Goal: Task Accomplishment & Management: Use online tool/utility

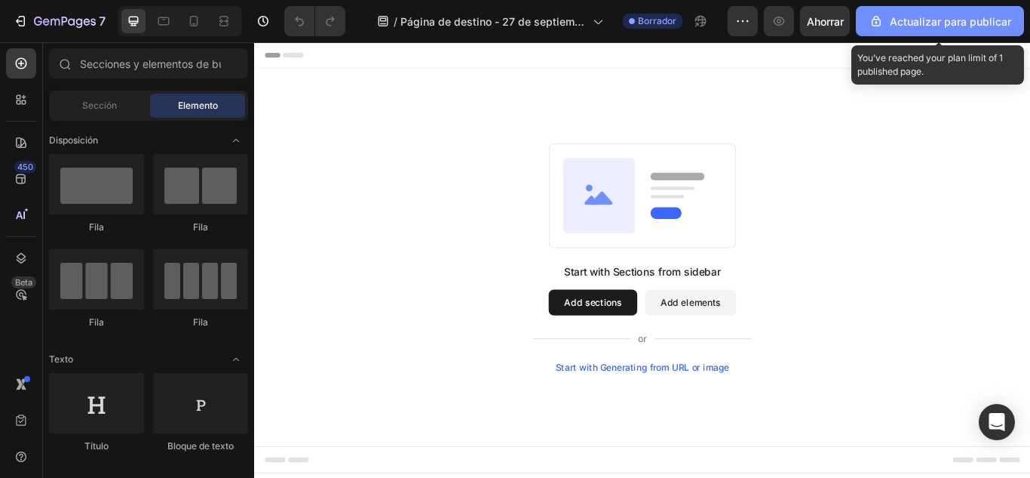
click at [910, 15] on font "Actualizar para publicar" at bounding box center [950, 21] width 121 height 13
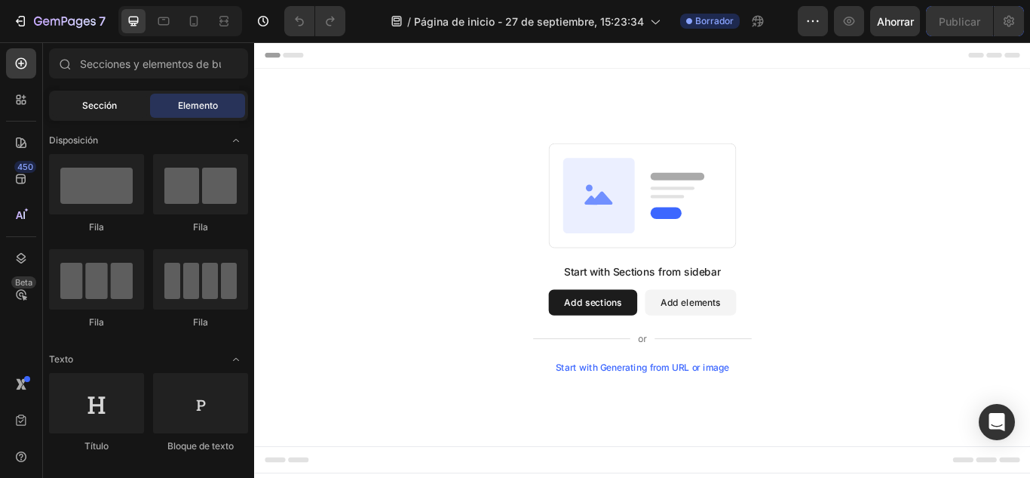
click at [131, 102] on div "Sección" at bounding box center [99, 106] width 95 height 24
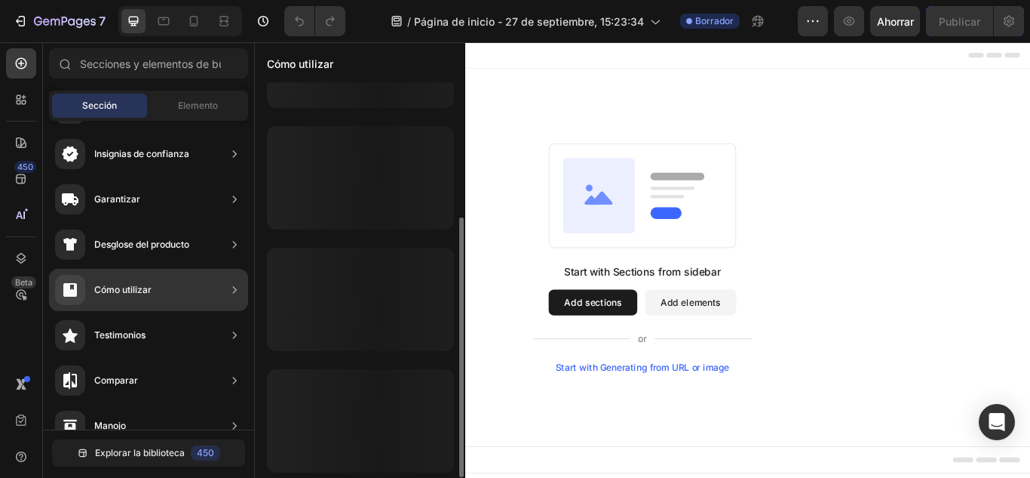
scroll to position [82, 0]
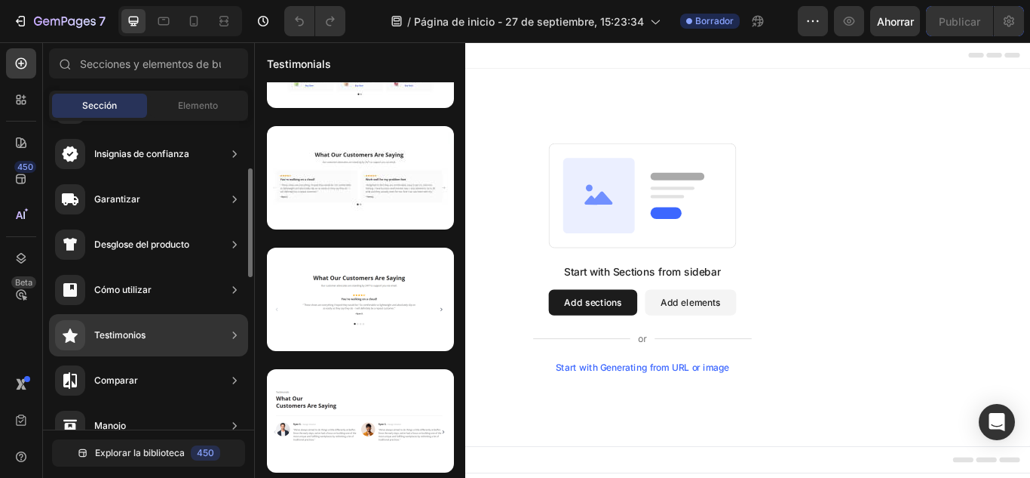
drag, startPoint x: 465, startPoint y: 155, endPoint x: 153, endPoint y: 341, distance: 362.6
click at [153, 341] on div "450 Beta Sections(18) Elementos(83) Sección Elemento Sección de héroes Detalle …" at bounding box center [127, 259] width 254 height 435
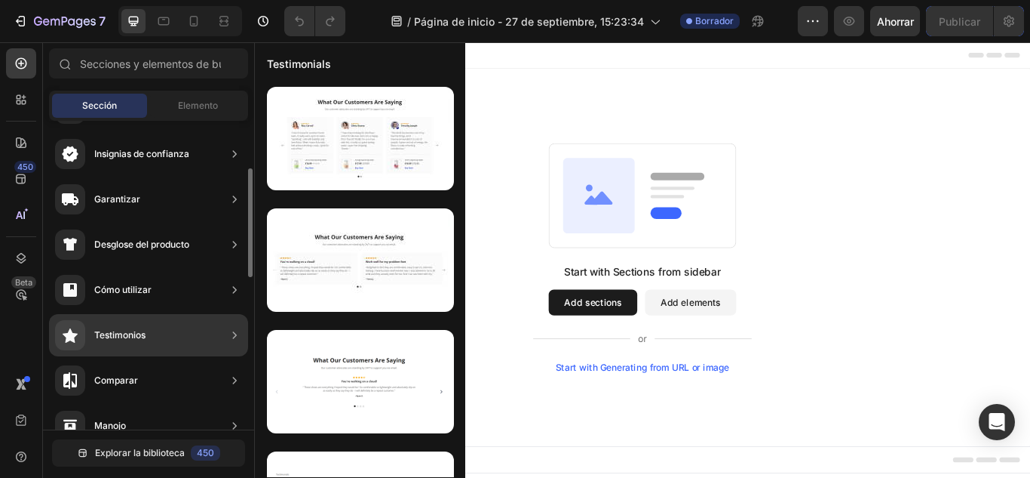
scroll to position [471, 0]
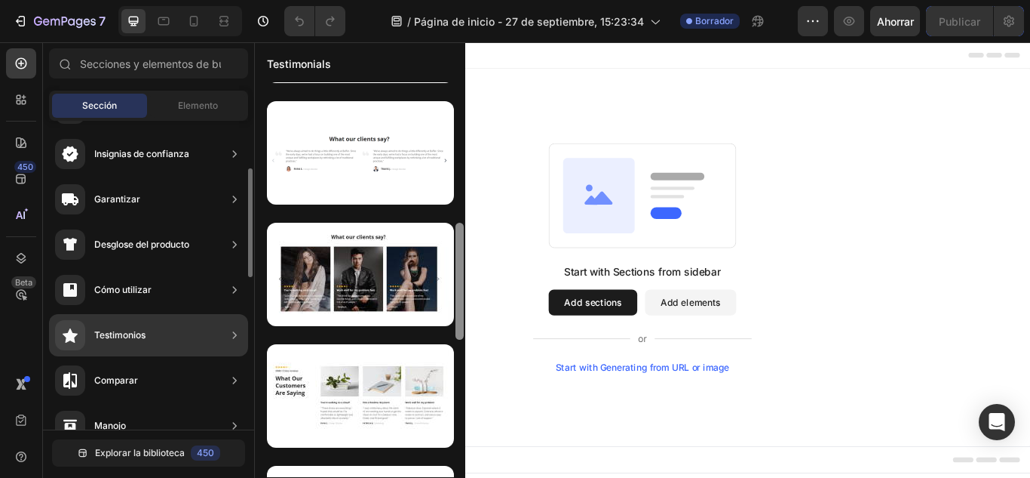
drag, startPoint x: 462, startPoint y: 205, endPoint x: 180, endPoint y: 333, distance: 310.3
click at [180, 333] on div "450 Beta Sections(18) Elementos(83) Sección Elemento Sección de héroes Detalle …" at bounding box center [127, 259] width 254 height 435
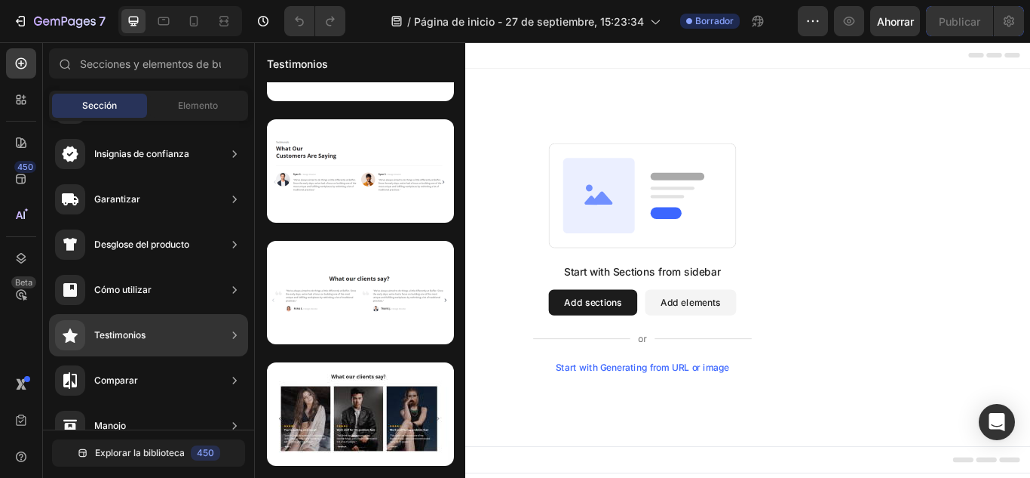
scroll to position [0, 0]
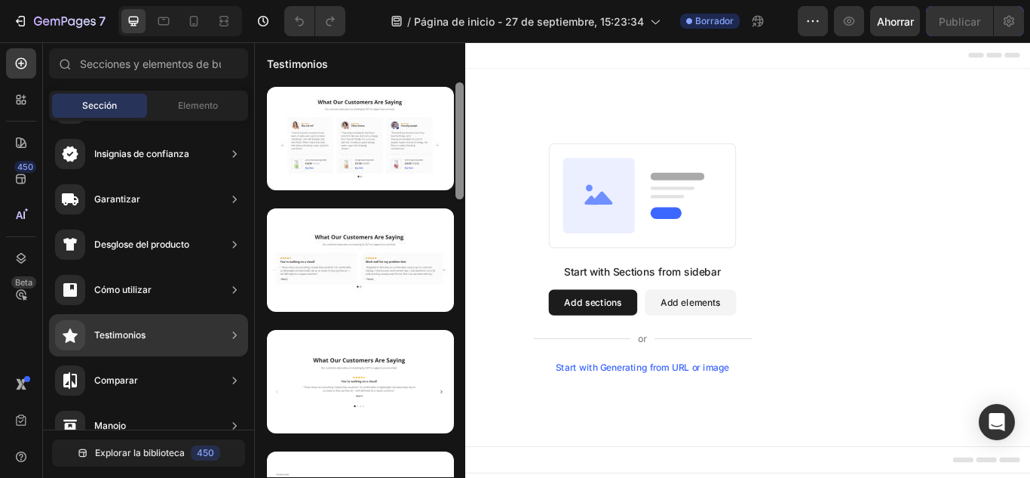
drag, startPoint x: 459, startPoint y: 321, endPoint x: 457, endPoint y: 124, distance: 196.2
click at [457, 124] on div at bounding box center [460, 140] width 8 height 117
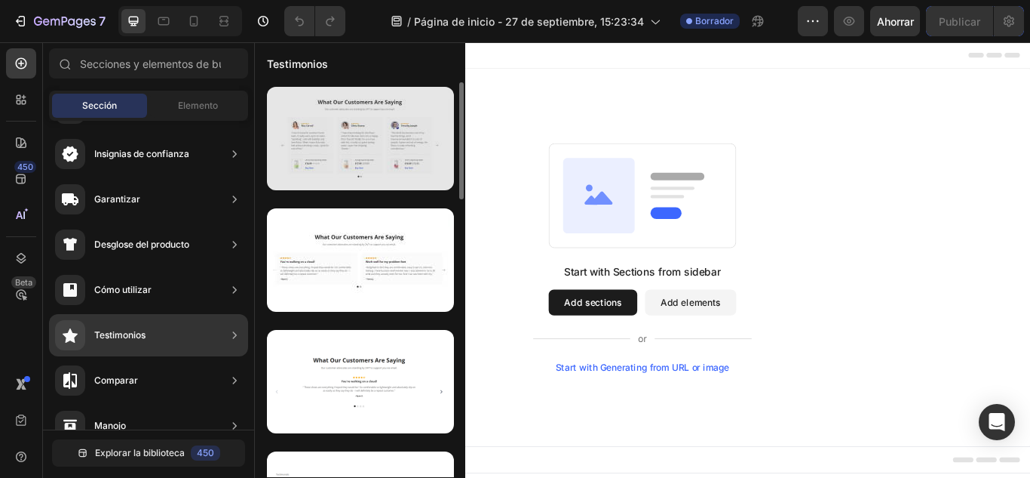
click at [364, 116] on div at bounding box center [360, 138] width 187 height 103
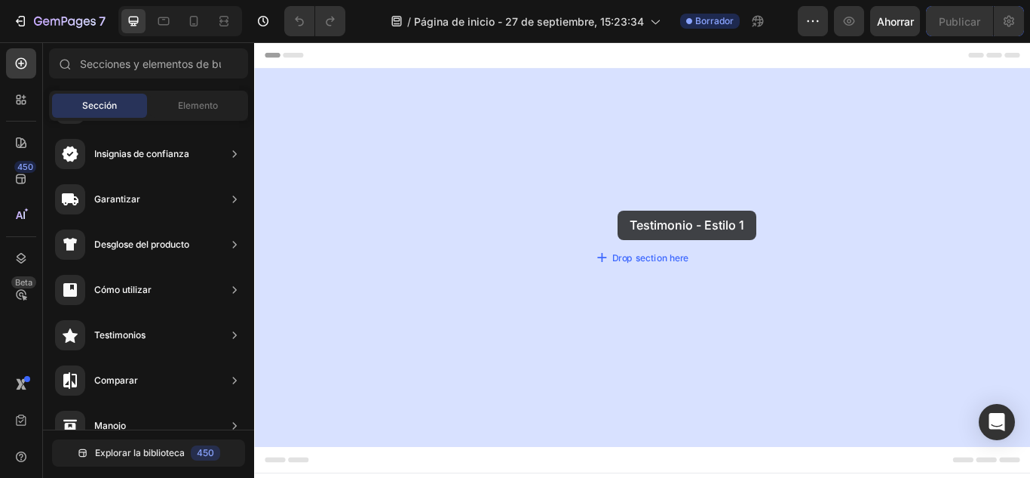
drag, startPoint x: 619, startPoint y: 158, endPoint x: 677, endPoint y: 239, distance: 99.4
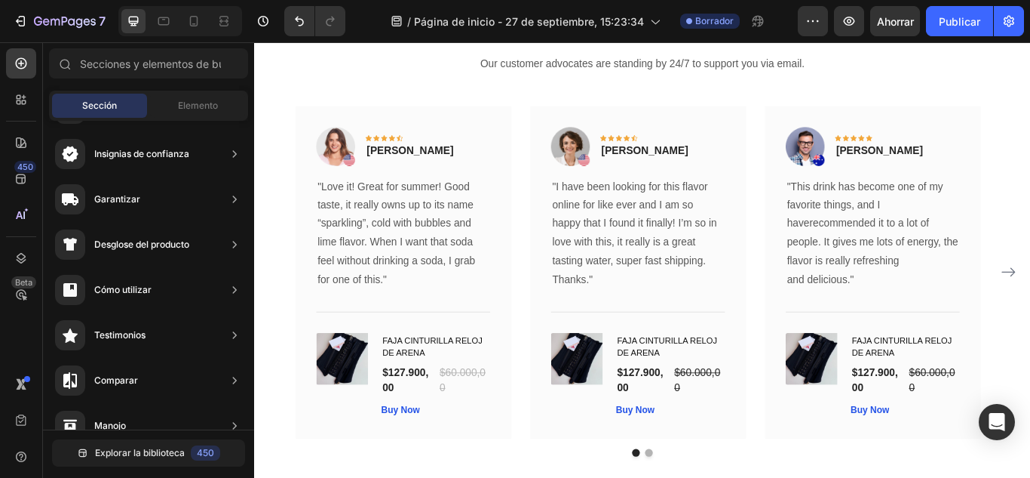
scroll to position [118, 0]
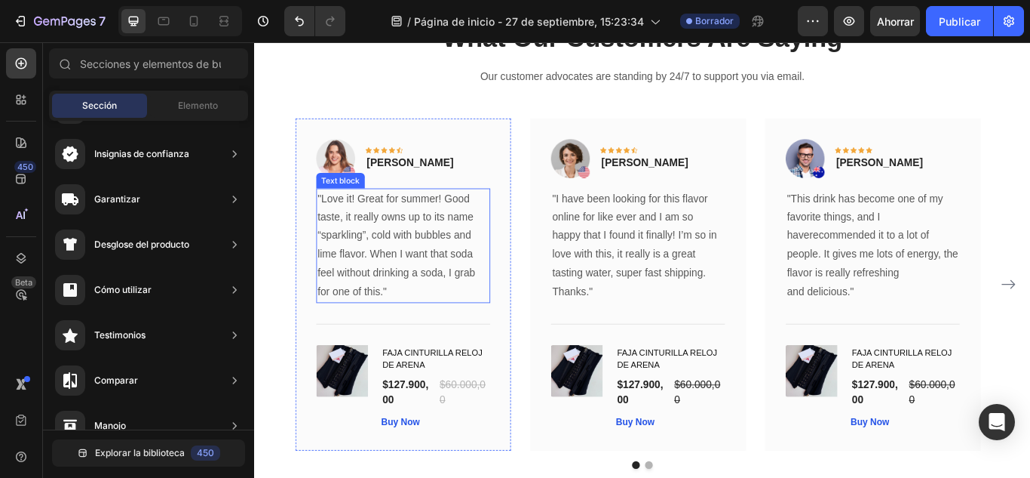
click at [422, 247] on p ""Love it! Great for summer! Good taste, it really owns up to its name “sparklin…" at bounding box center [427, 279] width 200 height 131
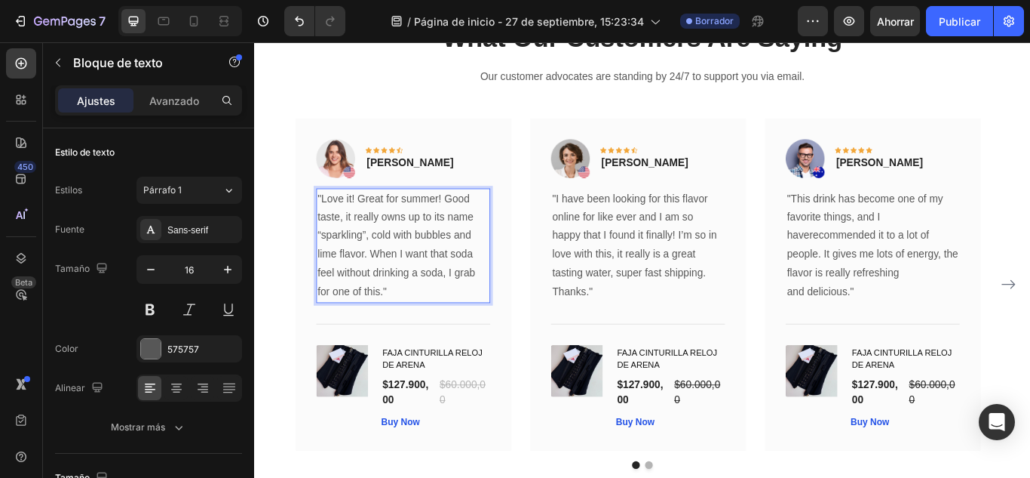
click at [414, 330] on p ""Love it! Great for summer! Good taste, it really owns up to its name “sparklin…" at bounding box center [427, 279] width 200 height 131
click at [411, 287] on p "Super recomendada la verdad , no les tenia mucha fe pero lleno todas mis espect…" at bounding box center [427, 279] width 200 height 131
click at [409, 289] on p "Super recomendada la verdad , no les tenia mucha fe pero lleno todas mis espect…" at bounding box center [427, 279] width 200 height 131
click at [388, 266] on p "Super recomendada la verdad , no les tenia mucha fe pero lleno todas mis espect…" at bounding box center [427, 279] width 200 height 131
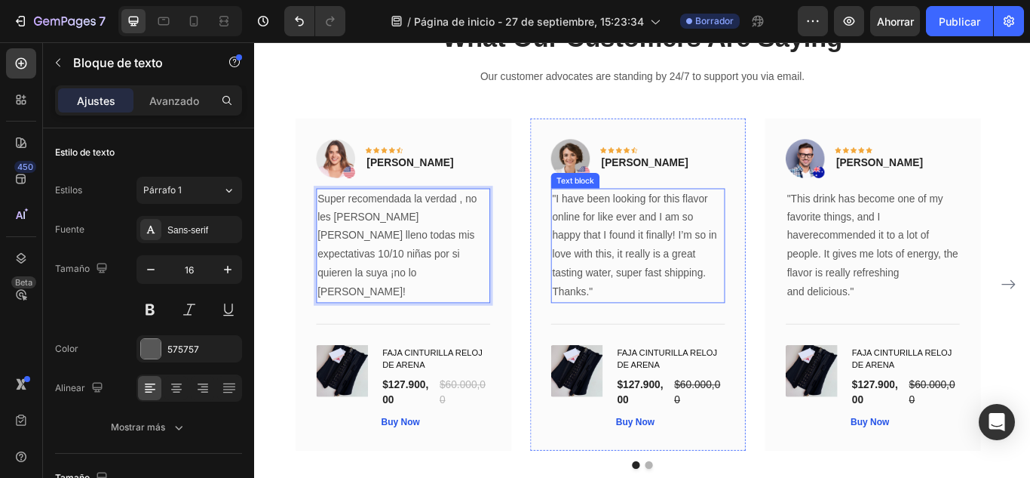
click at [690, 245] on p ""I have been looking for this flavor online for like ever and I am so happy tha…" at bounding box center [701, 268] width 200 height 109
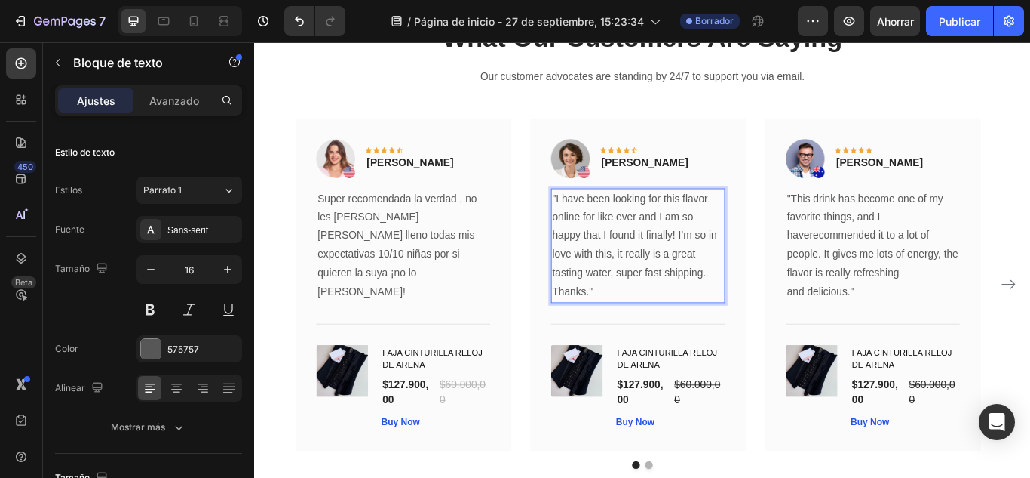
click at [659, 324] on p "Thanks."" at bounding box center [701, 334] width 200 height 22
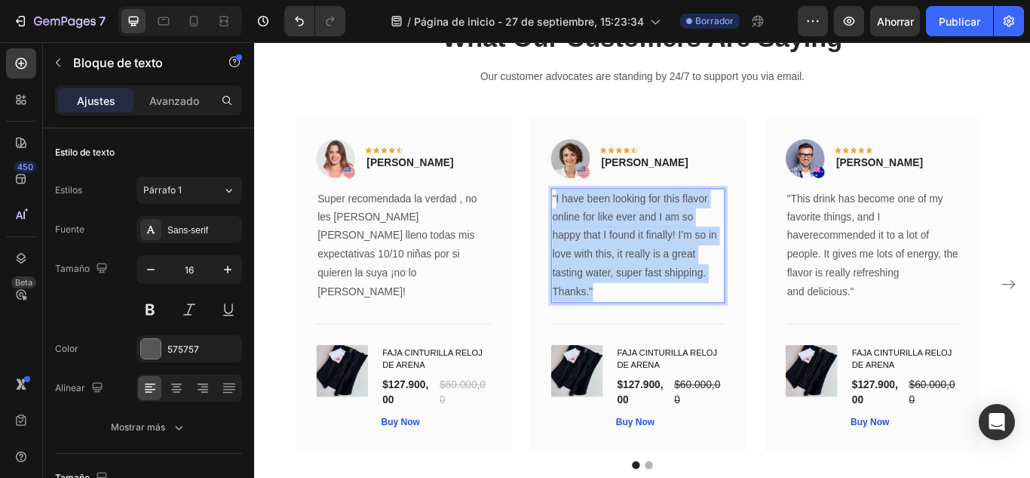
drag, startPoint x: 659, startPoint y: 324, endPoint x: 604, endPoint y: 223, distance: 115.4
click at [604, 223] on div ""I have been looking for this flavor online for like ever and I am so happy tha…" at bounding box center [701, 280] width 203 height 134
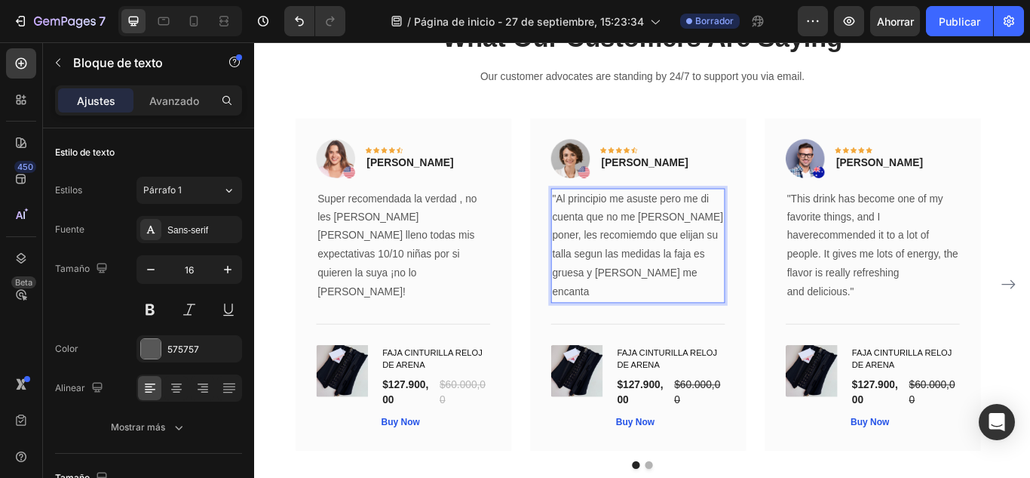
click at [728, 225] on p ""Al principio me asuste pero me di cuenta que no me la sabia poner, les recomie…" at bounding box center [701, 279] width 200 height 131
click at [785, 244] on p ""Al principio me asuste, pero me di cuenta que no me la sabia poner, les recomi…" at bounding box center [701, 279] width 200 height 131
click at [673, 262] on p ""Al principio me asuste, pero me di cuenta que no me la sabia poner, se las les…" at bounding box center [701, 279] width 200 height 131
click at [616, 266] on p ""Al principio me asuste, pero me di cuenta que no me la sabia poner, se las les…" at bounding box center [701, 279] width 200 height 131
click at [739, 286] on p ""Al principio me asuste, pero me di cuenta que no me la sabia poner, les recomi…" at bounding box center [701, 279] width 200 height 131
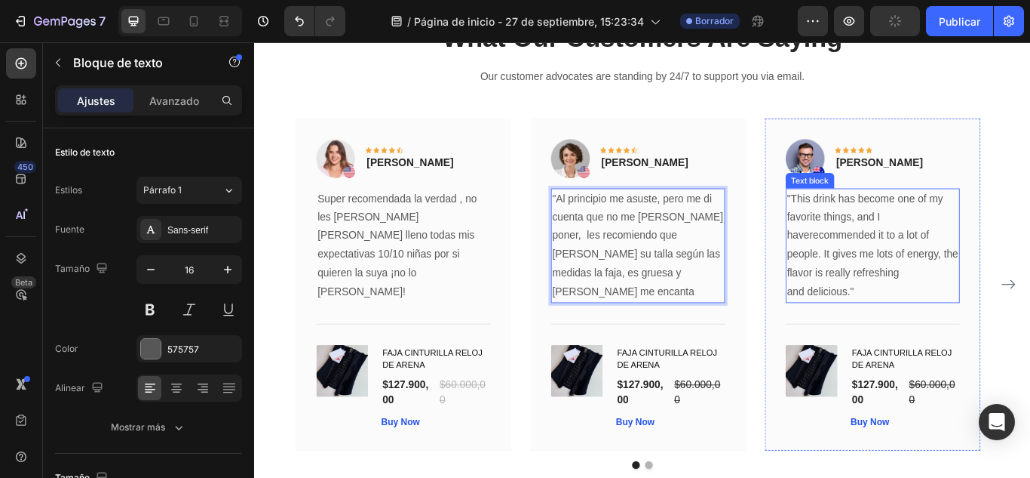
click at [929, 287] on p ""This drink has become one of my favorite things, and I haverecommended it to a…" at bounding box center [975, 279] width 200 height 131
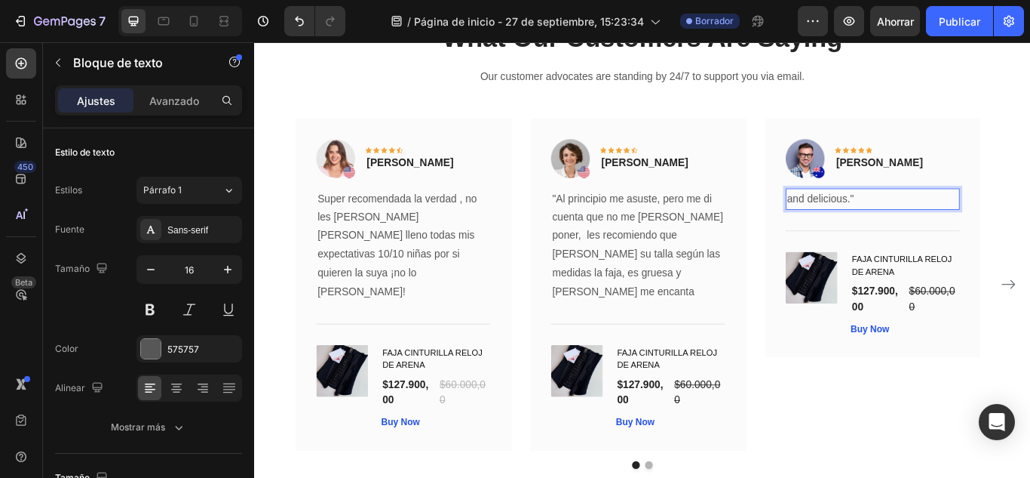
click at [955, 225] on p "and delicious."" at bounding box center [975, 225] width 200 height 22
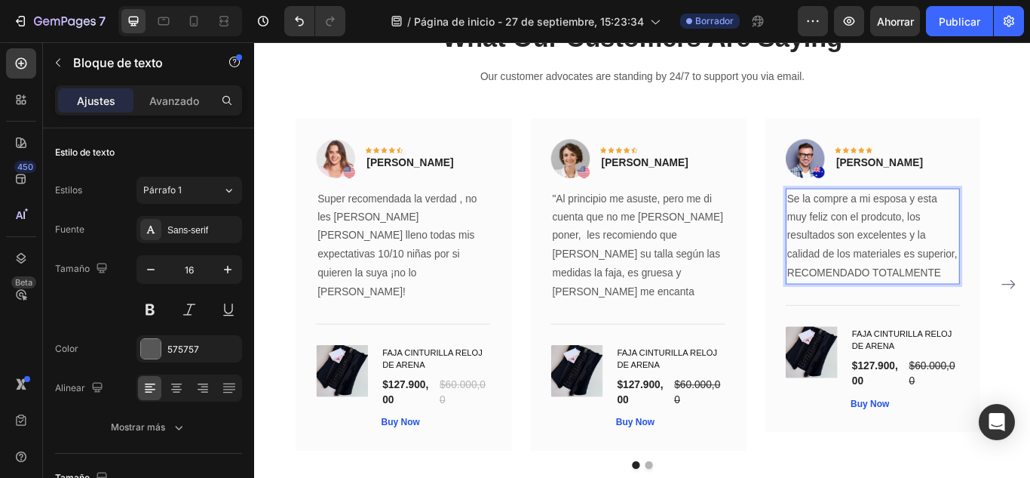
click at [990, 247] on p "Se la compre a mi esposa y esta muy feliz con el prodcuto, los resultados son e…" at bounding box center [975, 268] width 200 height 109
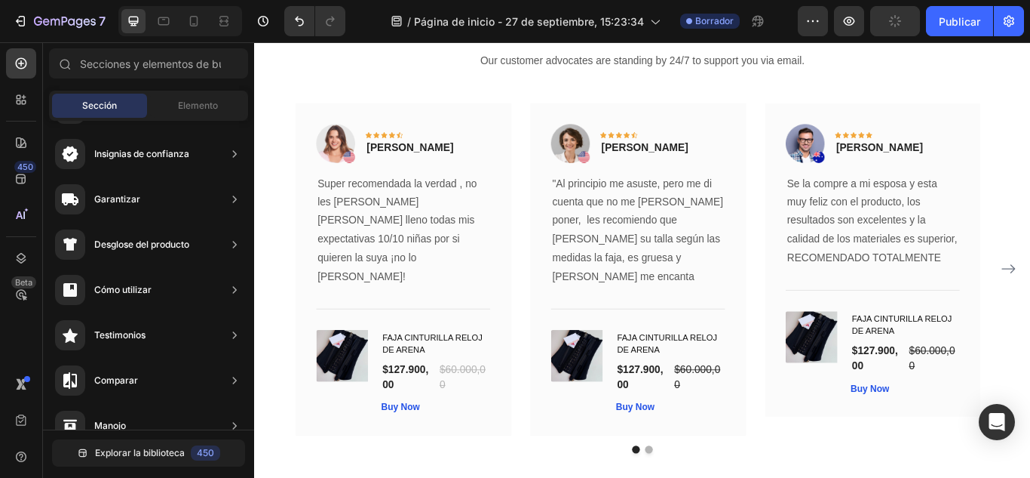
scroll to position [119, 0]
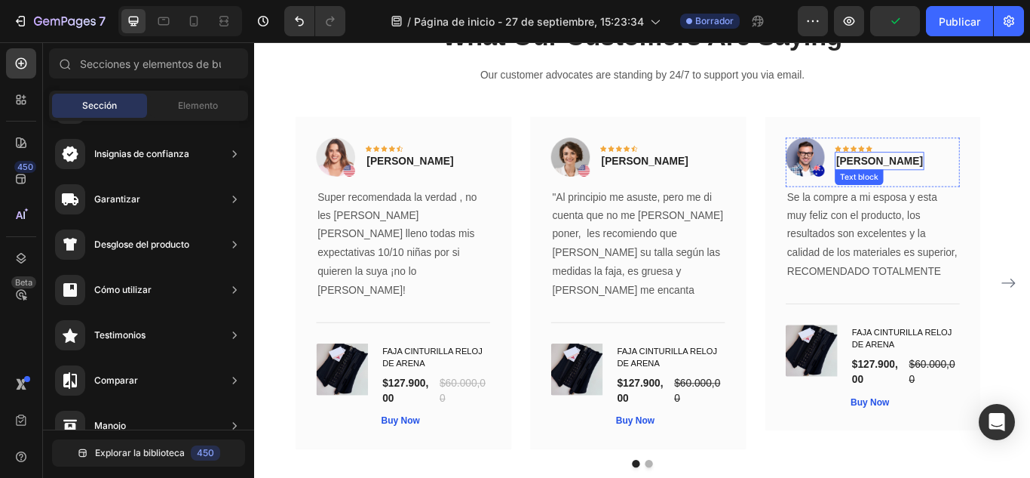
click at [980, 183] on p "Timothy Joseph" at bounding box center [982, 181] width 101 height 18
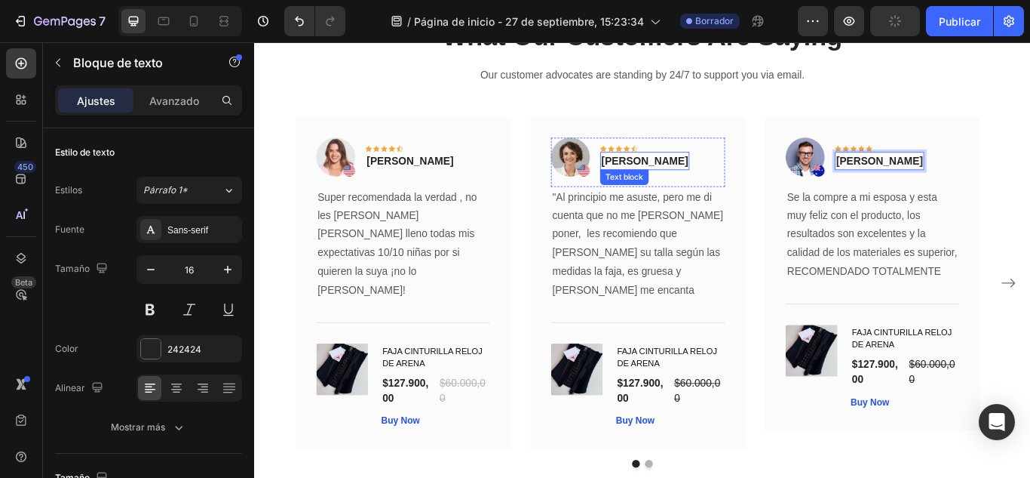
click at [705, 182] on p "Olivia Rowse" at bounding box center [709, 181] width 101 height 18
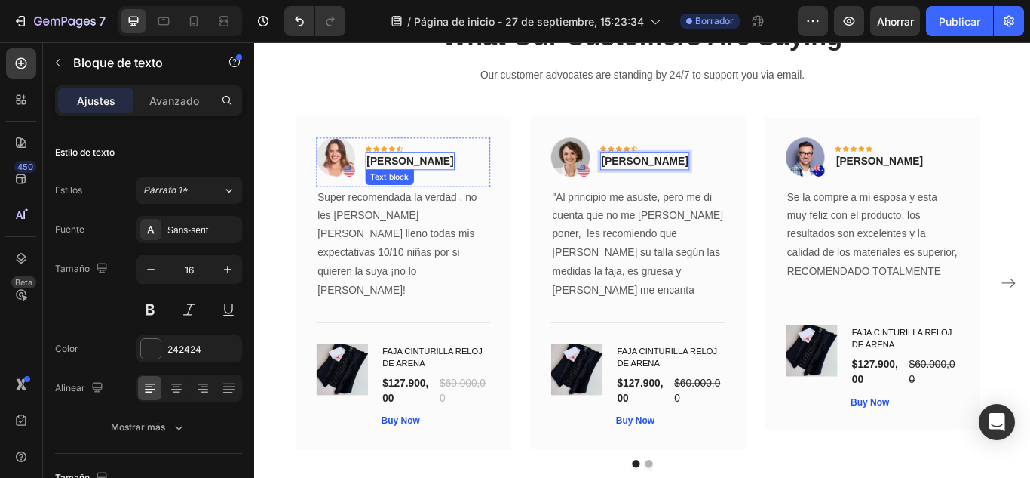
click at [445, 177] on p "Rita Carroll" at bounding box center [435, 181] width 101 height 18
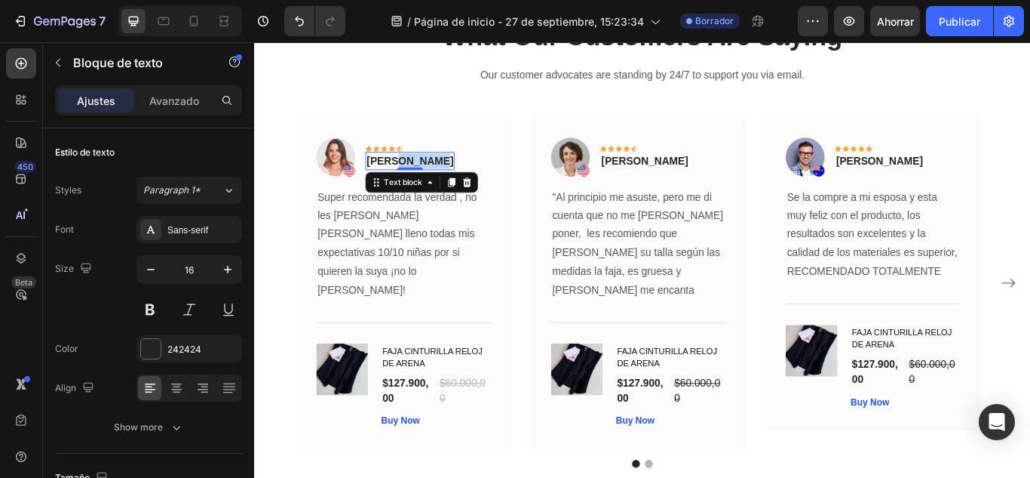
click at [445, 177] on p "Rita Carroll" at bounding box center [435, 181] width 101 height 18
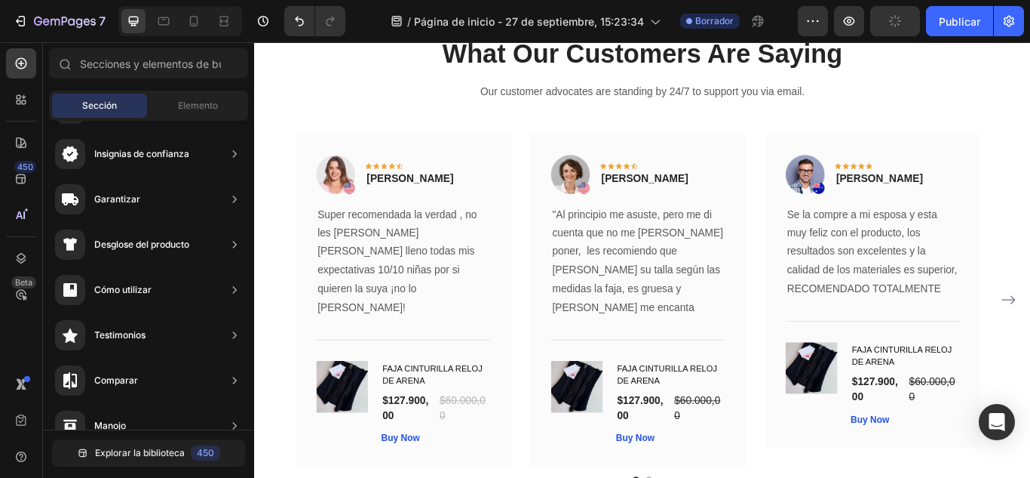
scroll to position [78, 0]
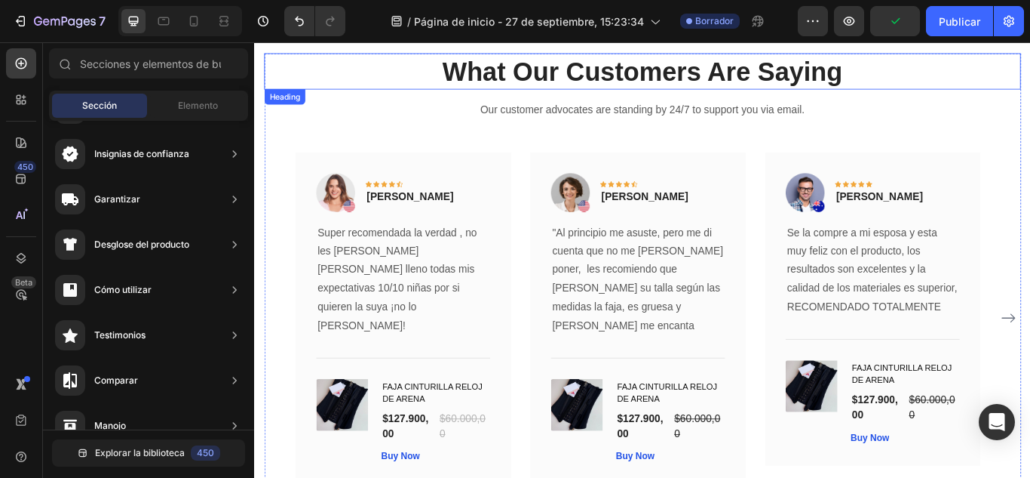
click at [892, 72] on p "What Our Customers Are Saying" at bounding box center [707, 76] width 880 height 39
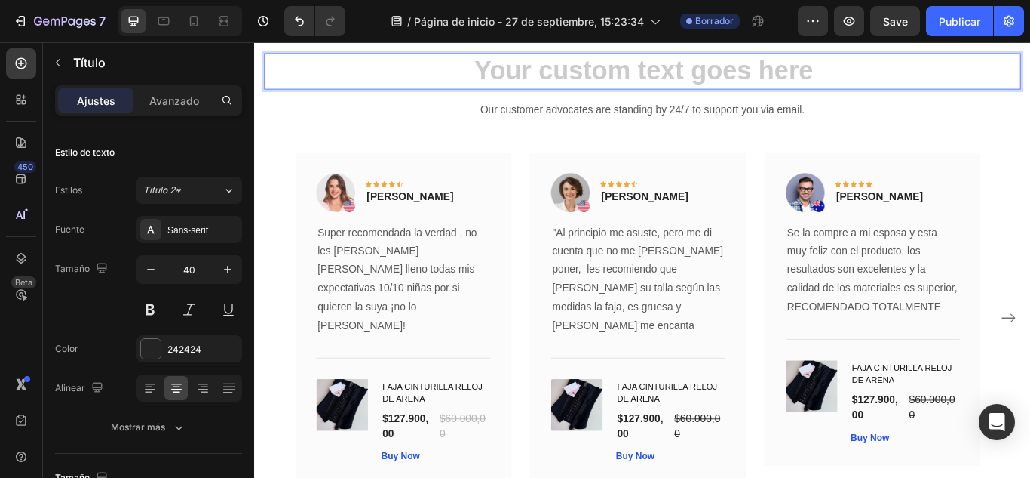
scroll to position [78, 0]
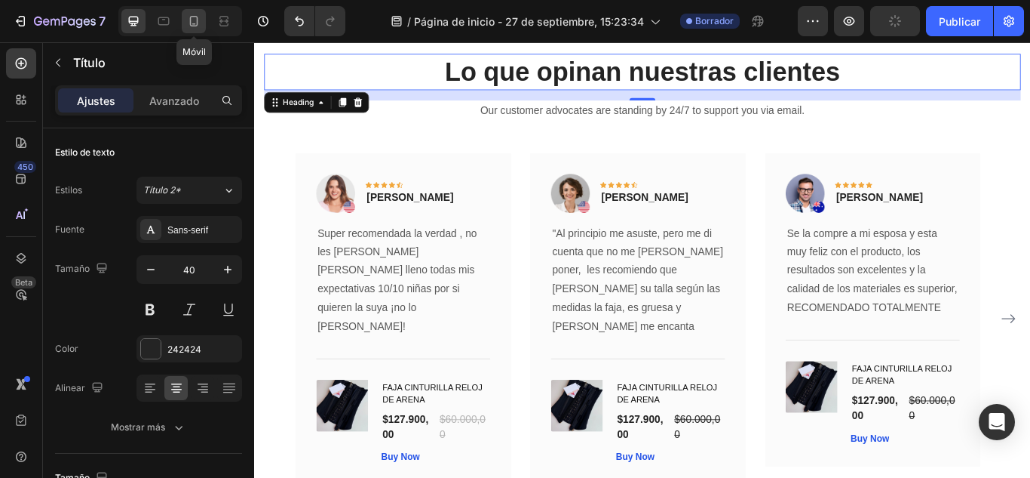
click at [197, 22] on icon at bounding box center [194, 21] width 8 height 11
type input "35"
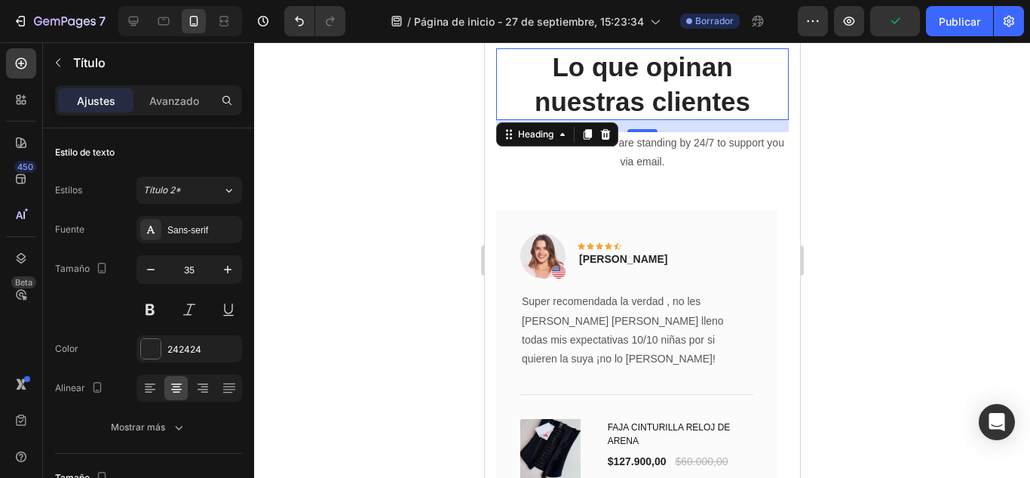
scroll to position [31, 0]
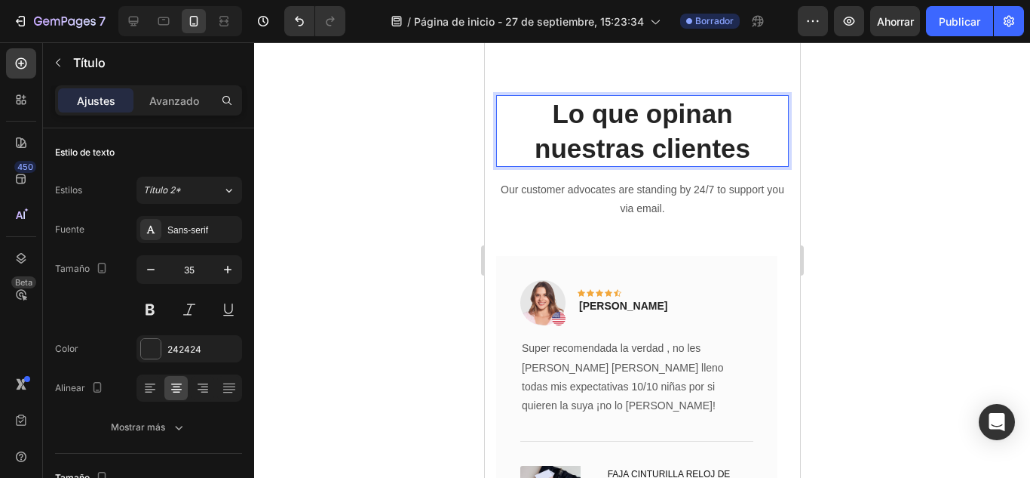
click at [745, 148] on p "Lo que opinan nuestras clientes" at bounding box center [642, 131] width 290 height 69
click at [167, 349] on font "242424" at bounding box center [184, 348] width 34 height 11
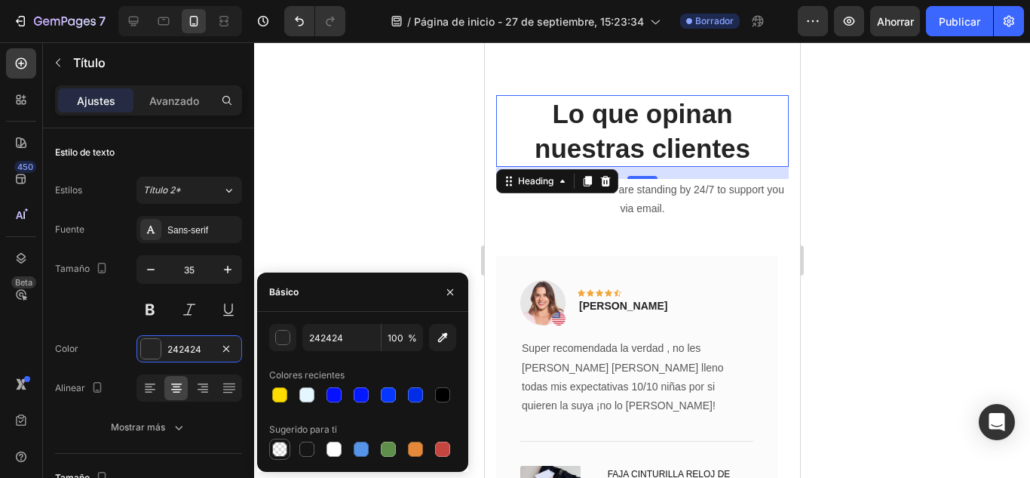
click at [281, 447] on div at bounding box center [279, 448] width 15 height 15
type input "000000"
type input "0"
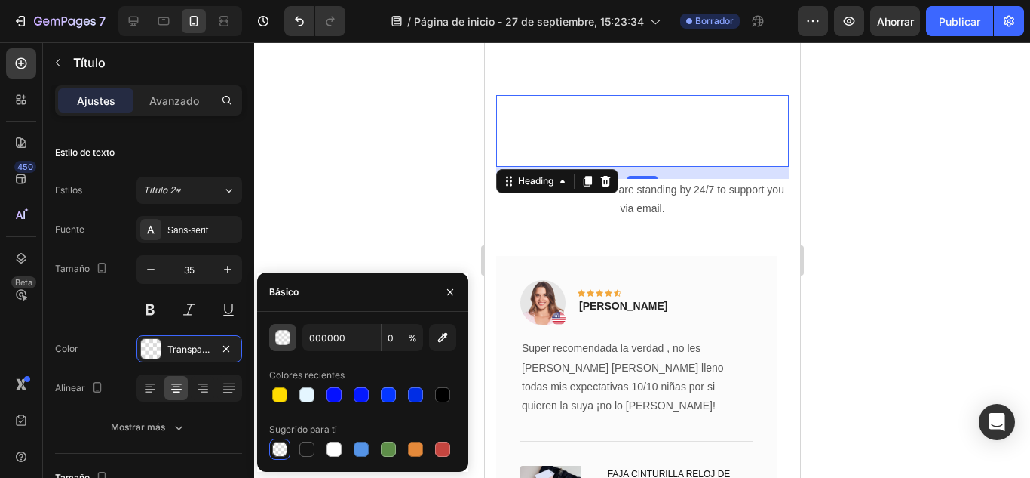
click at [290, 336] on div "button" at bounding box center [283, 337] width 15 height 15
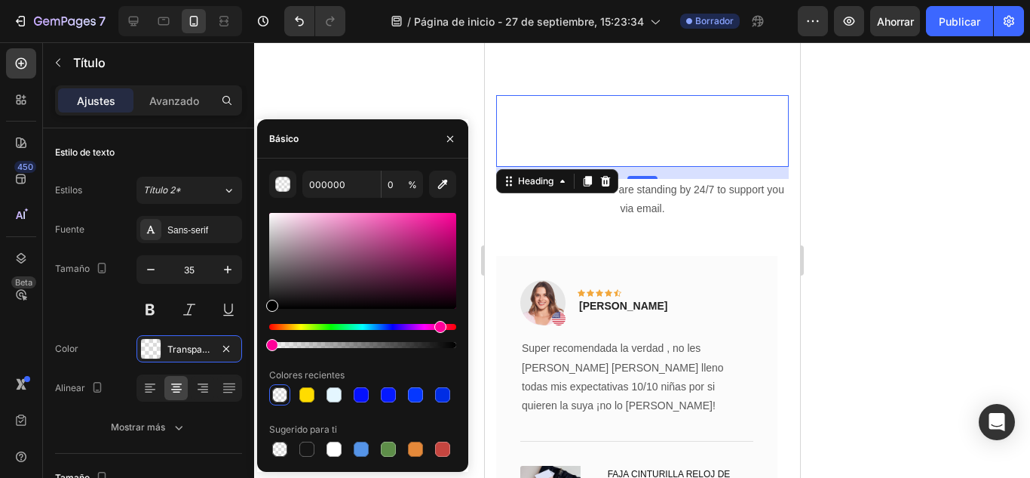
drag, startPoint x: 272, startPoint y: 325, endPoint x: 438, endPoint y: 312, distance: 166.5
click at [438, 312] on div at bounding box center [362, 280] width 187 height 141
drag, startPoint x: 271, startPoint y: 305, endPoint x: 444, endPoint y: 220, distance: 192.6
click at [444, 220] on div at bounding box center [444, 223] width 12 height 12
drag, startPoint x: 448, startPoint y: 223, endPoint x: 438, endPoint y: 223, distance: 9.8
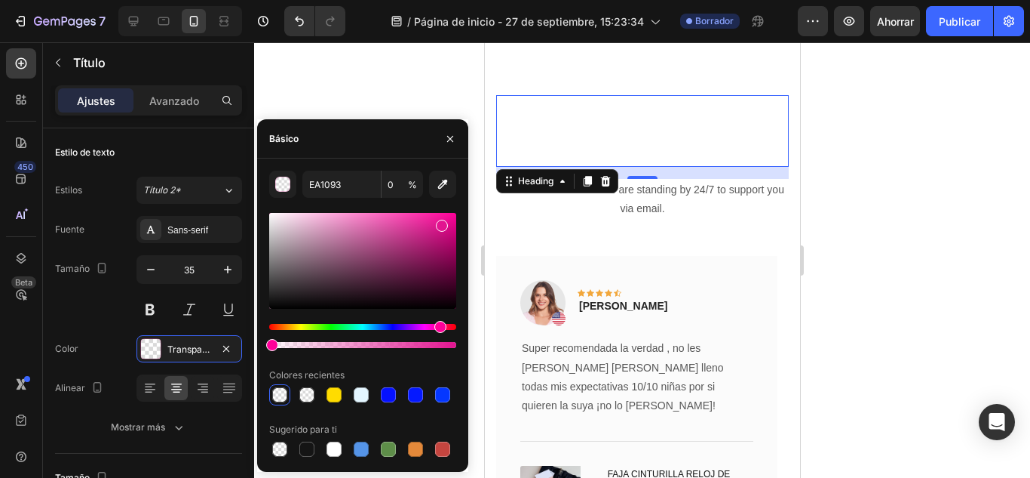
click at [438, 223] on div at bounding box center [442, 226] width 12 height 12
click at [364, 392] on div at bounding box center [361, 394] width 15 height 15
type input "FFDC00"
type input "100"
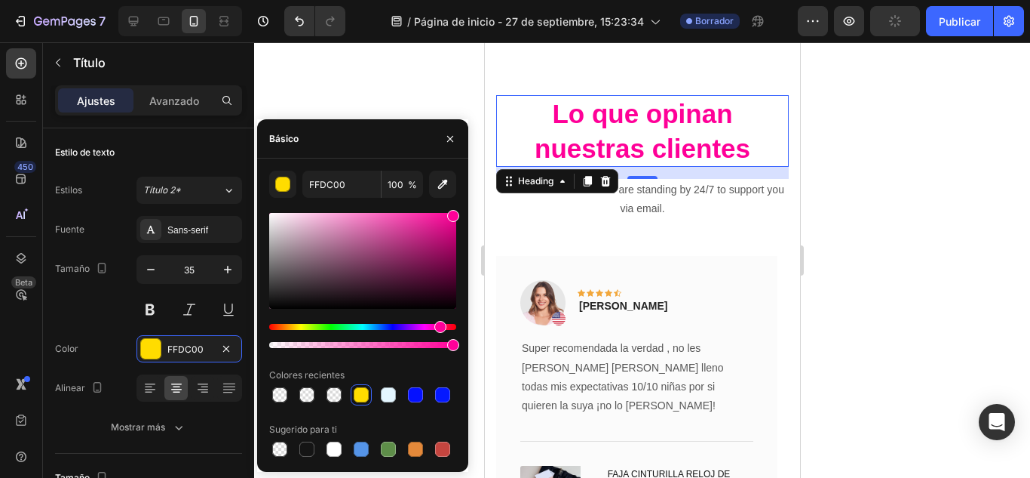
type input "FF0098"
drag, startPoint x: 296, startPoint y: 324, endPoint x: 438, endPoint y: 315, distance: 142.2
click at [438, 315] on div at bounding box center [362, 280] width 187 height 141
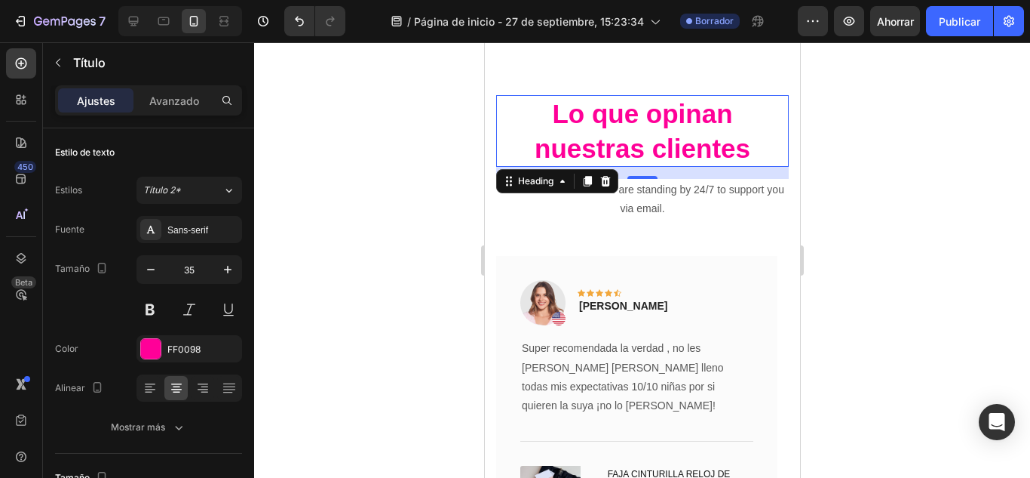
click at [837, 151] on div at bounding box center [642, 259] width 776 height 435
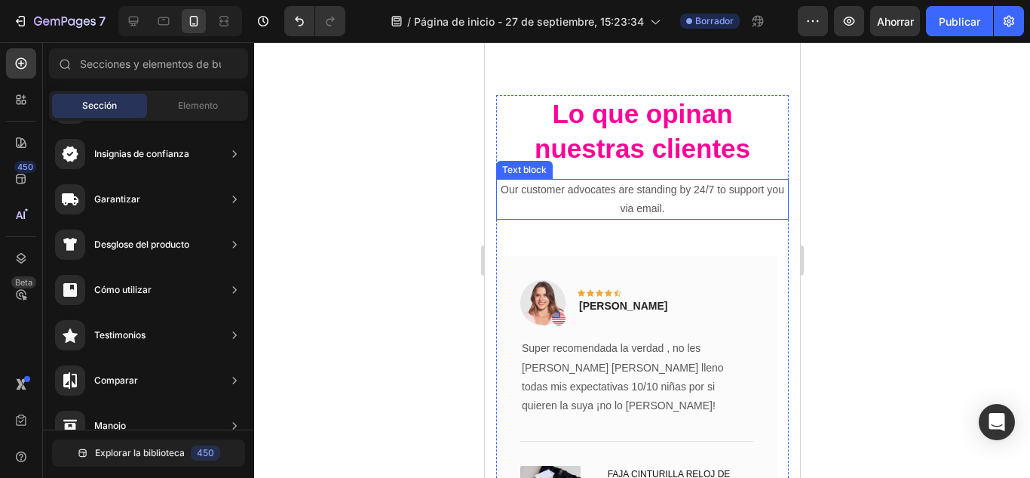
click at [671, 195] on p "Our customer advocates are standing by 24/7 to support you via email." at bounding box center [642, 199] width 290 height 38
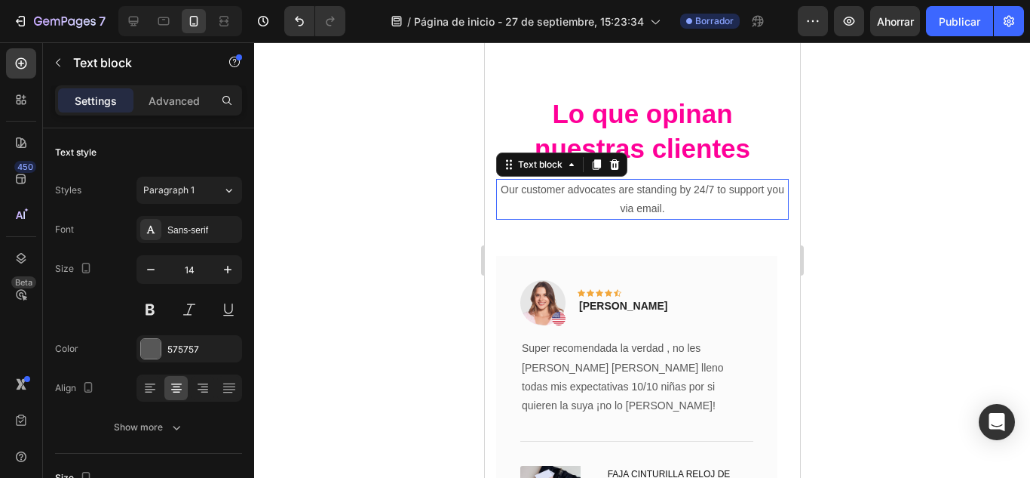
click at [671, 195] on p "Our customer advocates are standing by 24/7 to support you via email." at bounding box center [642, 199] width 290 height 38
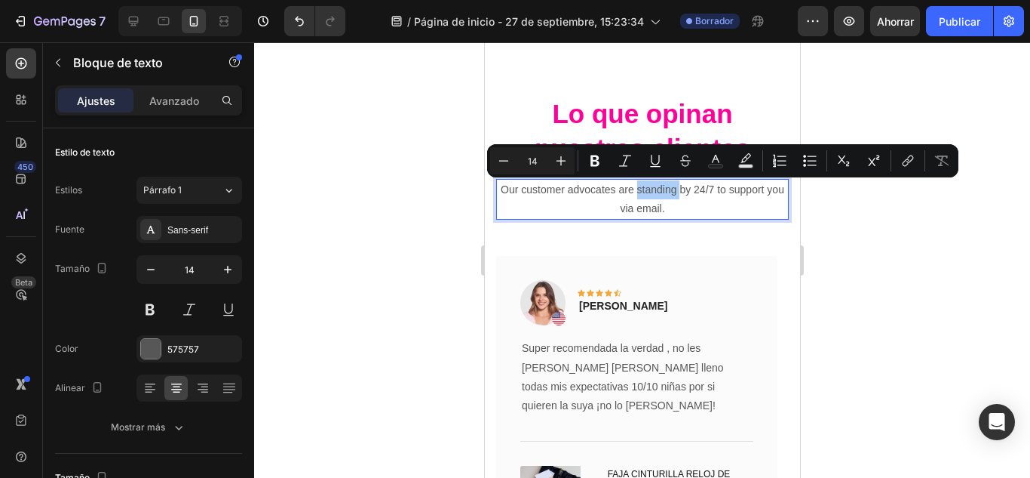
click at [871, 255] on div at bounding box center [642, 259] width 776 height 435
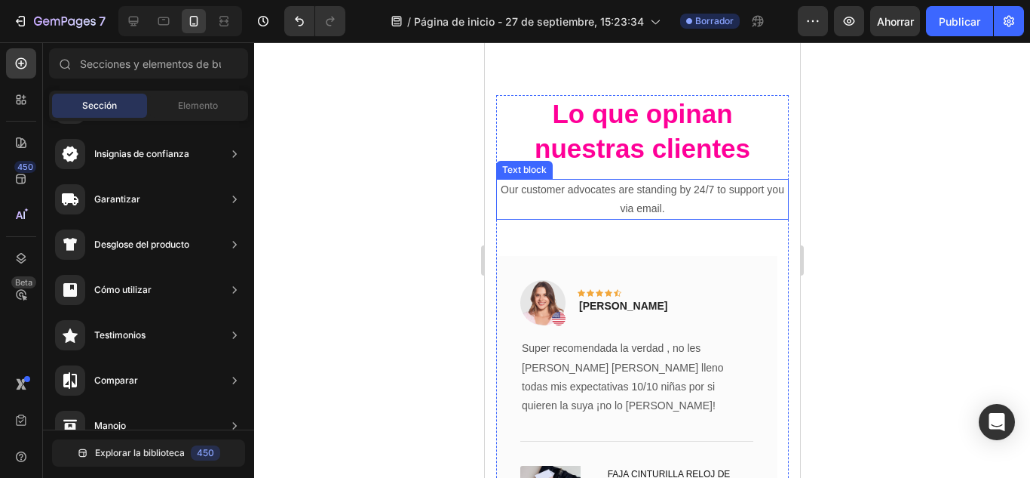
click at [710, 206] on p "Our customer advocates are standing by 24/7 to support you via email." at bounding box center [642, 199] width 290 height 38
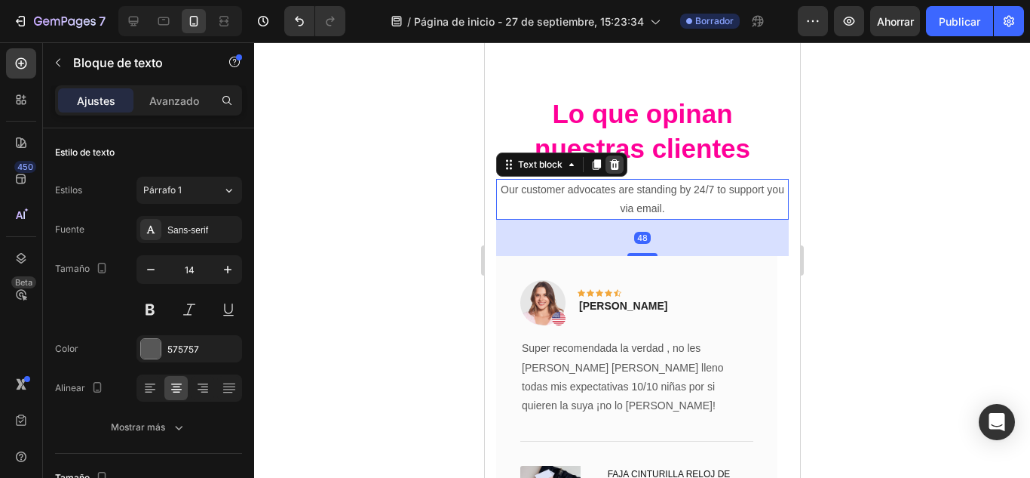
click at [617, 170] on icon at bounding box center [614, 164] width 12 height 12
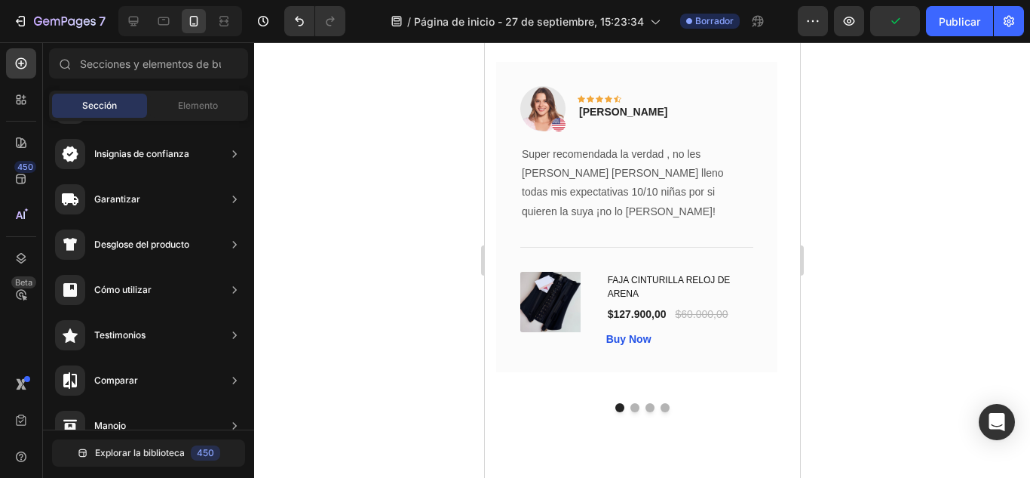
scroll to position [161, 0]
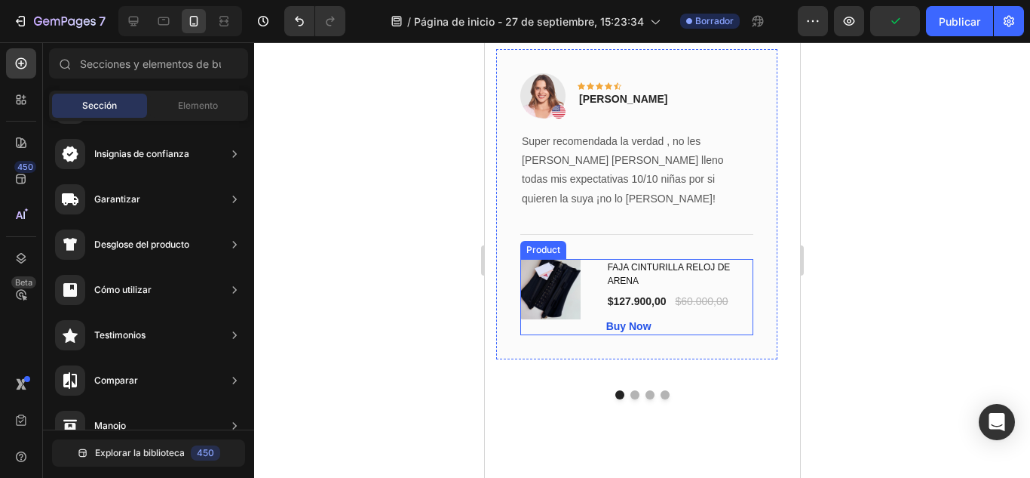
click at [732, 296] on div "FAJA CINTURILLA RELOJ DE ARENA (P) Title $127.900,00 (P) Price (P) Price $60.00…" at bounding box center [679, 297] width 147 height 76
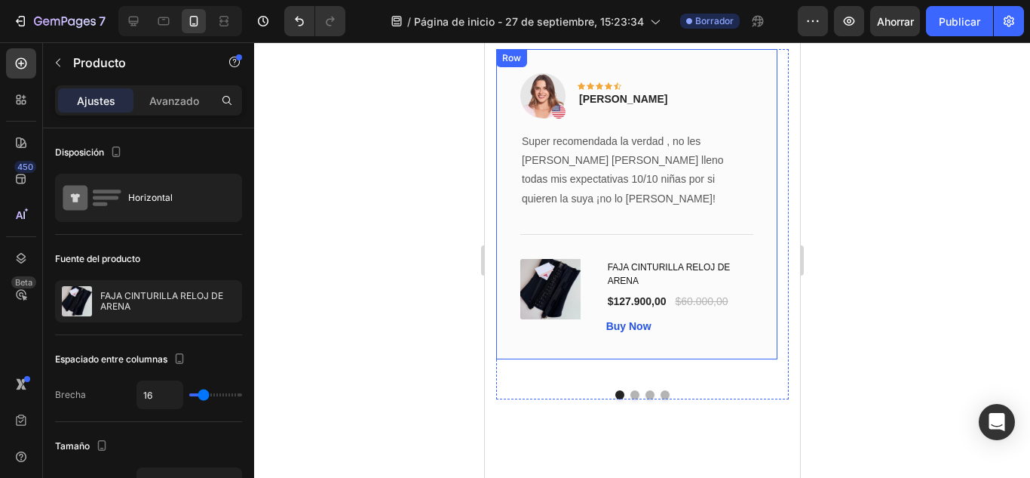
click at [709, 319] on div "Image Icon Icon Icon Icon Icon Row Carolina Espina Text block Row Super recomen…" at bounding box center [636, 204] width 281 height 310
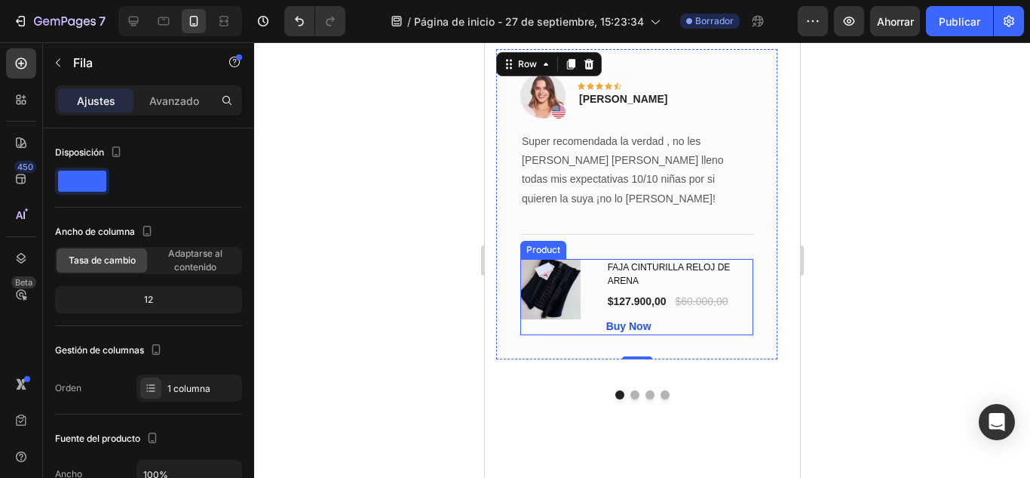
click at [690, 292] on div "FAJA CINTURILLA RELOJ DE ARENA (P) Title $127.900,00 (P) Price (P) Price $60.00…" at bounding box center [679, 297] width 147 height 76
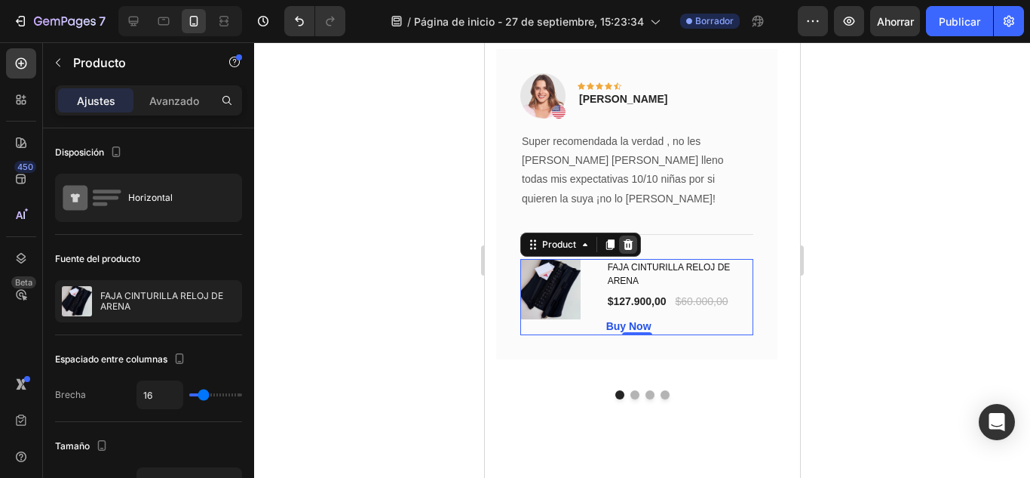
click at [629, 239] on icon at bounding box center [628, 244] width 10 height 11
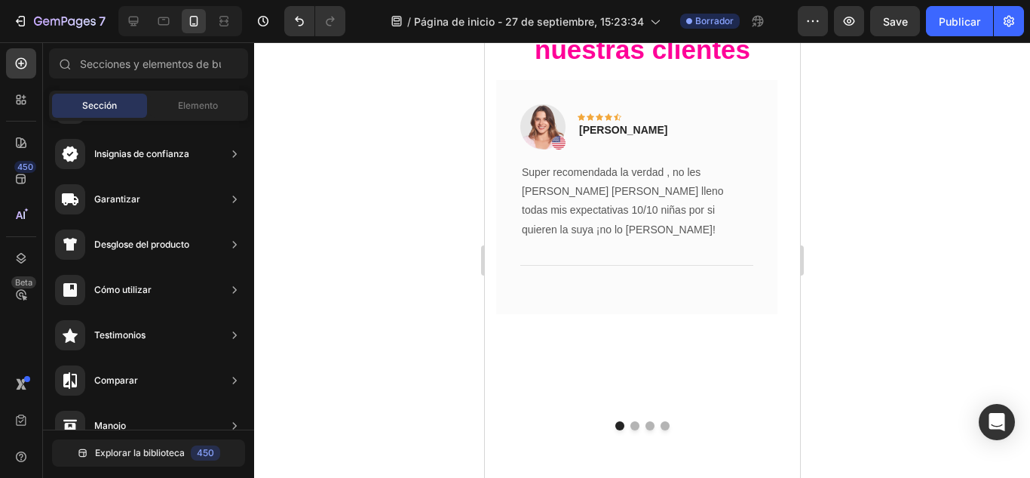
scroll to position [131, 0]
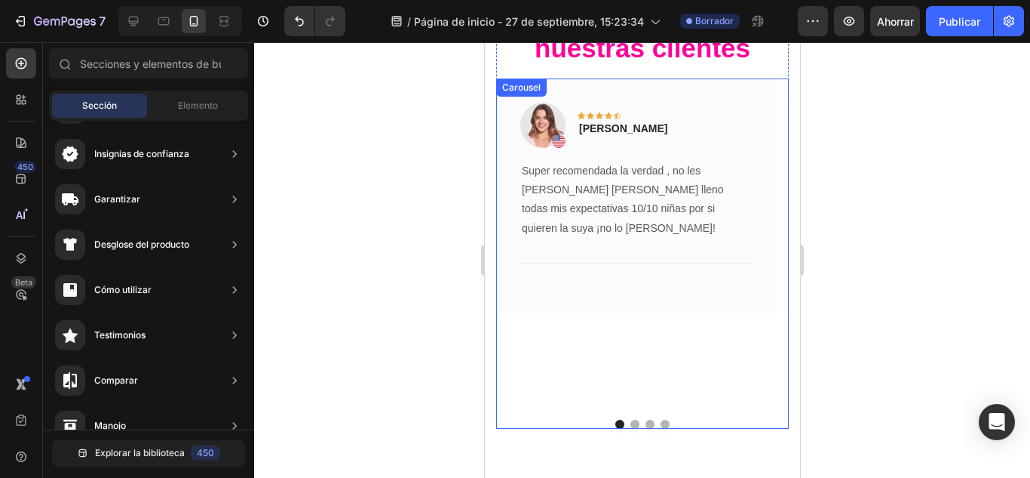
click at [649, 295] on div "Image Icon Icon Icon Icon Icon Row Carolina Espina Text block Row Super recomen…" at bounding box center [636, 242] width 281 height 329
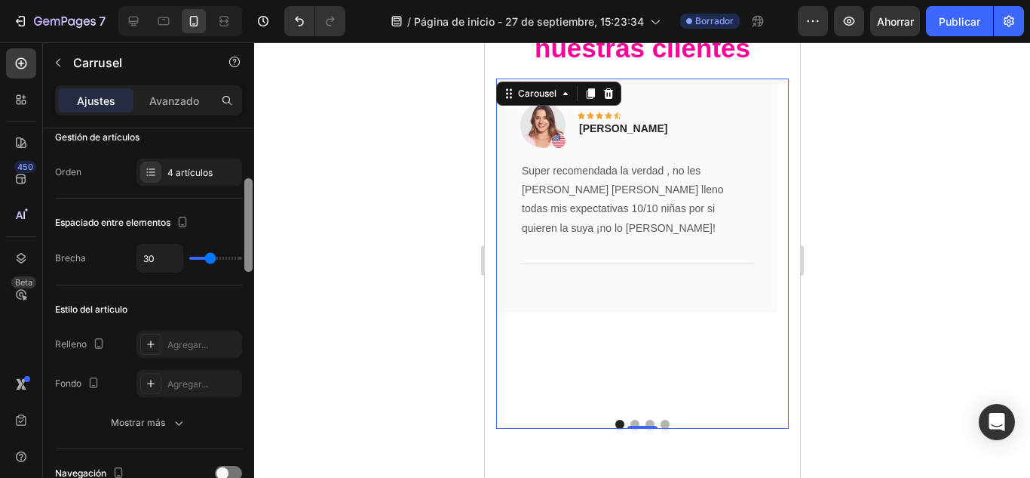
drag, startPoint x: 250, startPoint y: 149, endPoint x: 253, endPoint y: 187, distance: 38.6
click at [253, 187] on div at bounding box center [248, 324] width 11 height 392
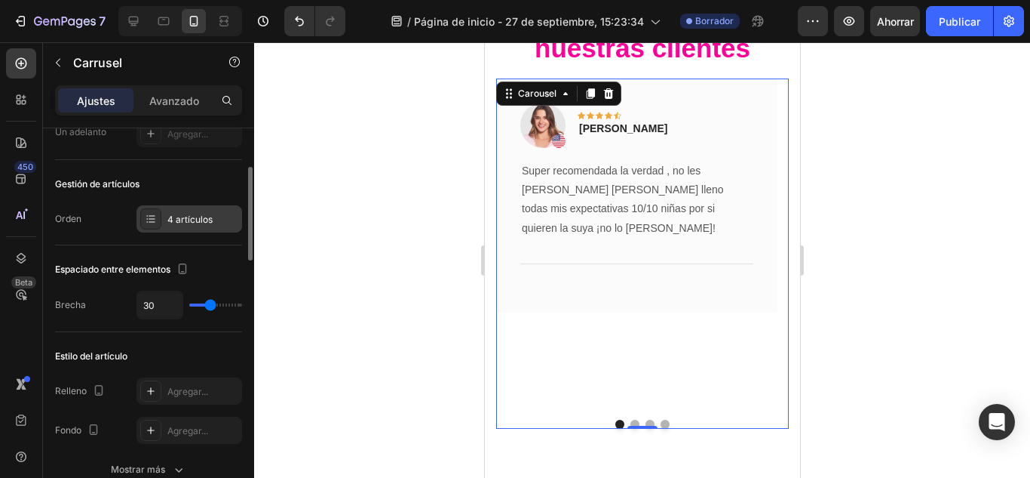
click at [173, 216] on font "4 artículos" at bounding box center [189, 218] width 45 height 11
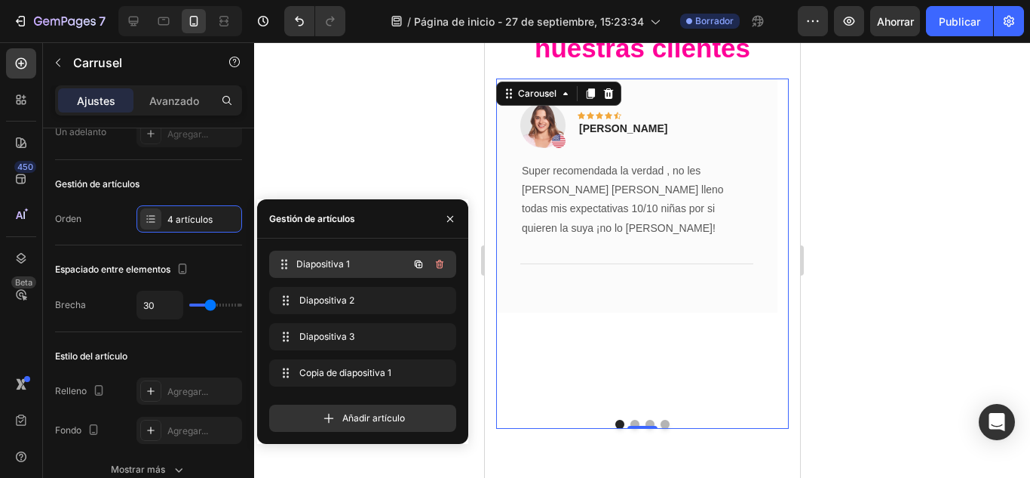
click at [353, 269] on span "Diapositiva 1" at bounding box center [352, 264] width 112 height 14
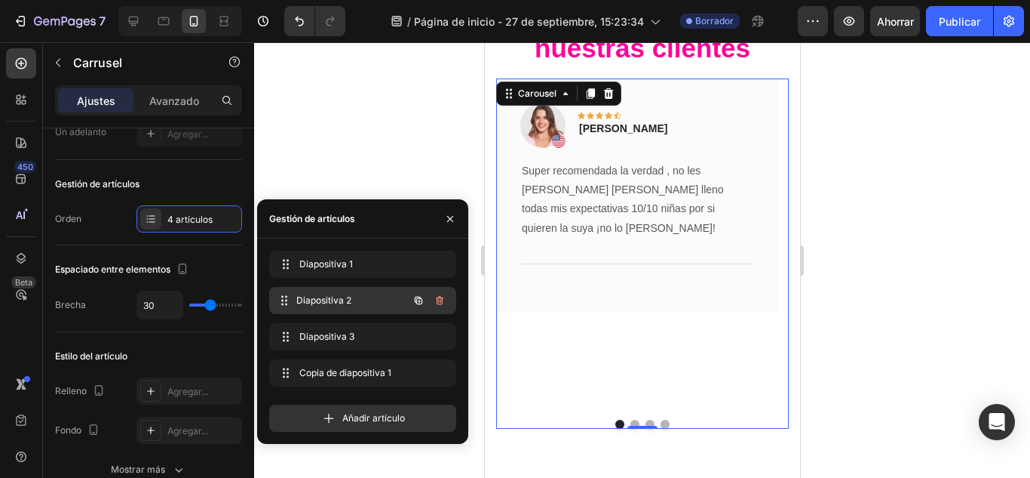
click at [357, 290] on div "Diapositiva 2 Slide 2" at bounding box center [341, 300] width 133 height 21
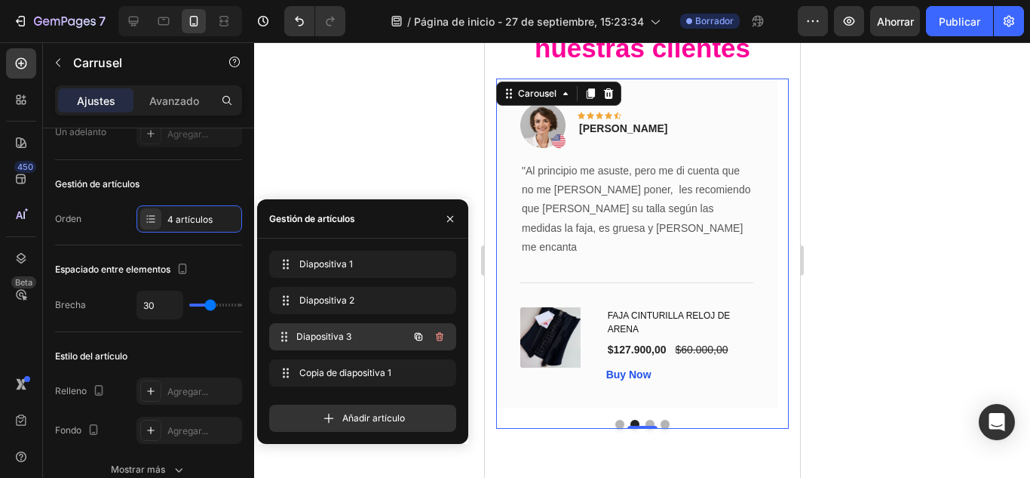
click at [355, 331] on span "Diapositiva 3" at bounding box center [352, 337] width 112 height 14
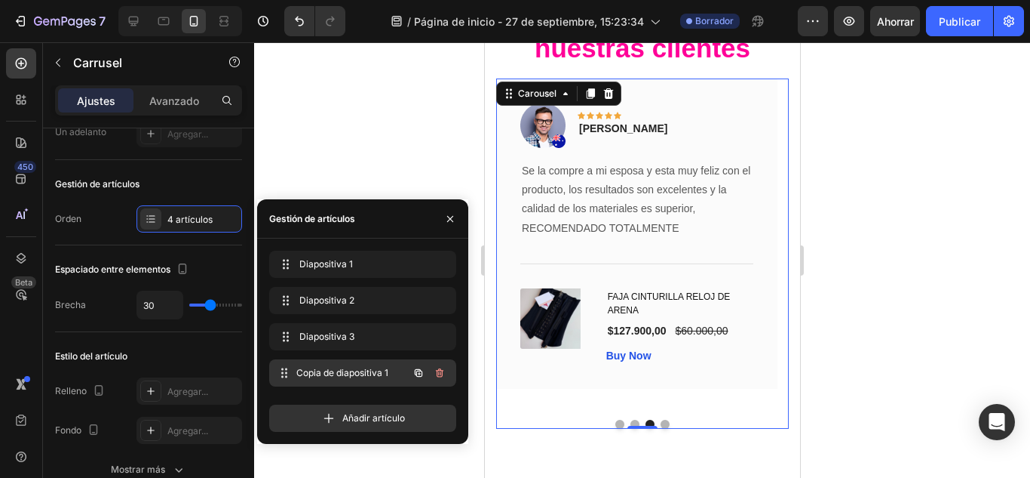
click at [352, 369] on span "Copia de diapositiva 1" at bounding box center [352, 373] width 112 height 14
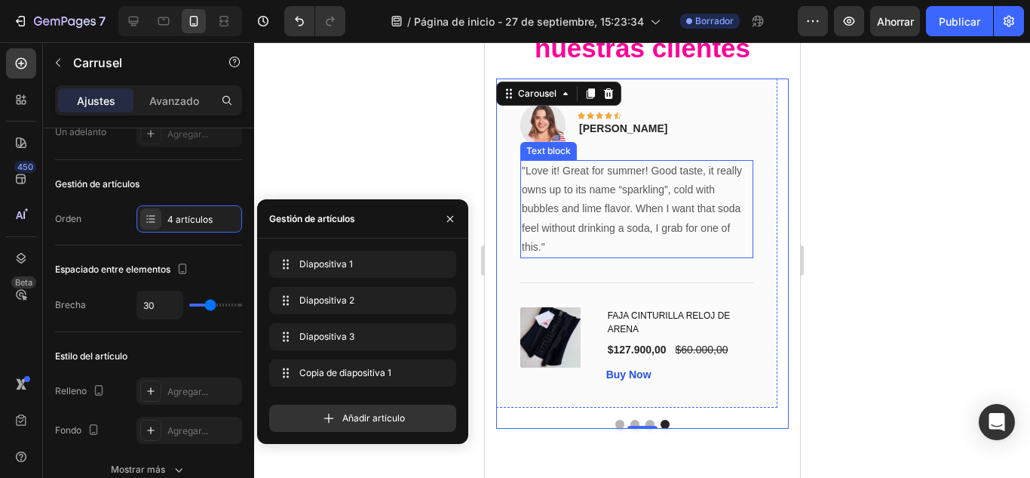
click at [668, 217] on p ""Love it! Great for summer! Good taste, it really owns up to its name “sparklin…" at bounding box center [636, 208] width 230 height 95
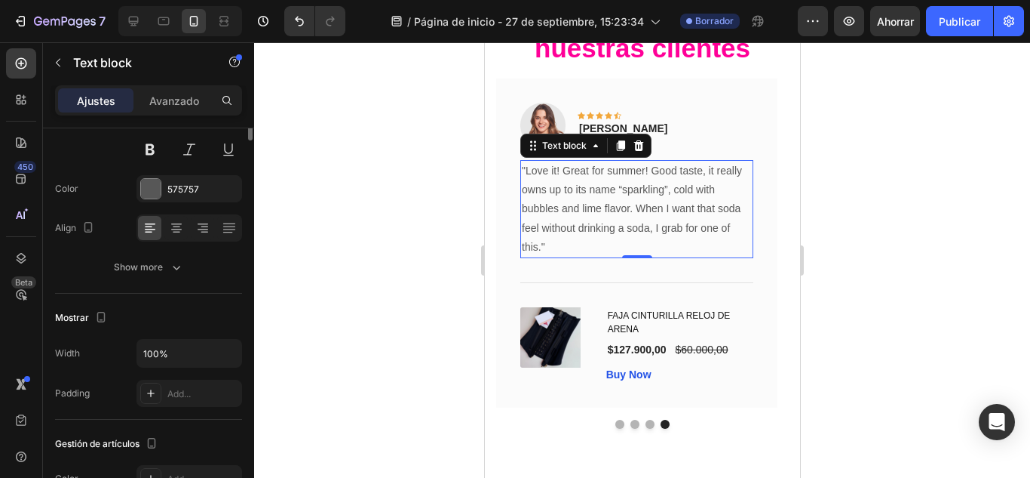
scroll to position [0, 0]
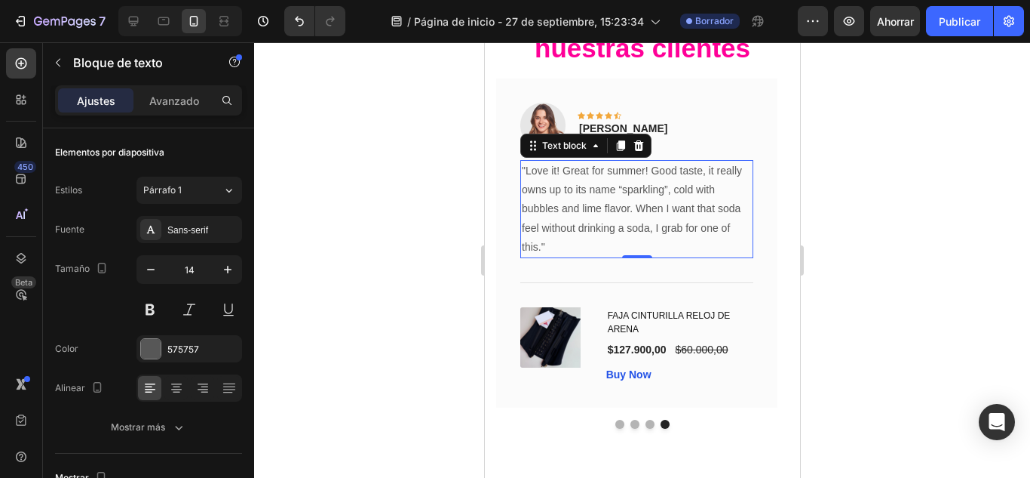
click at [668, 217] on p ""Love it! Great for summer! Good taste, it really owns up to its name “sparklin…" at bounding box center [636, 208] width 230 height 95
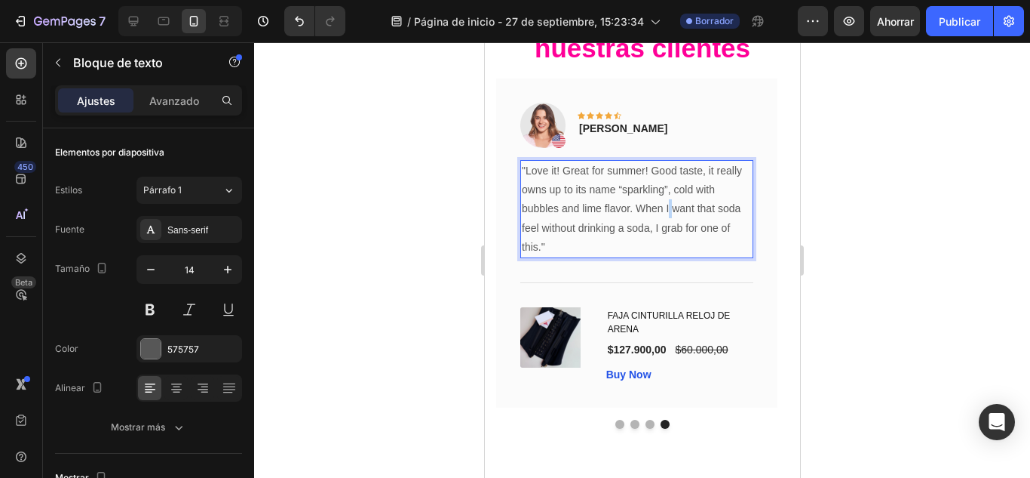
click at [668, 217] on p ""Love it! Great for summer! Good taste, it really owns up to its name “sparklin…" at bounding box center [636, 208] width 230 height 95
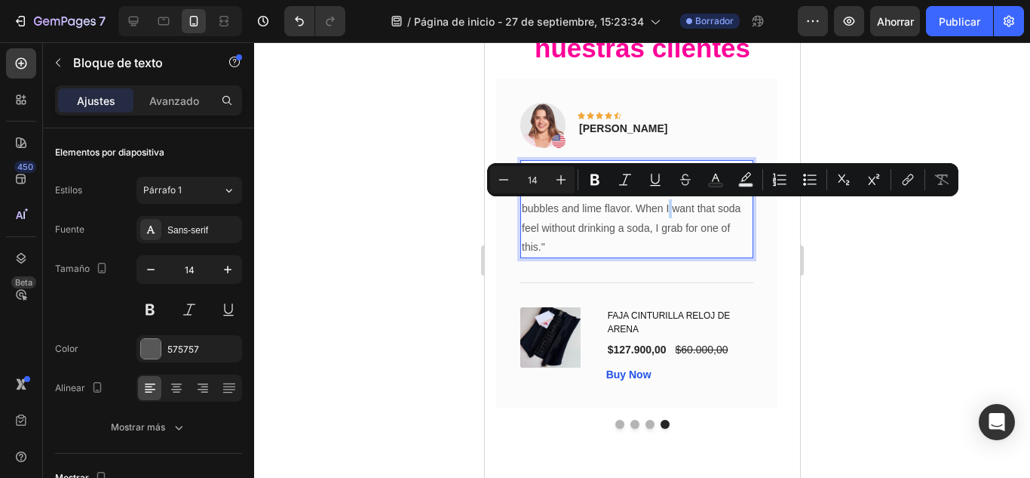
click at [603, 245] on p ""Love it! Great for summer! Good taste, it really owns up to its name “sparklin…" at bounding box center [636, 208] width 230 height 95
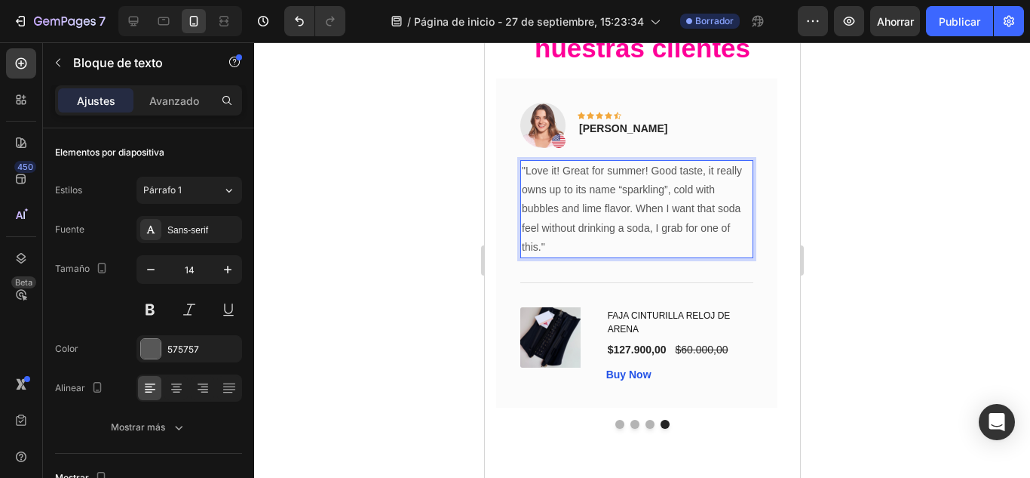
click at [603, 245] on p ""Love it! Great for summer! Good taste, it really owns up to its name “sparklin…" at bounding box center [636, 208] width 230 height 95
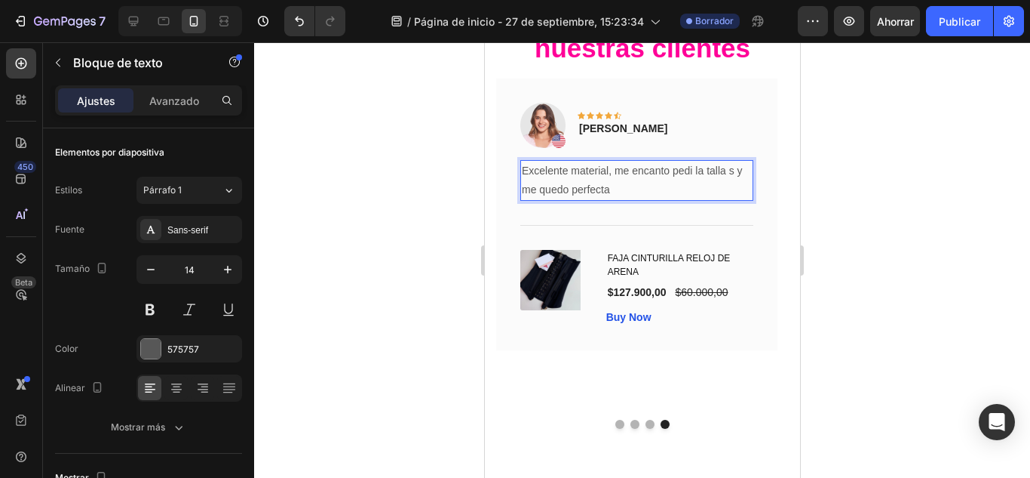
click at [686, 170] on p "Excelente material, me encanto pedi la talla s y me quedo perfecta" at bounding box center [636, 180] width 230 height 38
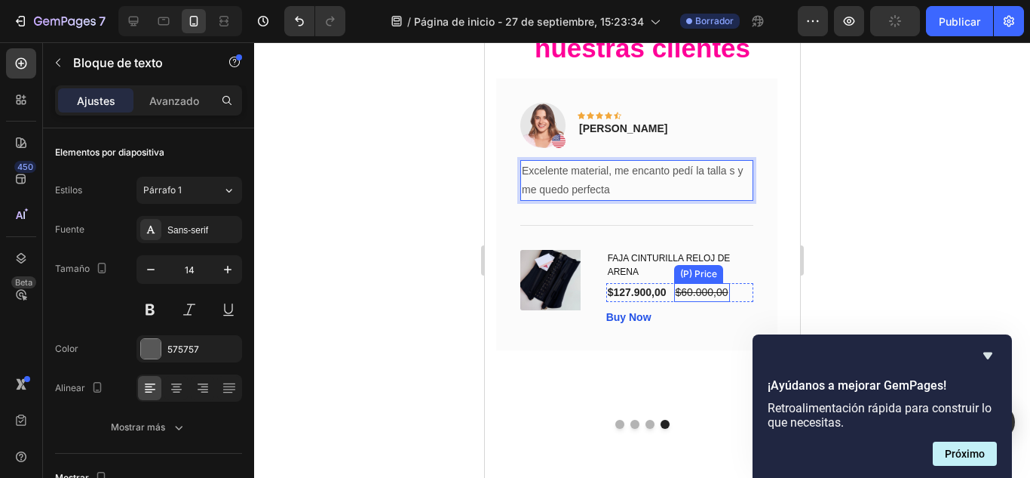
click at [708, 303] on div "FAJA CINTURILLA RELOJ DE ARENA (P) Title $127.900,00 (P) Price (P) Price $60.00…" at bounding box center [679, 288] width 147 height 76
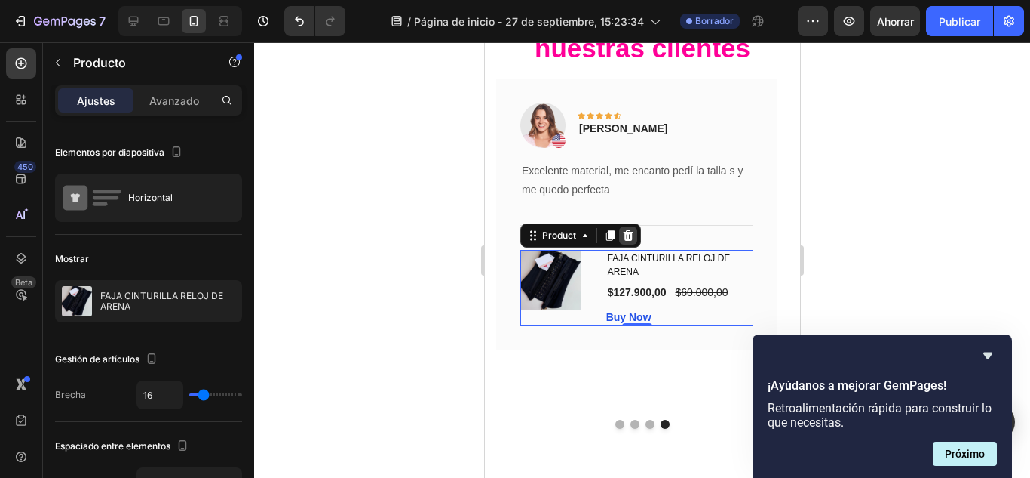
click at [631, 238] on icon at bounding box center [628, 235] width 10 height 11
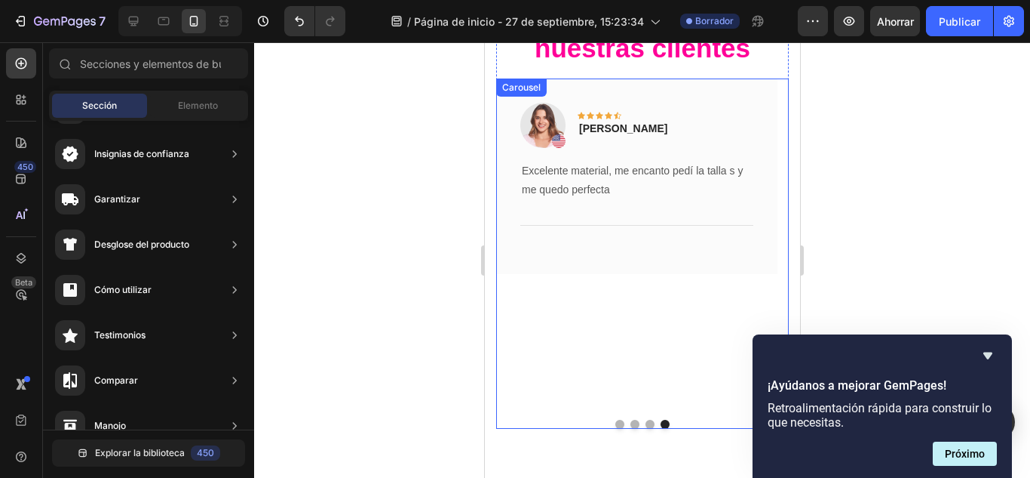
click at [702, 330] on div "Image Icon Icon Icon Icon Icon Row Rita Carroll Text block Row Excelente materi…" at bounding box center [636, 242] width 281 height 329
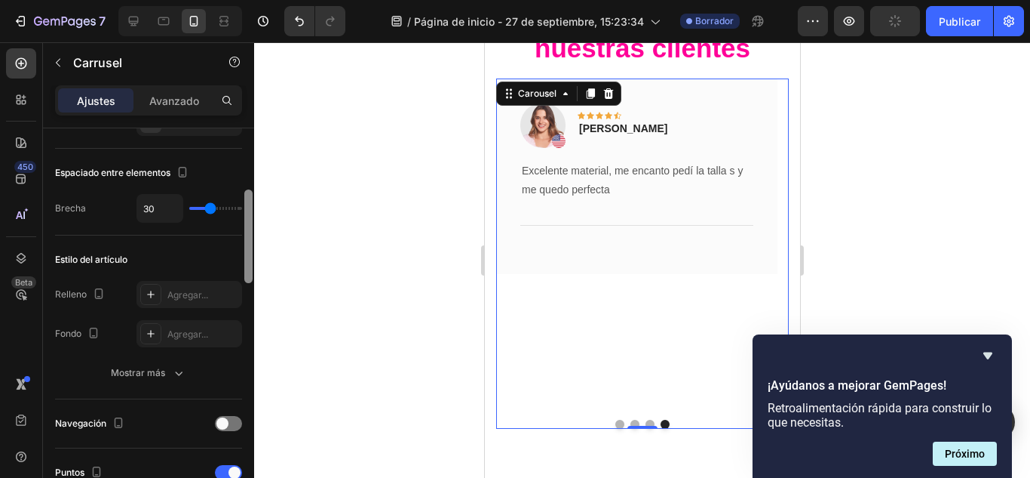
drag, startPoint x: 249, startPoint y: 192, endPoint x: 252, endPoint y: 254, distance: 62.7
click at [252, 254] on div at bounding box center [248, 236] width 8 height 94
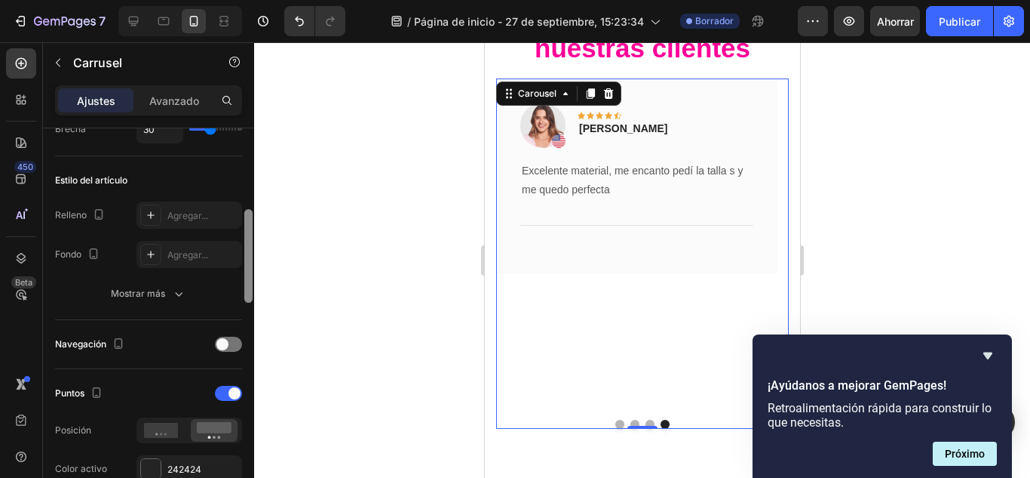
drag, startPoint x: 249, startPoint y: 217, endPoint x: 246, endPoint y: 236, distance: 19.1
click at [246, 236] on div at bounding box center [248, 256] width 8 height 94
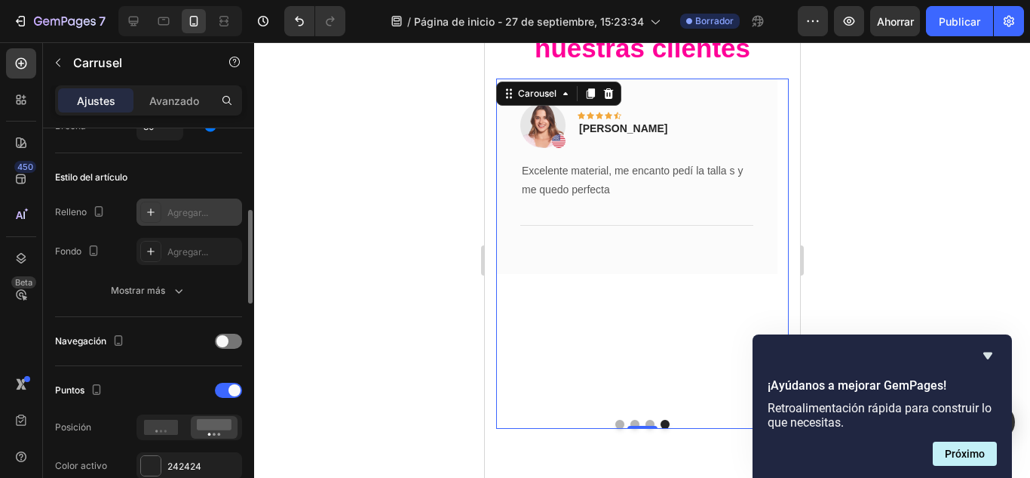
click at [155, 217] on icon at bounding box center [151, 212] width 12 height 12
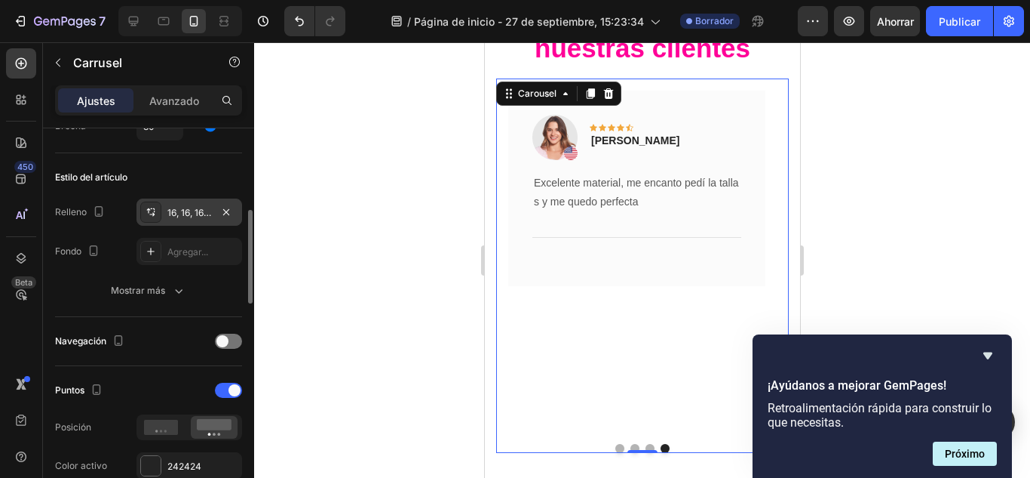
click at [358, 146] on div at bounding box center [642, 259] width 776 height 435
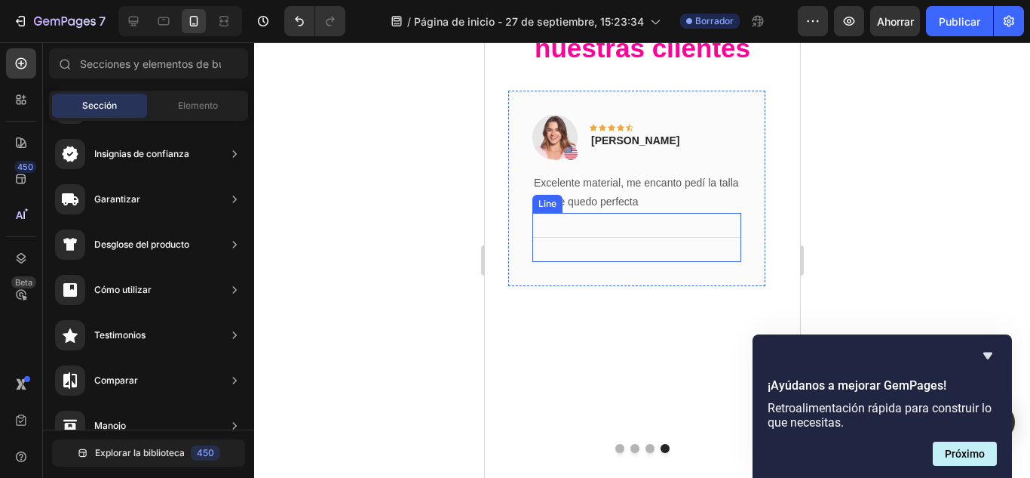
click at [622, 229] on div "Title Line" at bounding box center [636, 237] width 209 height 49
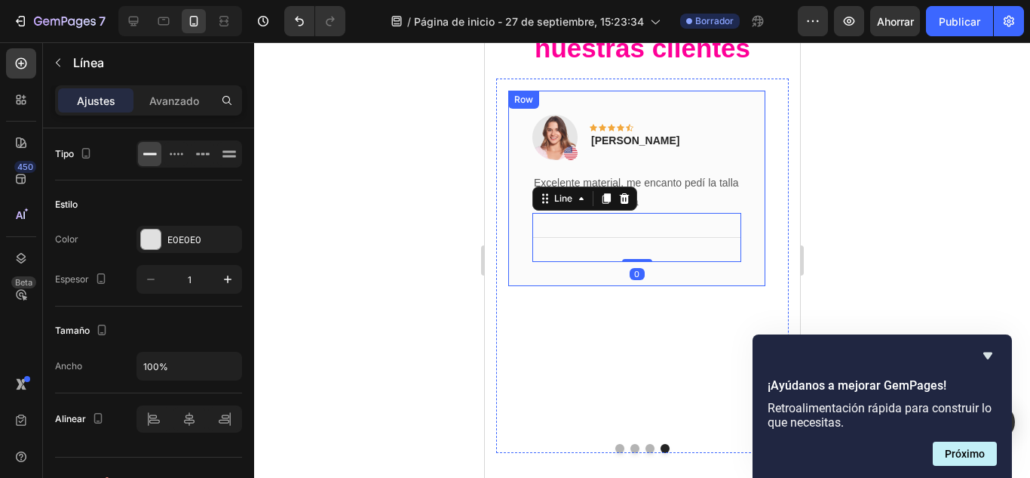
click at [708, 282] on div "Image Icon Icon Icon Icon Icon Row Rita Carroll Text block Row Excelente materi…" at bounding box center [636, 188] width 257 height 195
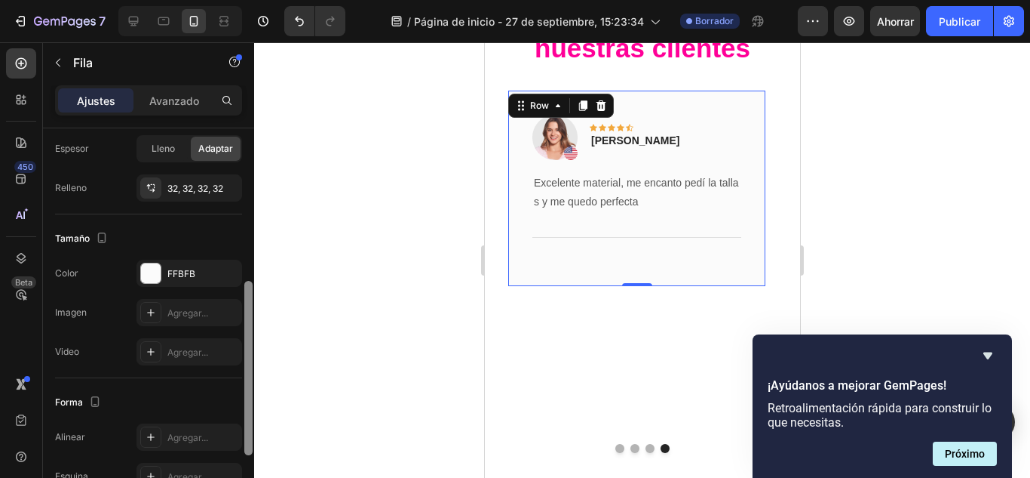
scroll to position [358, 0]
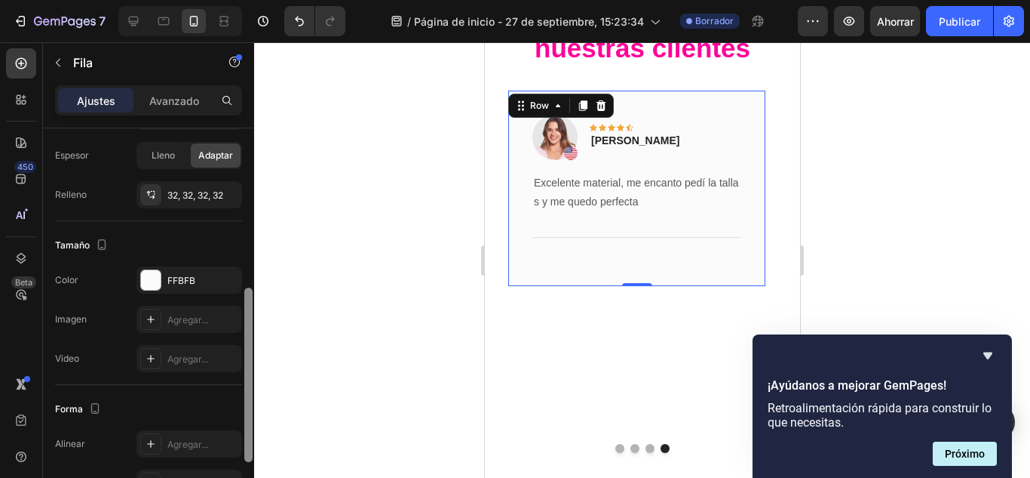
drag, startPoint x: 251, startPoint y: 178, endPoint x: 254, endPoint y: 338, distance: 160.0
click at [254, 0] on div "7 / Página de inicio - 27 de septiembre, 15:23:34 Borrador Avance Ahorrar Publi…" at bounding box center [515, 0] width 1030 height 0
click at [143, 321] on div at bounding box center [150, 319] width 21 height 21
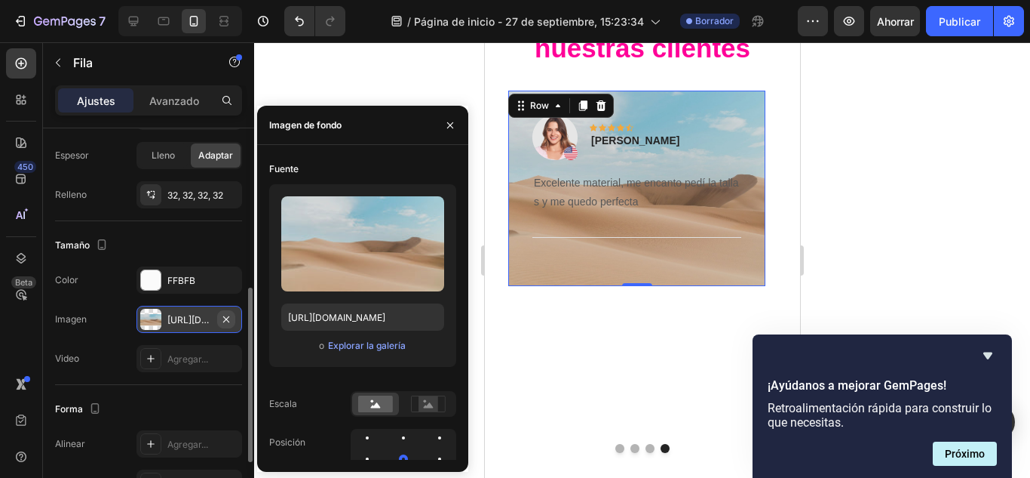
click at [230, 318] on icon "button" at bounding box center [226, 319] width 12 height 12
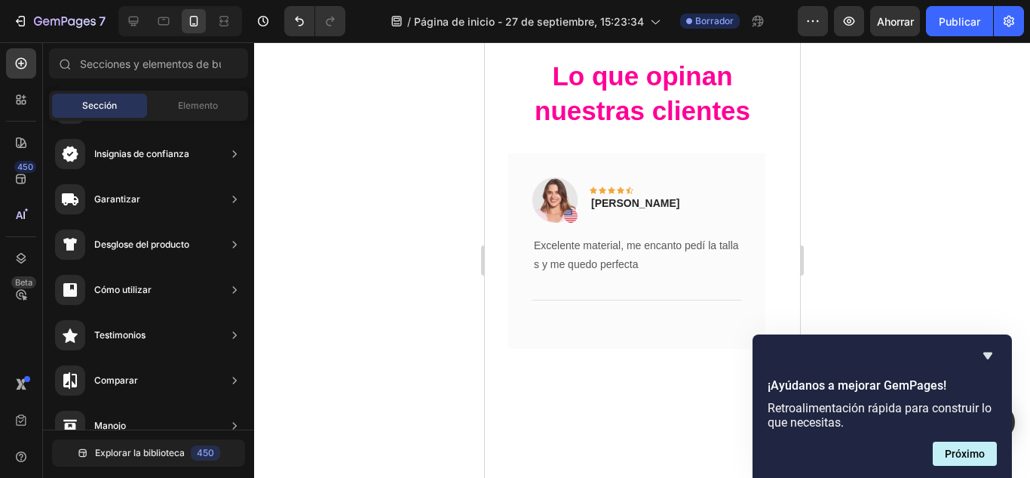
scroll to position [67, 0]
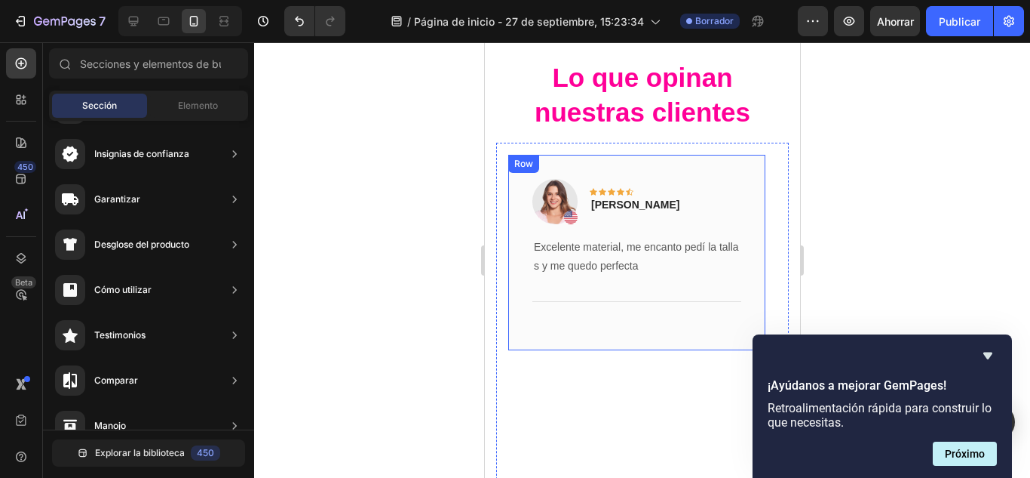
click at [515, 179] on div "Image Icon Icon Icon Icon Icon Row Rita Carroll Text block Row Excelente materi…" at bounding box center [636, 252] width 257 height 195
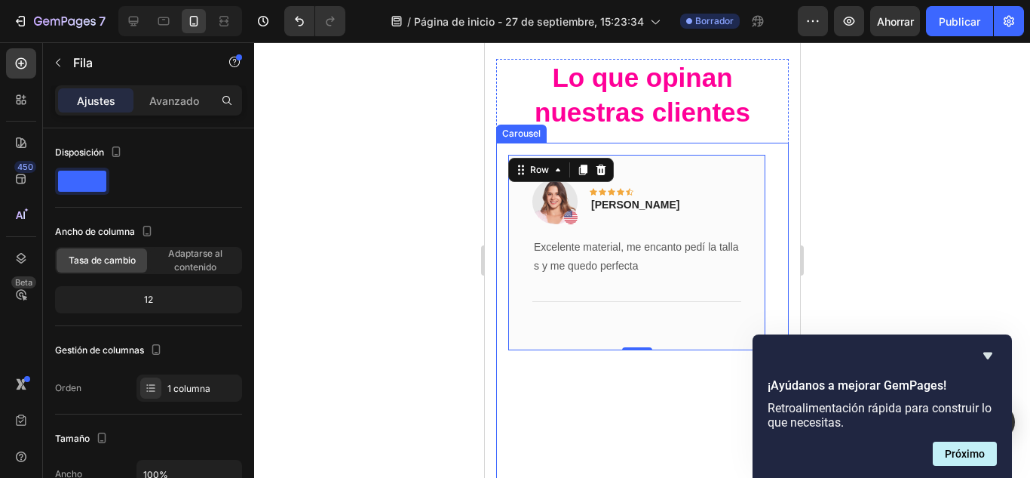
click at [501, 161] on div "Image Icon Icon Icon Icon Icon Row Rita Carroll Text block Row Excelente materi…" at bounding box center [636, 319] width 281 height 353
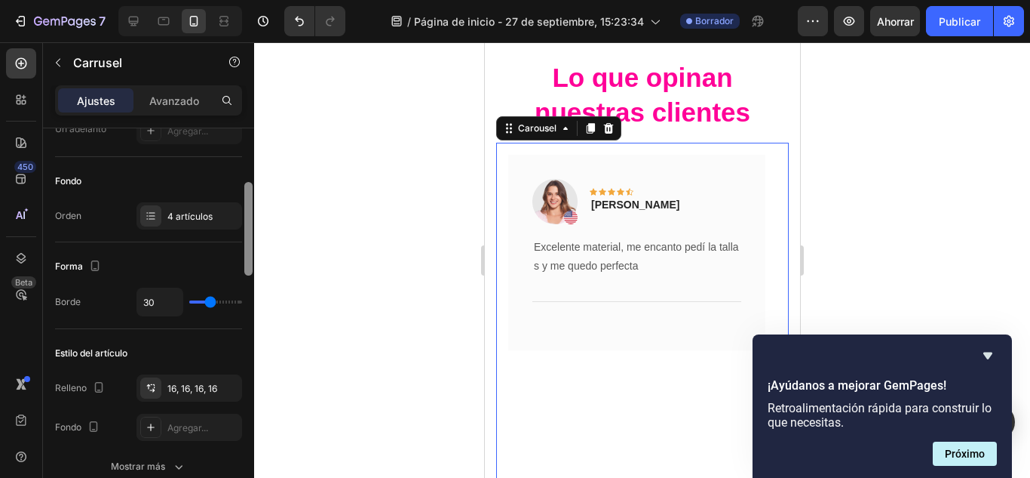
scroll to position [179, 0]
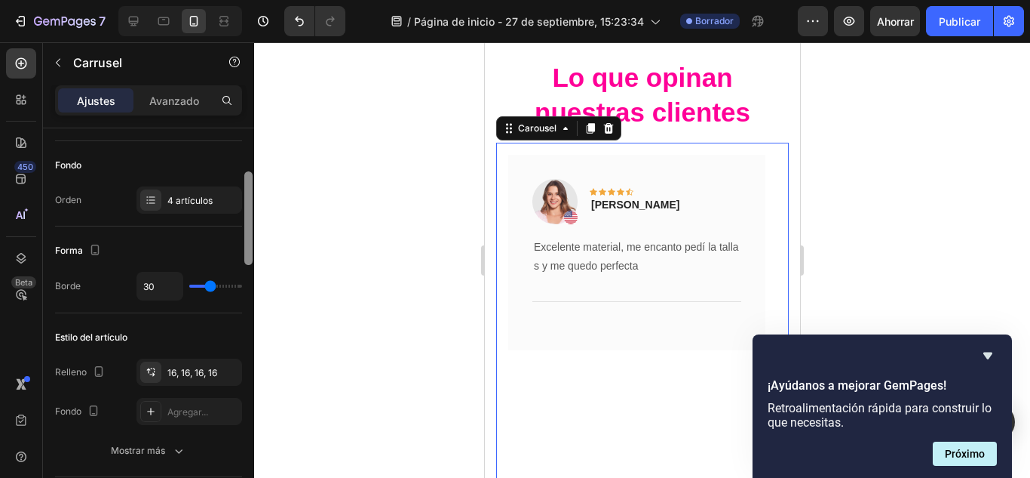
drag, startPoint x: 251, startPoint y: 173, endPoint x: 252, endPoint y: 216, distance: 43.0
click at [252, 216] on div at bounding box center [248, 218] width 8 height 94
click at [207, 202] on font "4 artículos" at bounding box center [189, 200] width 45 height 11
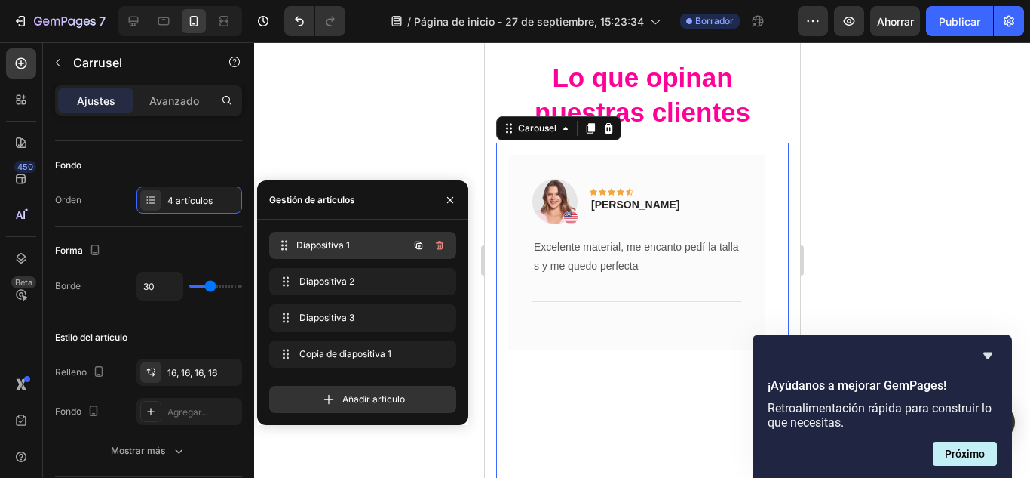
click at [365, 240] on span "Diapositiva 1" at bounding box center [352, 245] width 112 height 14
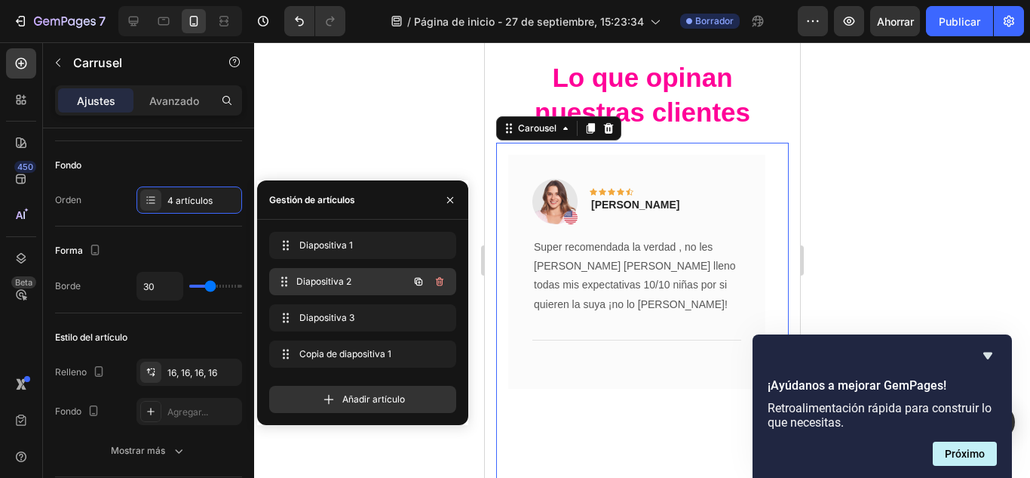
click at [379, 281] on span "Diapositiva 2" at bounding box center [352, 282] width 112 height 14
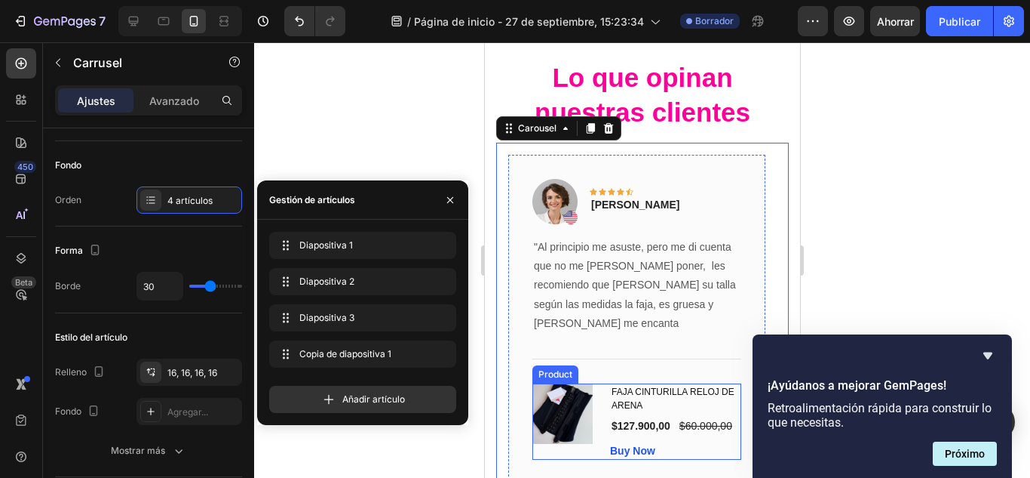
click at [593, 438] on div "(P) Images & Gallery" at bounding box center [565, 421] width 66 height 76
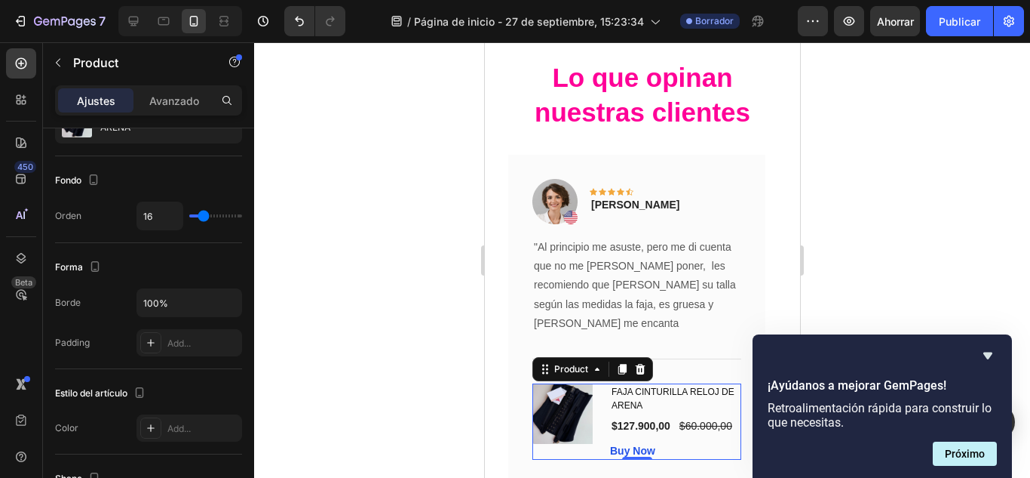
scroll to position [0, 0]
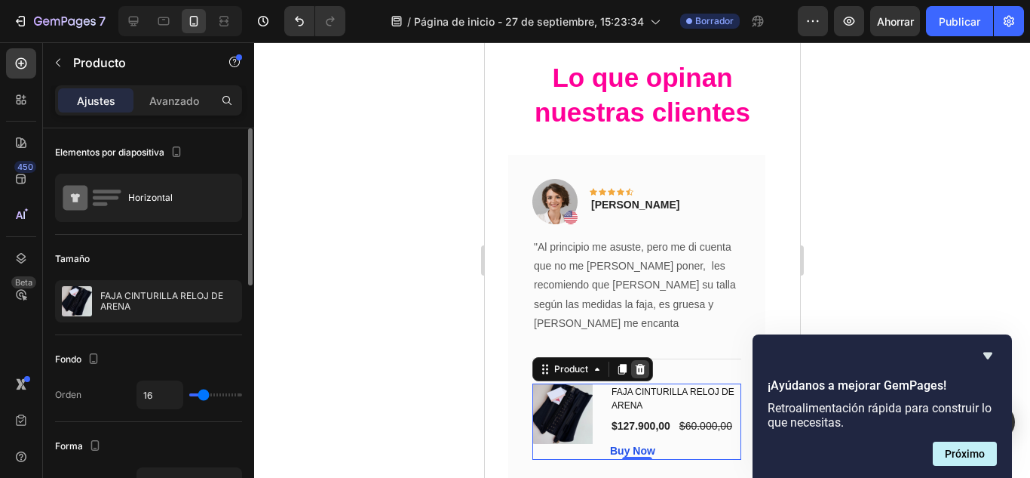
click at [638, 360] on div at bounding box center [640, 369] width 18 height 18
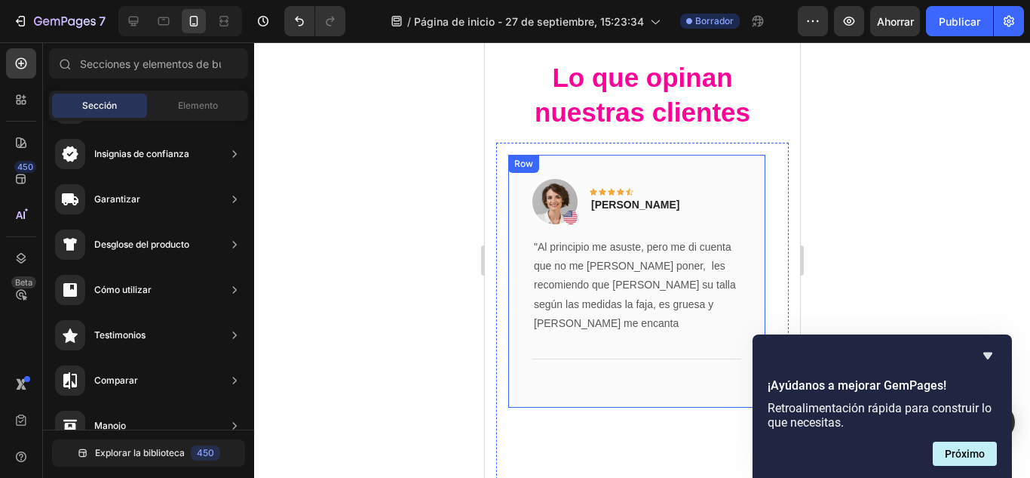
click at [515, 290] on div "Image Icon Icon Icon Icon Icon Row Olivia Gomez Text block Row "Al principio me…" at bounding box center [636, 281] width 257 height 253
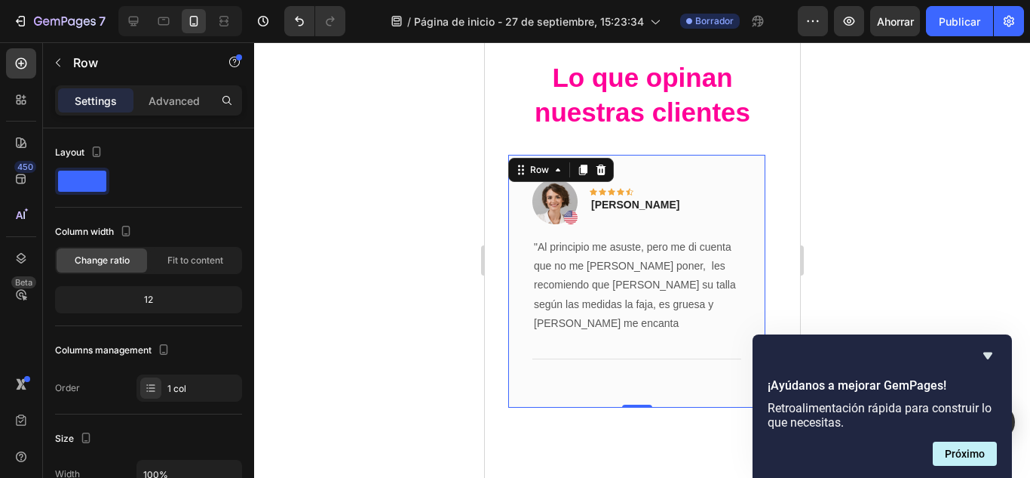
click at [515, 290] on div "Image Icon Icon Icon Icon Icon Row Olivia Gomez Text block Row "Al principio me…" at bounding box center [636, 281] width 257 height 253
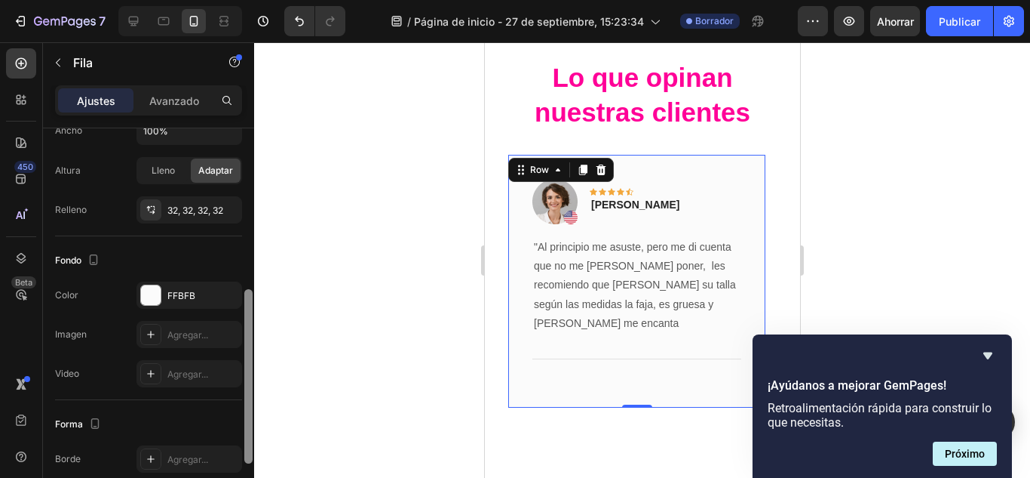
scroll to position [362, 0]
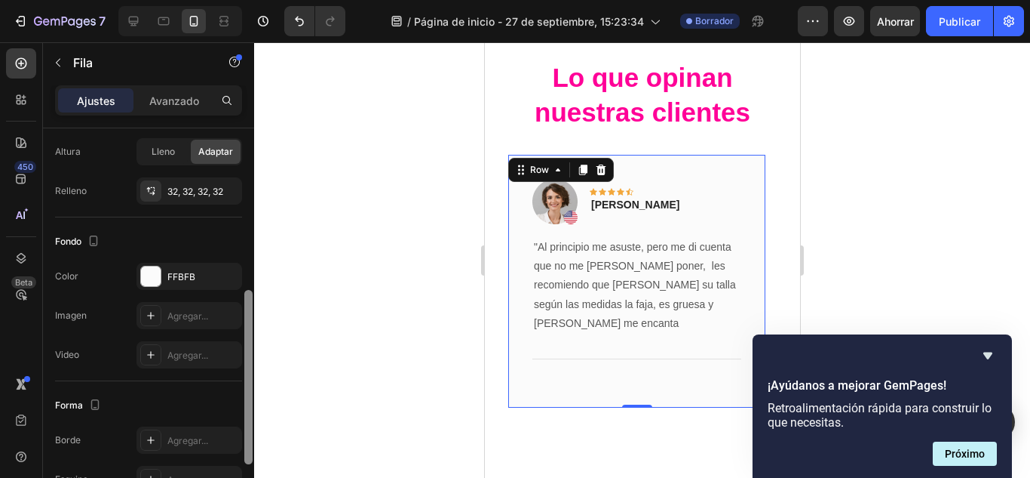
drag, startPoint x: 249, startPoint y: 235, endPoint x: 266, endPoint y: 397, distance: 162.4
click at [266, 0] on div "7 / Página de inicio - 27 de septiembre, 15:23:34 Borrador Avance Ahorrar Publi…" at bounding box center [515, 0] width 1030 height 0
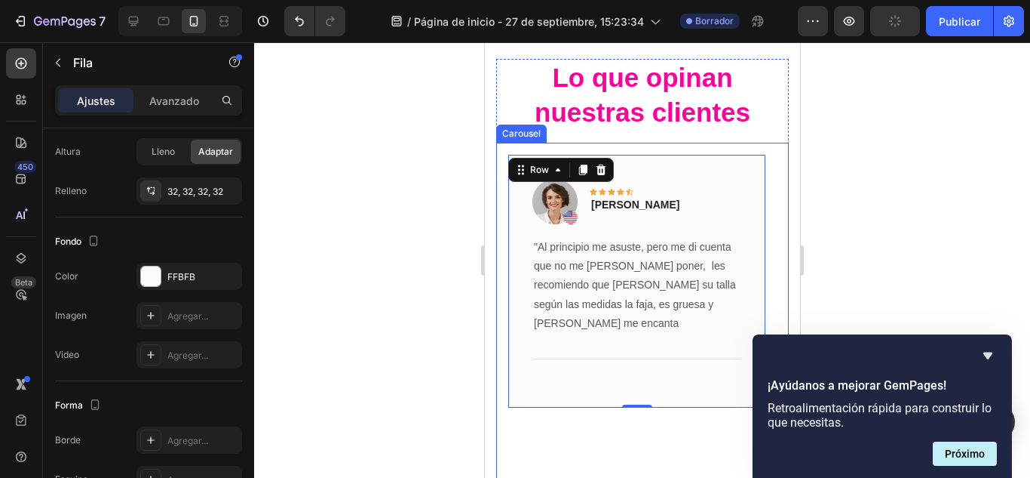
click at [500, 194] on div "Image Icon Icon Icon Icon Icon Row Olivia Gomez Text block Row "Al principio me…" at bounding box center [636, 310] width 281 height 334
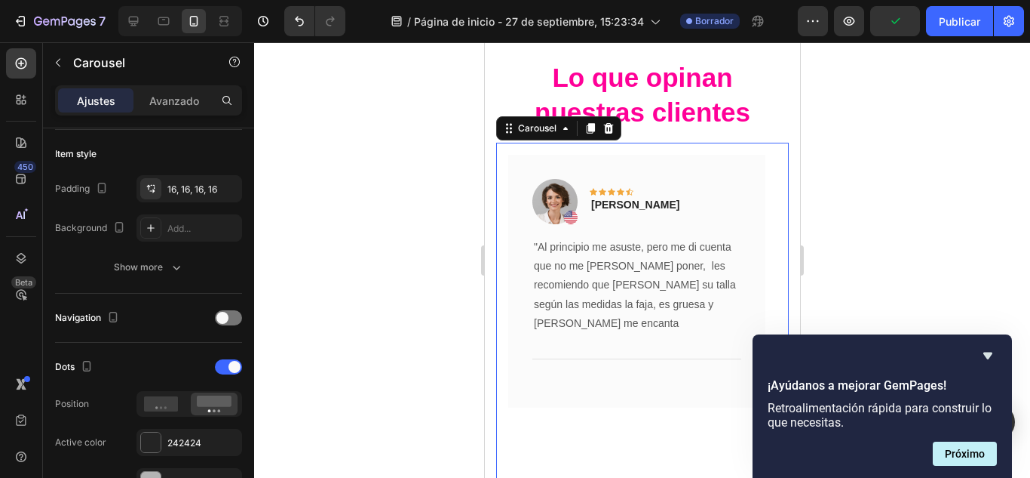
scroll to position [0, 0]
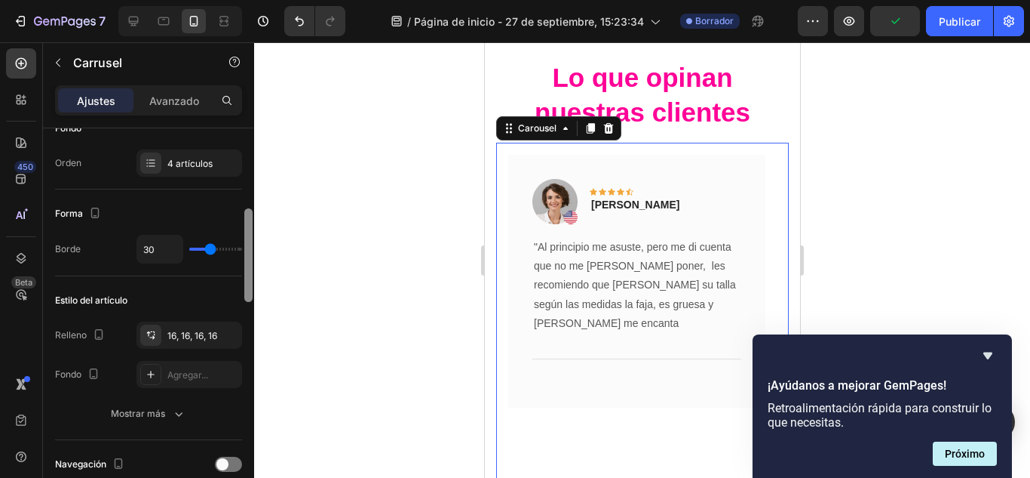
drag, startPoint x: 245, startPoint y: 183, endPoint x: 250, endPoint y: 244, distance: 61.3
click at [250, 244] on div at bounding box center [248, 255] width 8 height 94
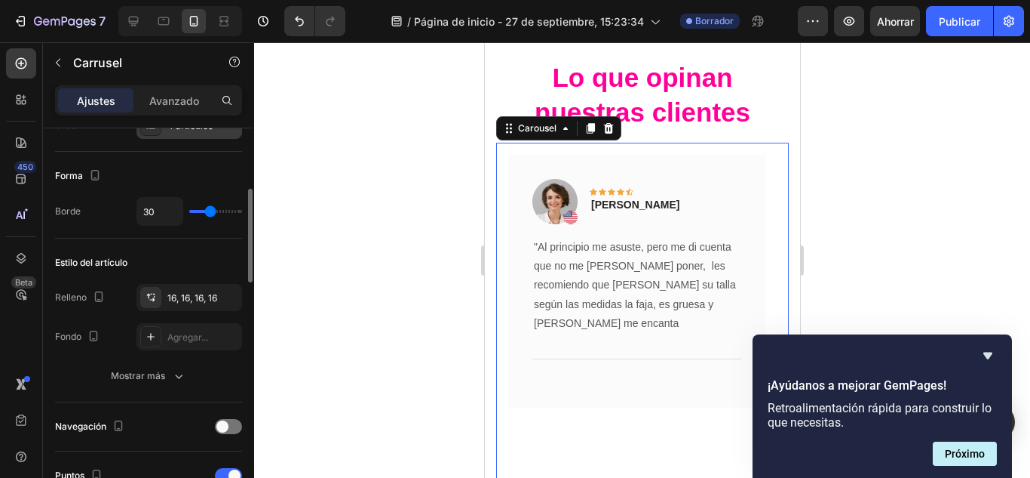
click at [199, 131] on font "4 artículos" at bounding box center [189, 125] width 45 height 11
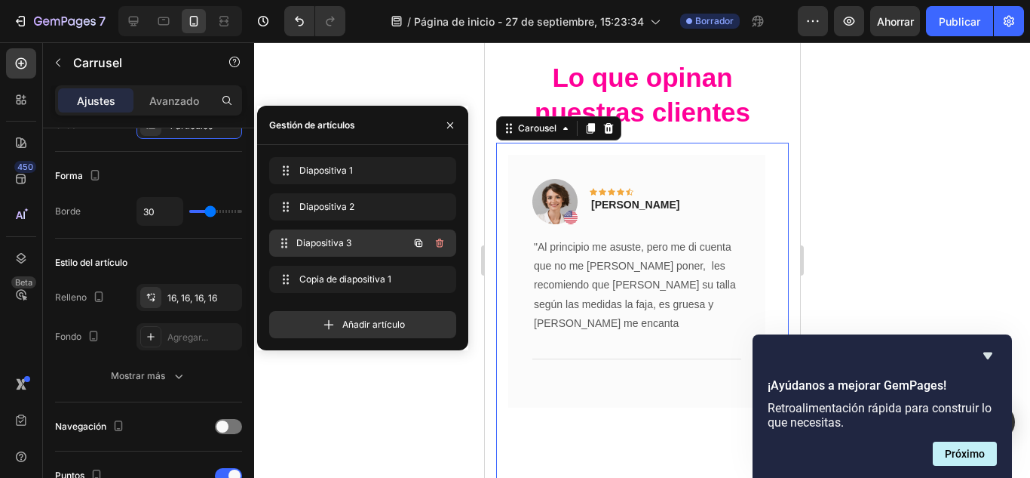
click at [404, 244] on div "Diapositiva 3 Slide 3" at bounding box center [341, 242] width 133 height 21
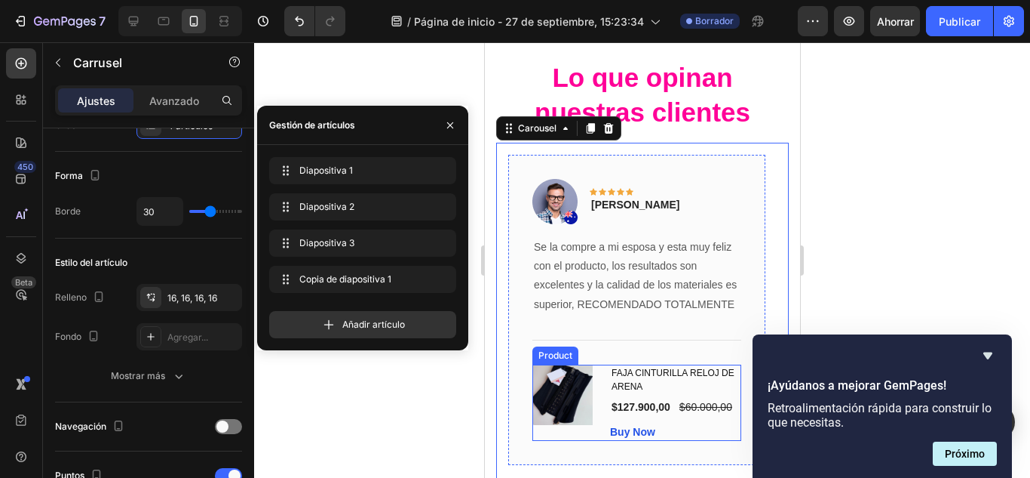
click at [543, 433] on div "(P) Images & Gallery" at bounding box center [565, 402] width 66 height 76
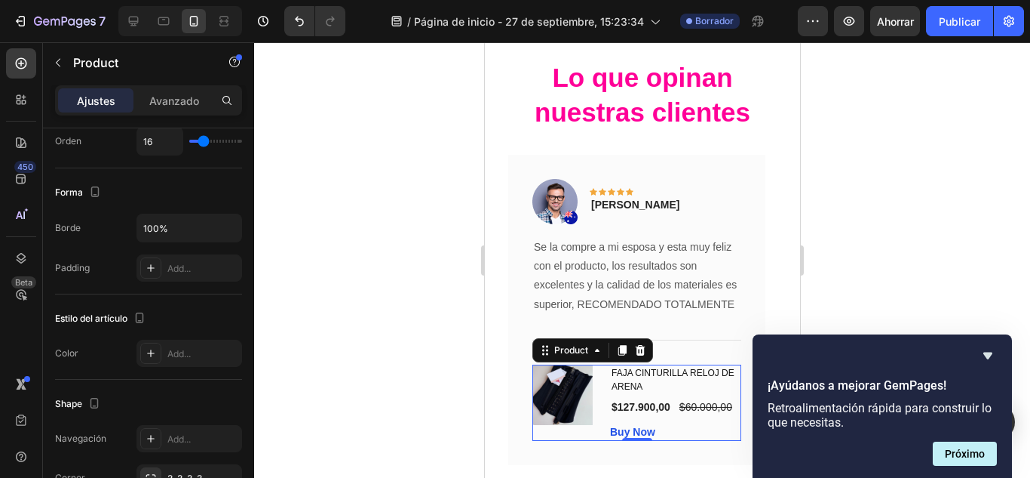
scroll to position [0, 0]
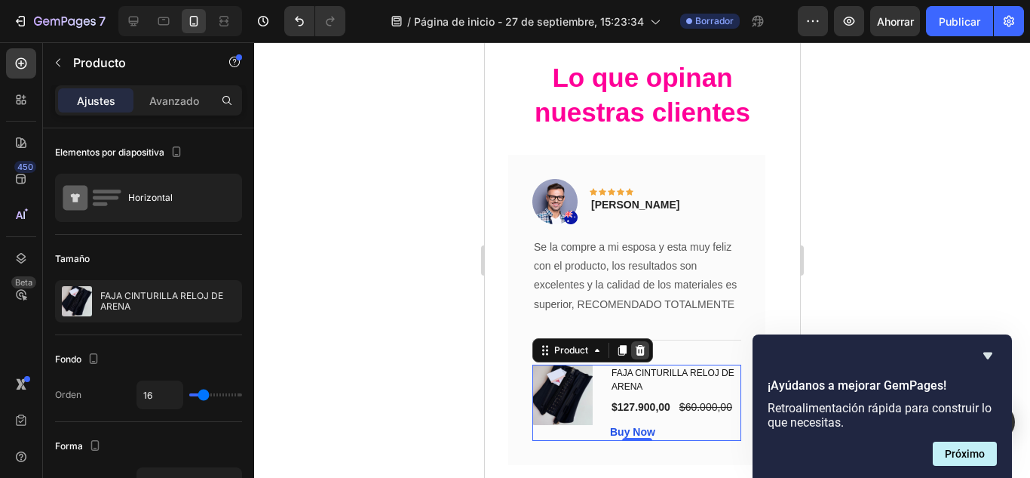
click at [637, 353] on icon at bounding box center [640, 350] width 10 height 11
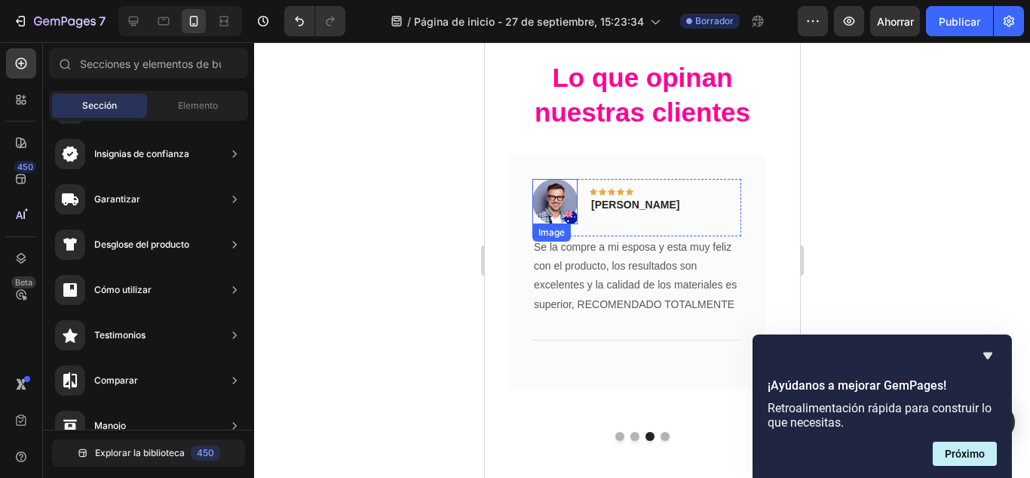
click at [554, 217] on img at bounding box center [554, 201] width 45 height 45
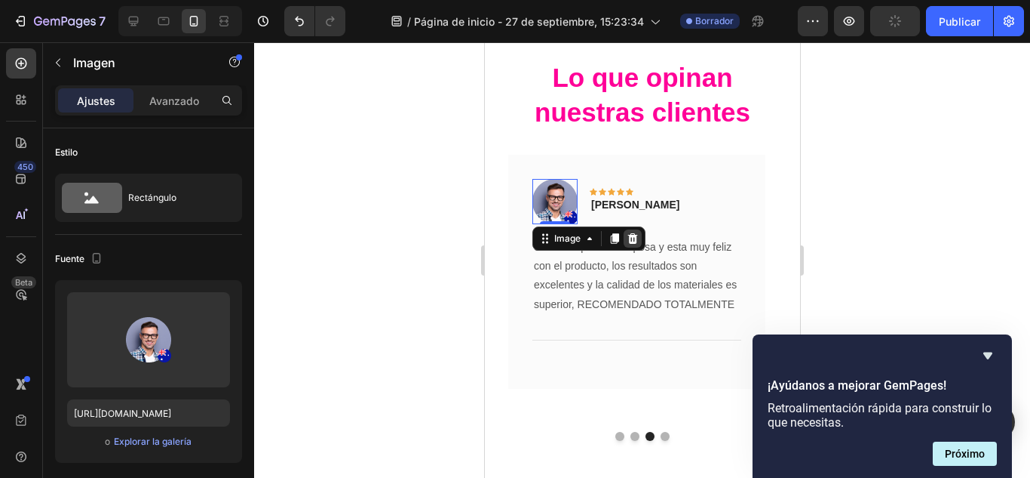
click at [631, 241] on icon at bounding box center [633, 238] width 10 height 11
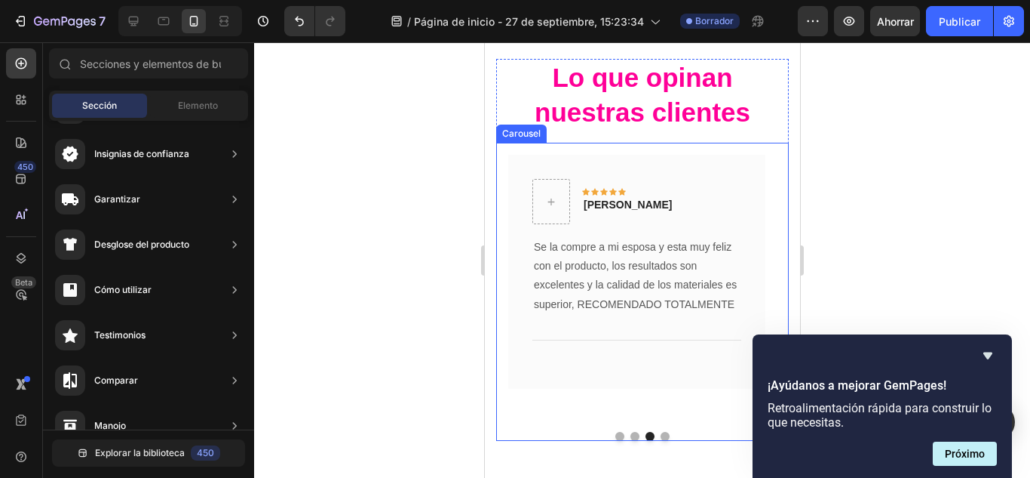
click at [630, 432] on button "Dot" at bounding box center [634, 436] width 9 height 9
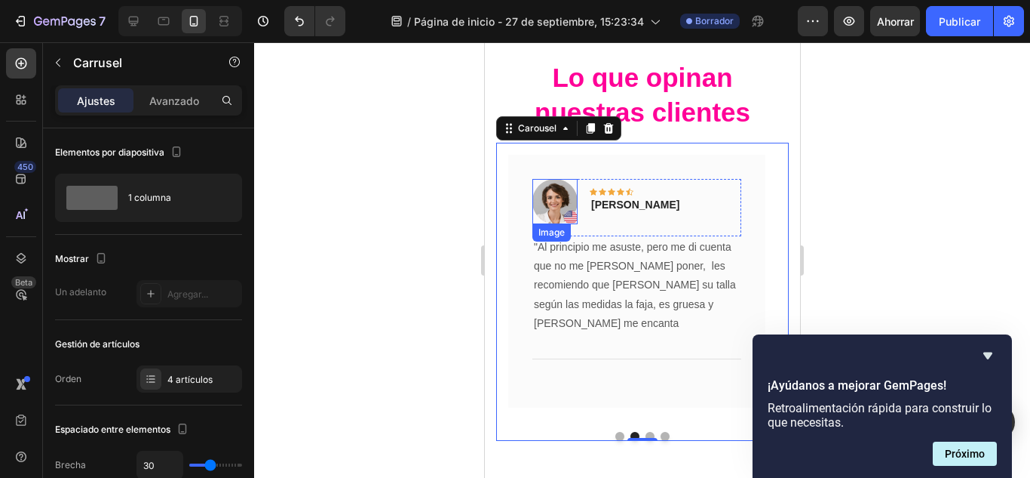
click at [560, 207] on img at bounding box center [554, 201] width 45 height 45
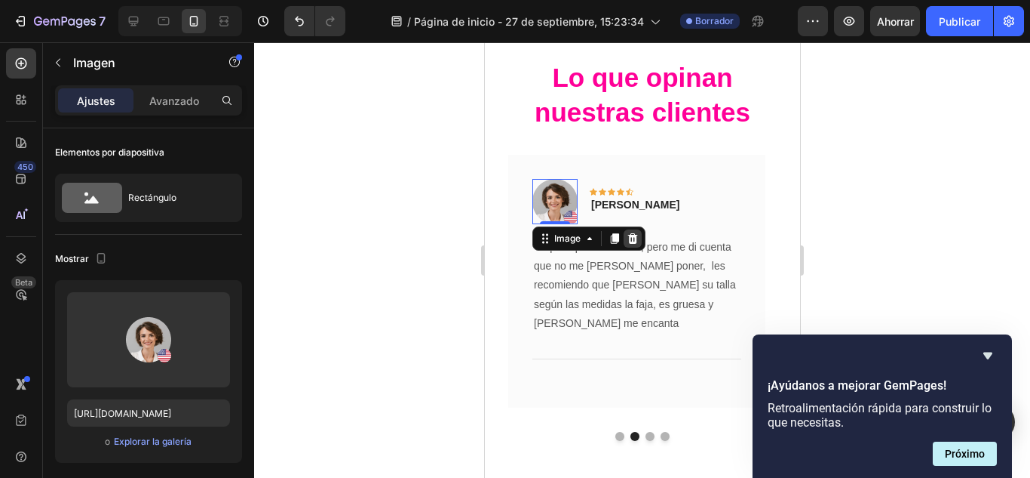
click at [637, 241] on icon at bounding box center [632, 238] width 12 height 12
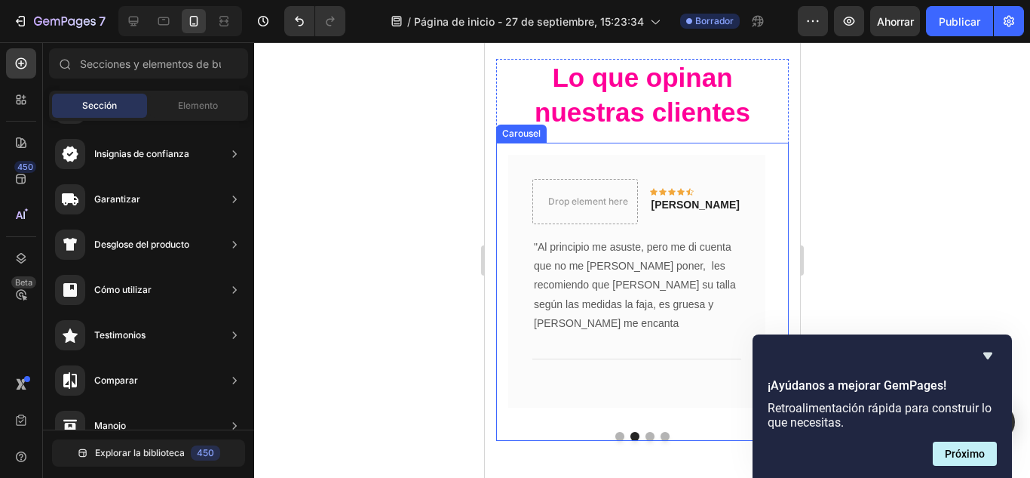
click at [615, 432] on button "Dot" at bounding box center [619, 436] width 9 height 9
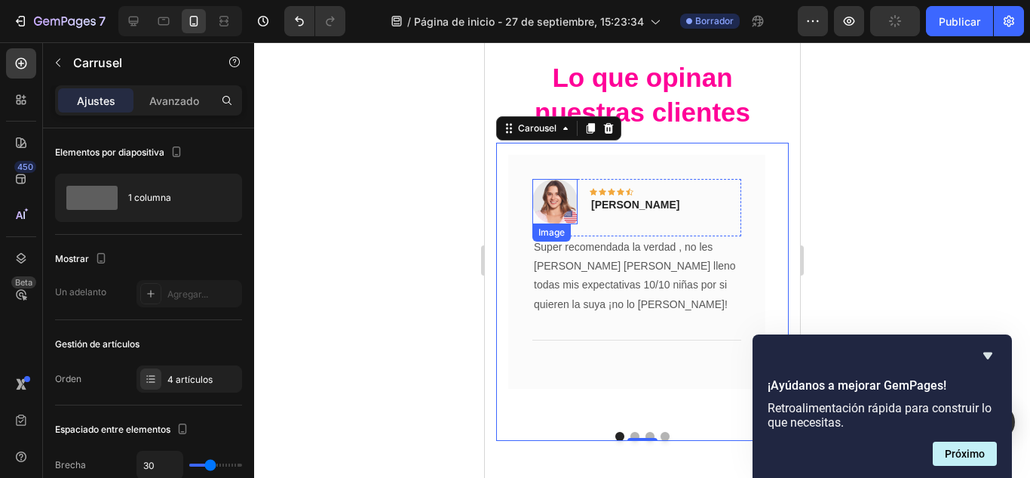
click at [564, 205] on img at bounding box center [554, 201] width 45 height 45
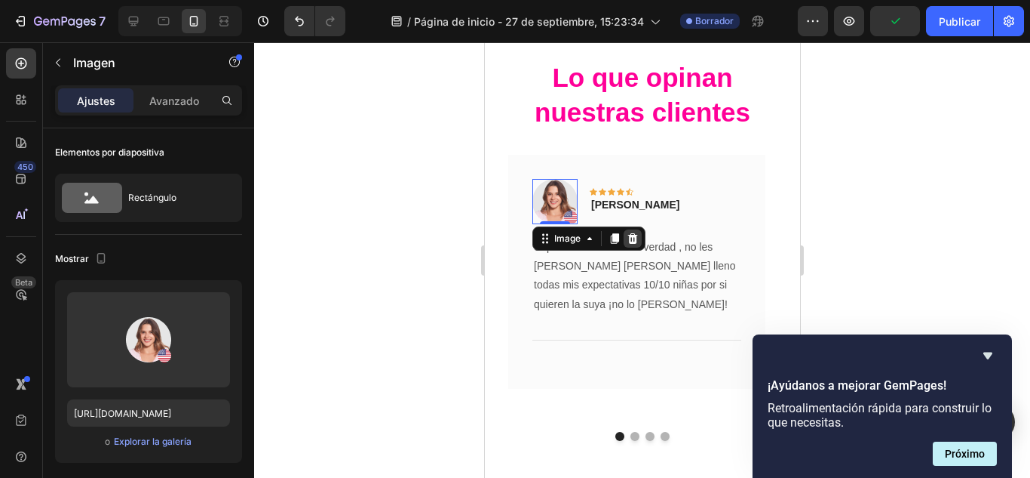
click at [630, 241] on icon at bounding box center [633, 238] width 10 height 11
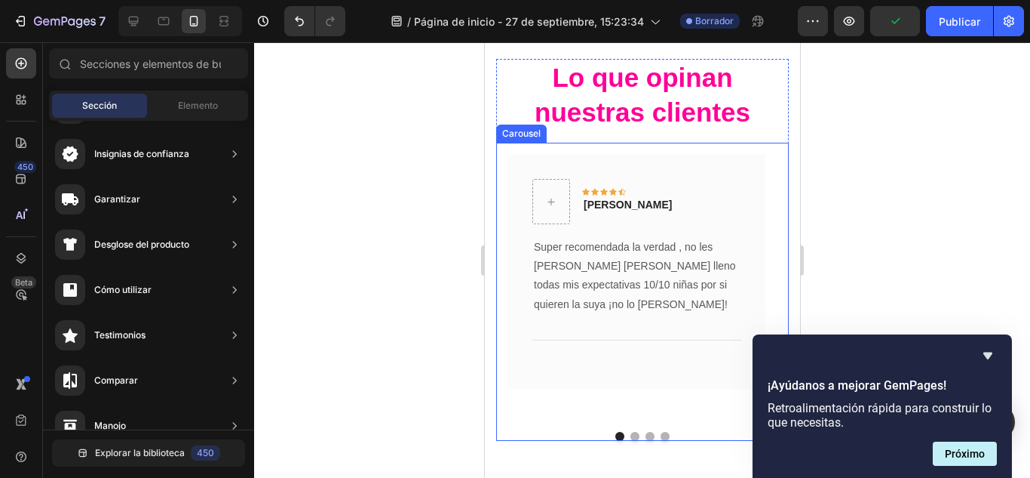
click at [660, 432] on button "Dot" at bounding box center [664, 436] width 9 height 9
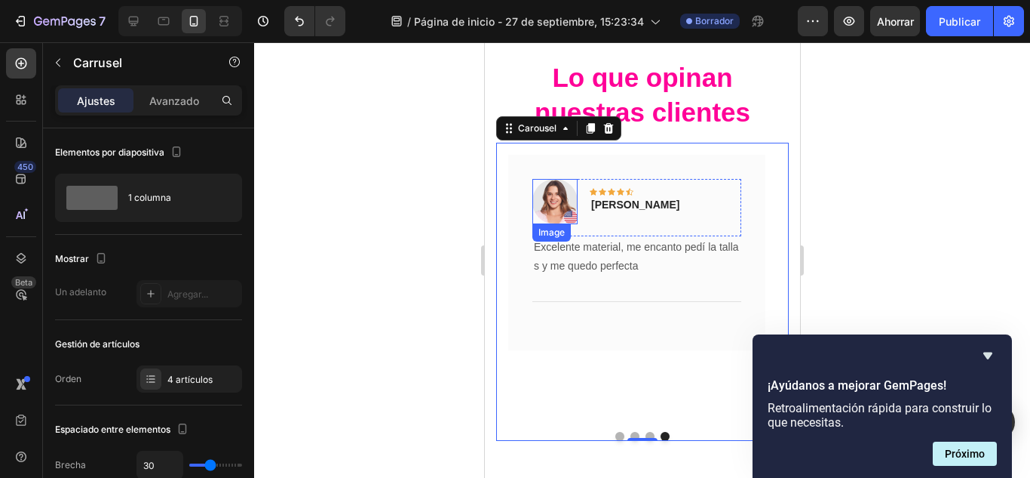
click at [564, 200] on img at bounding box center [554, 201] width 45 height 45
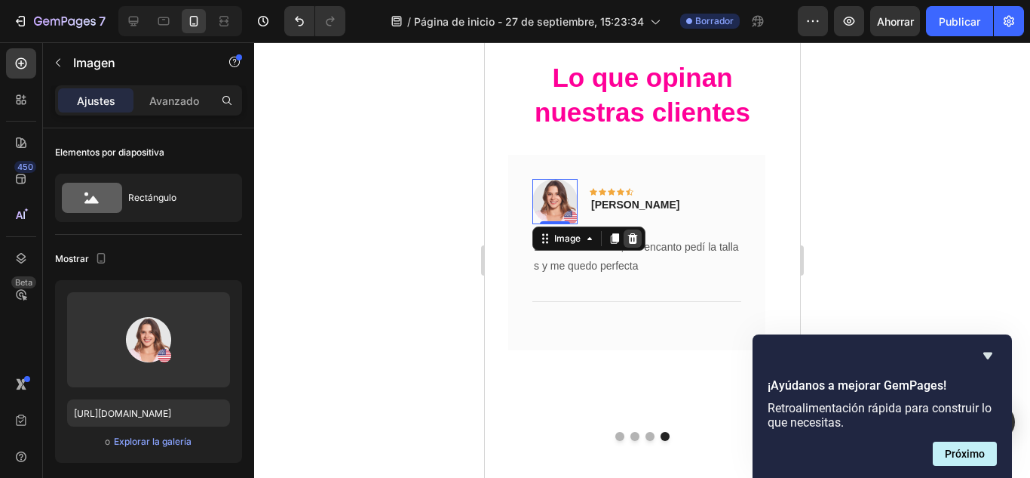
click at [631, 242] on icon at bounding box center [633, 238] width 10 height 11
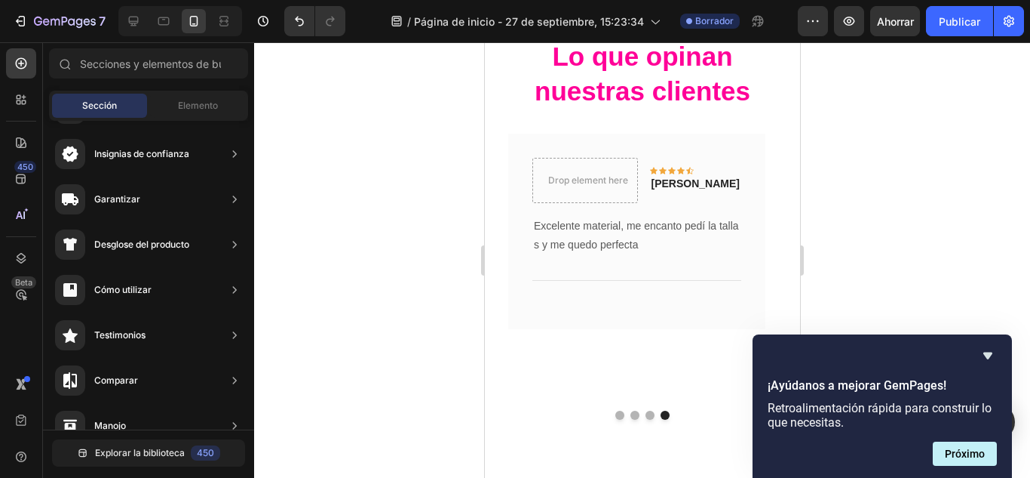
scroll to position [47, 0]
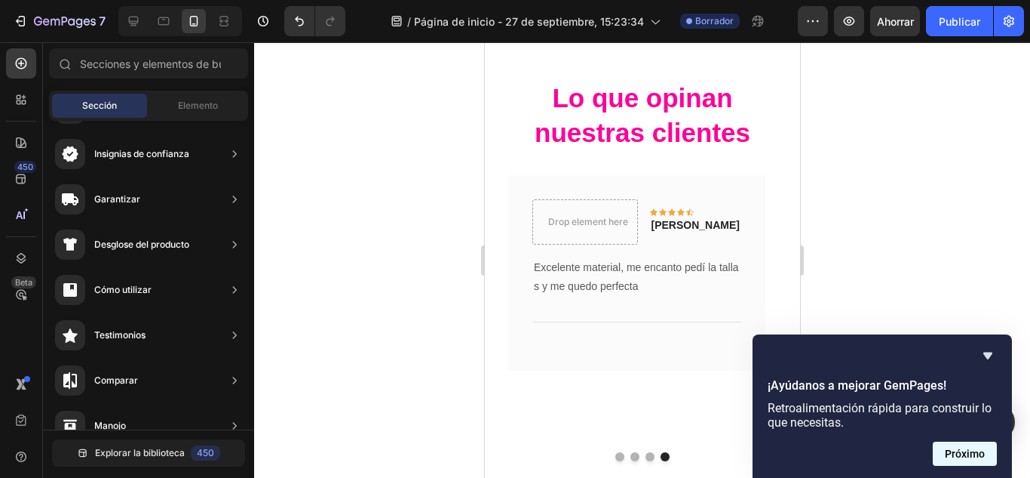
click at [957, 448] on font "Próximo" at bounding box center [965, 453] width 40 height 12
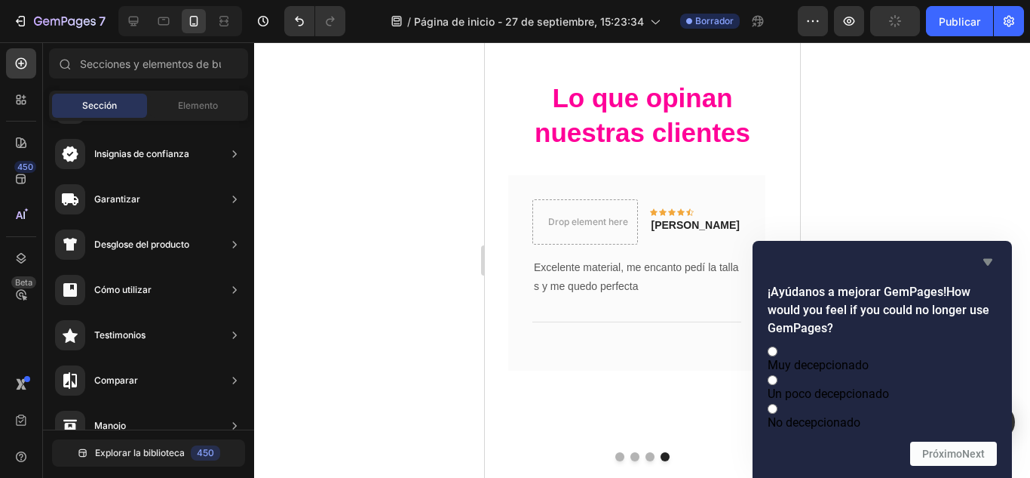
click at [981, 253] on icon "Ocultar encuesta" at bounding box center [988, 262] width 18 height 18
click at [874, 127] on div at bounding box center [642, 259] width 776 height 435
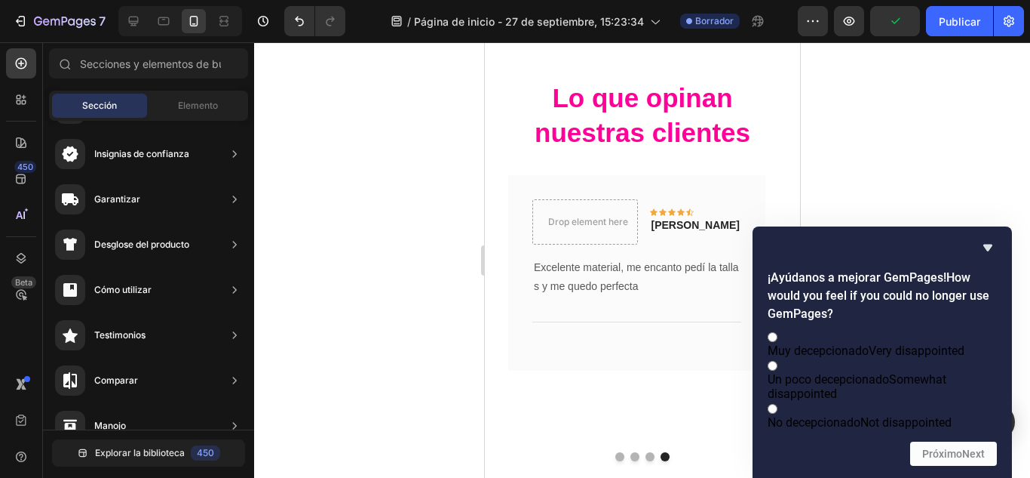
click at [854, 155] on div at bounding box center [642, 259] width 776 height 435
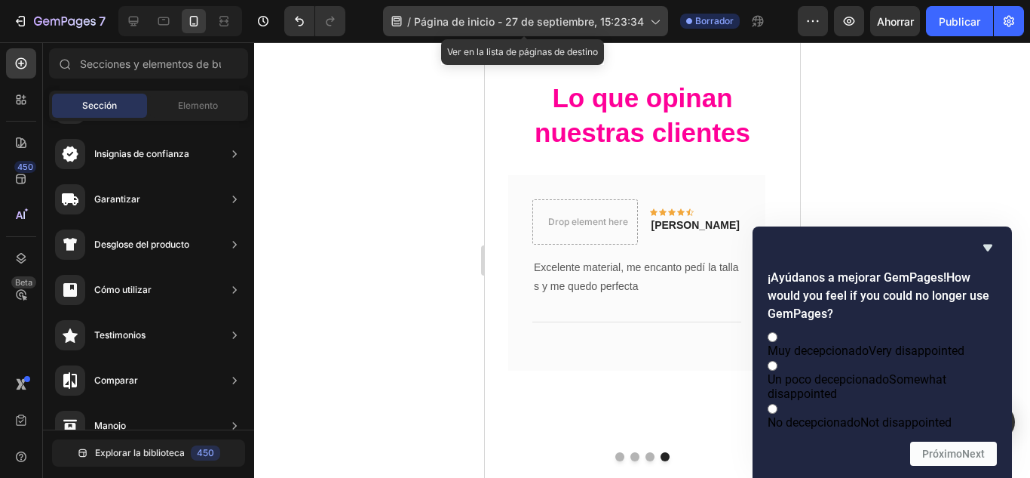
click at [649, 23] on icon at bounding box center [654, 21] width 15 height 15
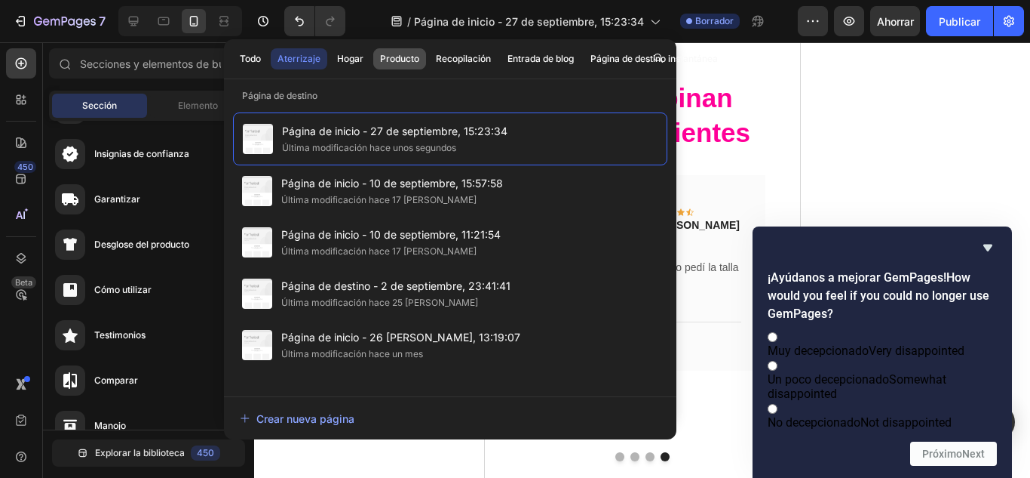
click at [393, 57] on font "Producto" at bounding box center [399, 58] width 39 height 11
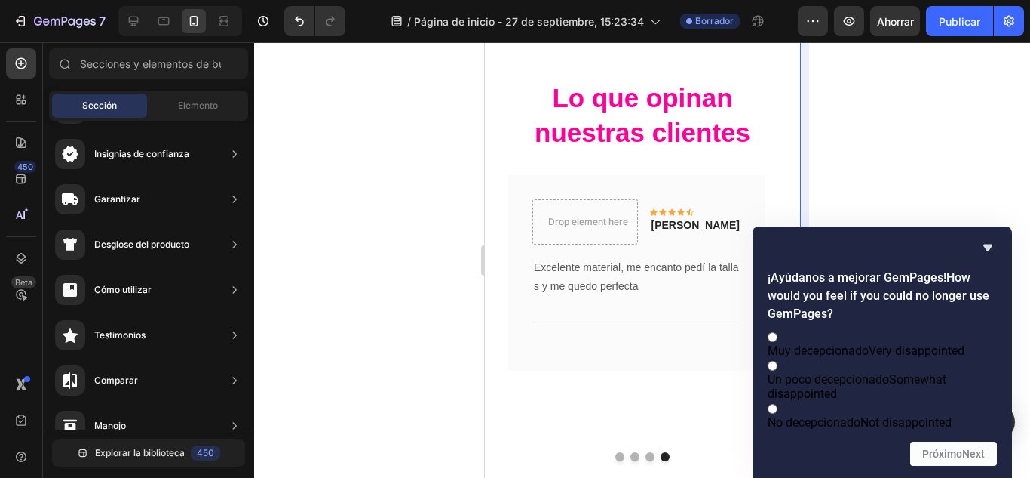
click at [822, 134] on div at bounding box center [642, 259] width 776 height 435
click at [924, 175] on div at bounding box center [642, 259] width 776 height 435
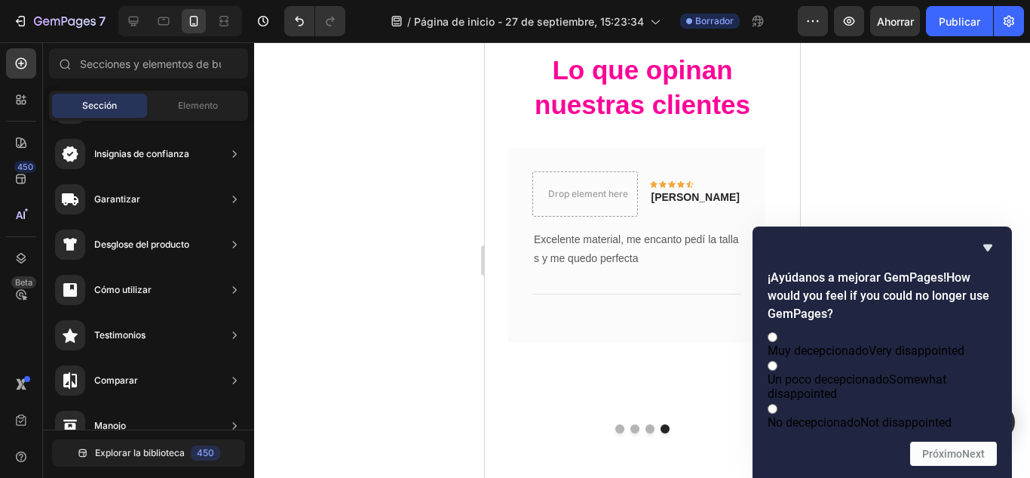
scroll to position [79, 0]
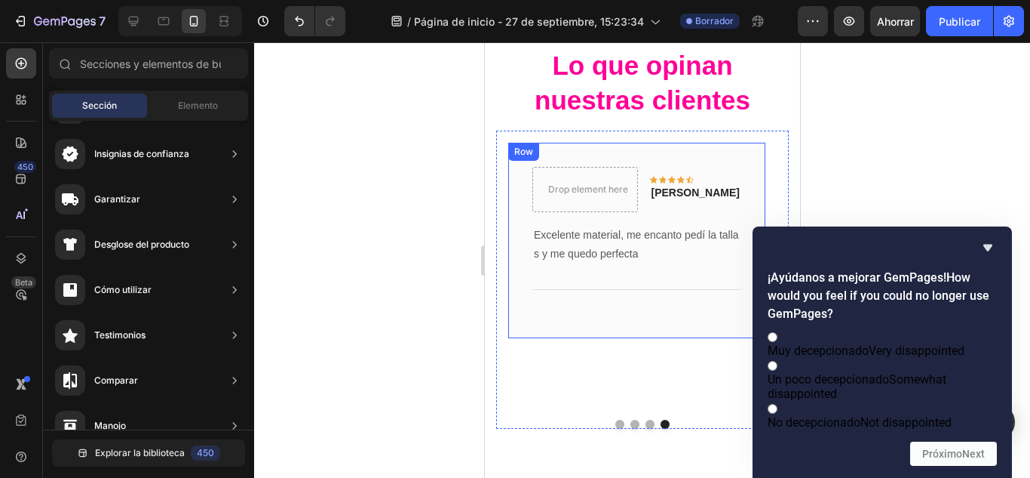
click at [630, 336] on div "Drop element here Icon Icon Icon Icon Icon Row Rita Carroll Text block Row Exce…" at bounding box center [636, 240] width 257 height 195
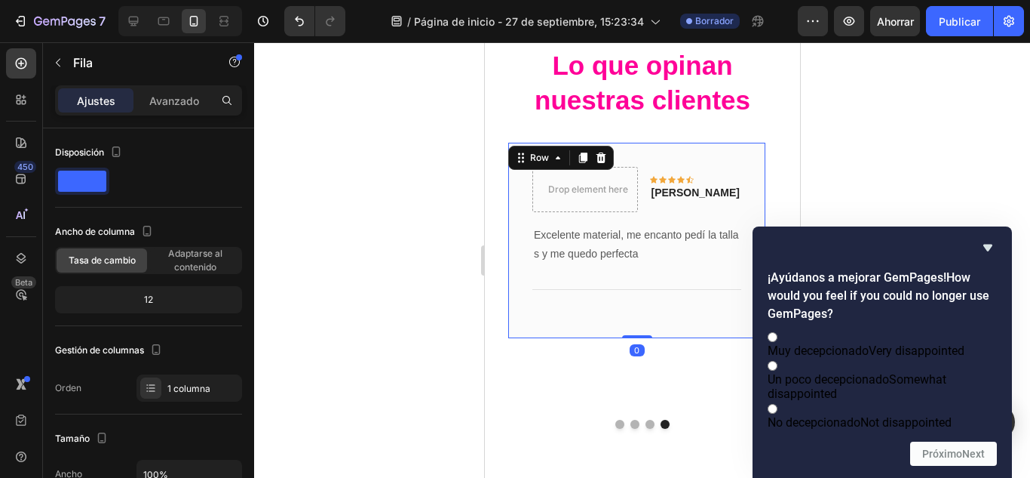
drag, startPoint x: 630, startPoint y: 336, endPoint x: 637, endPoint y: 309, distance: 27.5
click at [637, 309] on div "Drop element here Icon Icon Icon Icon Icon Row Rita Carroll Text block Row Exce…" at bounding box center [636, 240] width 257 height 195
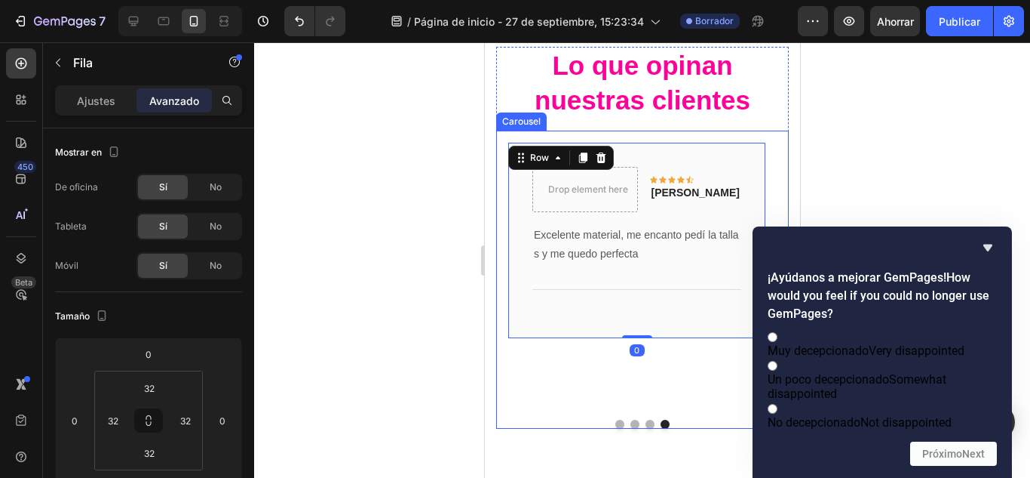
click at [541, 419] on div at bounding box center [642, 423] width 293 height 9
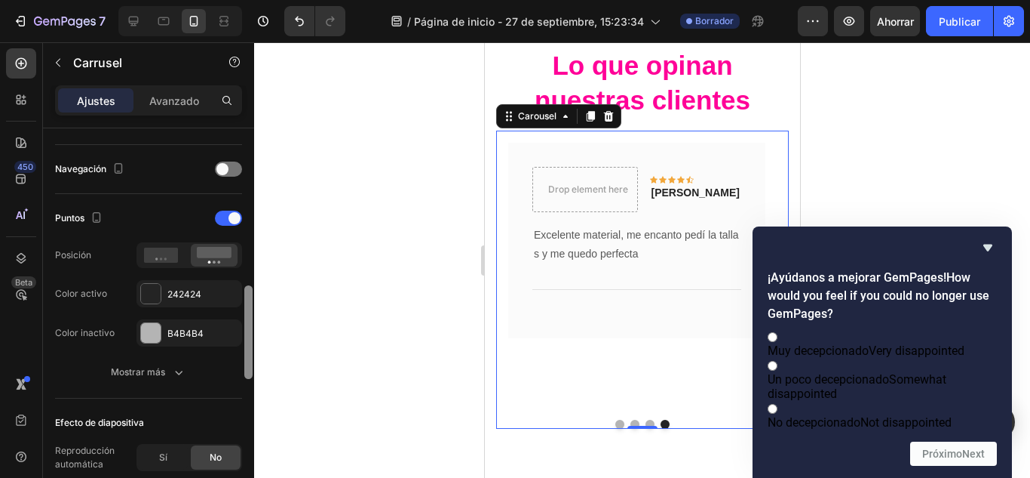
drag, startPoint x: 246, startPoint y: 174, endPoint x: 246, endPoint y: 303, distance: 129.8
click at [246, 303] on div at bounding box center [248, 332] width 8 height 94
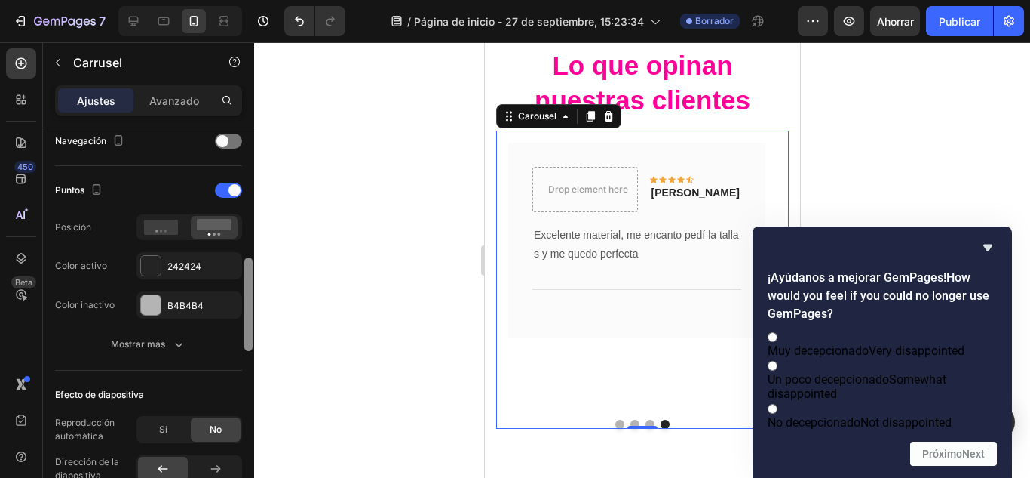
drag, startPoint x: 246, startPoint y: 303, endPoint x: 246, endPoint y: 321, distance: 17.4
click at [246, 321] on div at bounding box center [248, 304] width 8 height 94
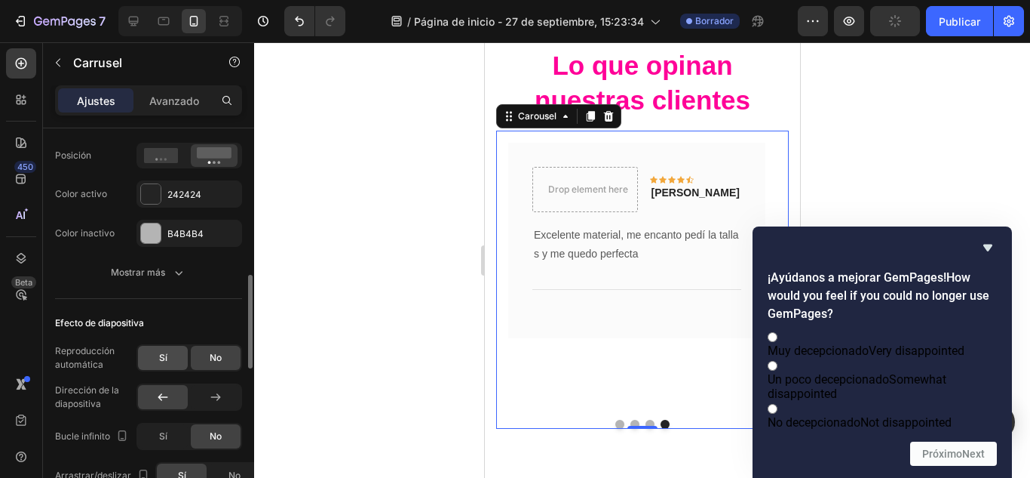
click at [166, 361] on font "Sí" at bounding box center [163, 357] width 8 height 11
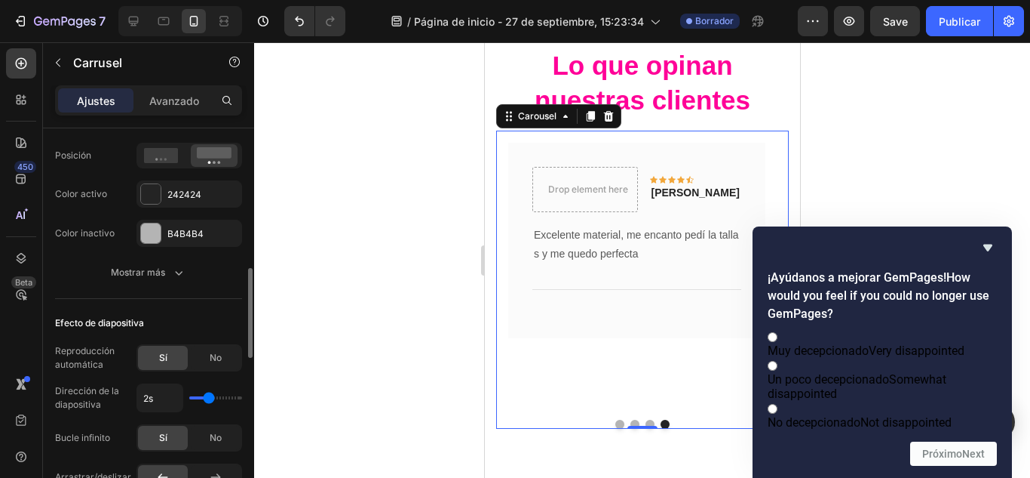
click at [223, 395] on div "2s" at bounding box center [190, 397] width 106 height 29
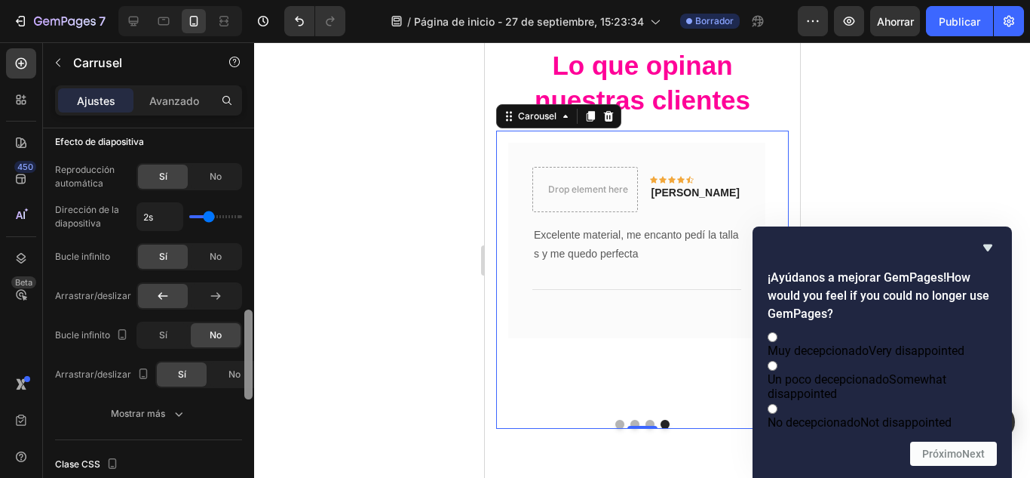
scroll to position [794, 0]
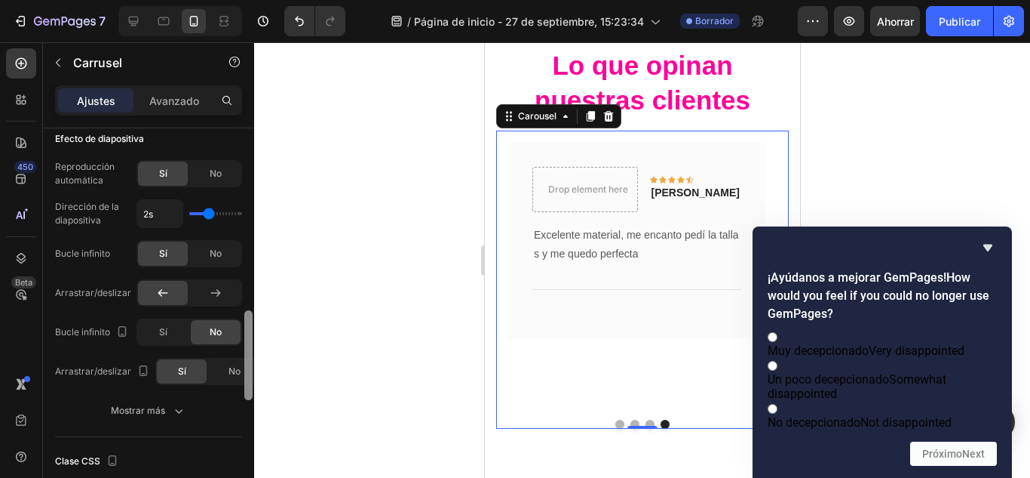
drag, startPoint x: 249, startPoint y: 333, endPoint x: 250, endPoint y: 376, distance: 42.3
click at [250, 376] on div at bounding box center [248, 355] width 8 height 90
click at [213, 297] on icon at bounding box center [215, 292] width 15 height 15
click at [177, 291] on div at bounding box center [163, 293] width 50 height 24
click at [874, 127] on div at bounding box center [642, 259] width 776 height 435
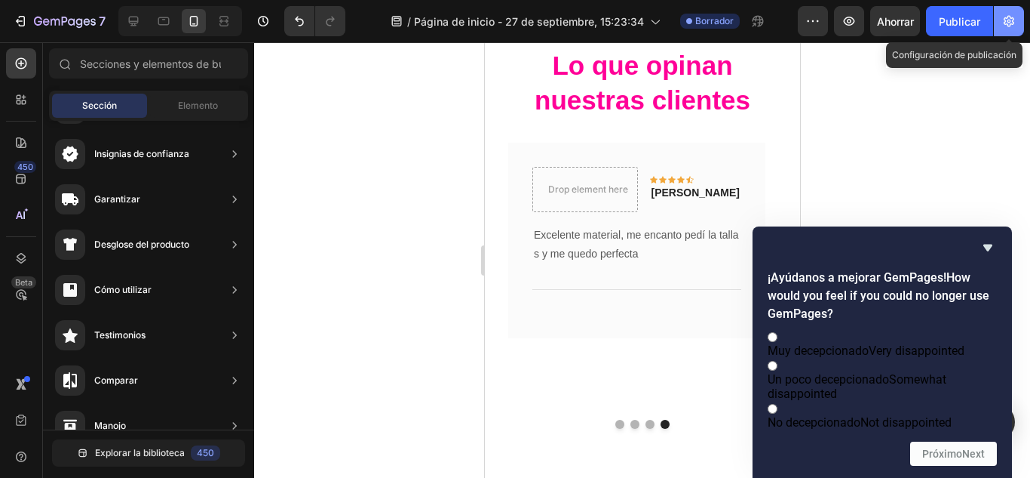
click at [1008, 20] on icon "button" at bounding box center [1010, 22] width 4 height 4
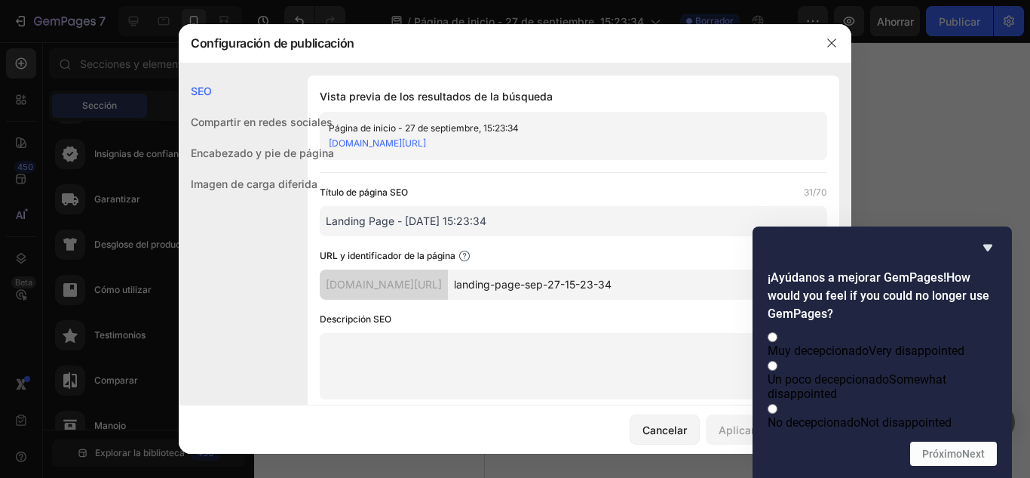
drag, startPoint x: 501, startPoint y: 228, endPoint x: 335, endPoint y: 226, distance: 166.0
click at [335, 226] on input "Landing Page - Sep 27, 15:23:34" at bounding box center [574, 221] width 508 height 30
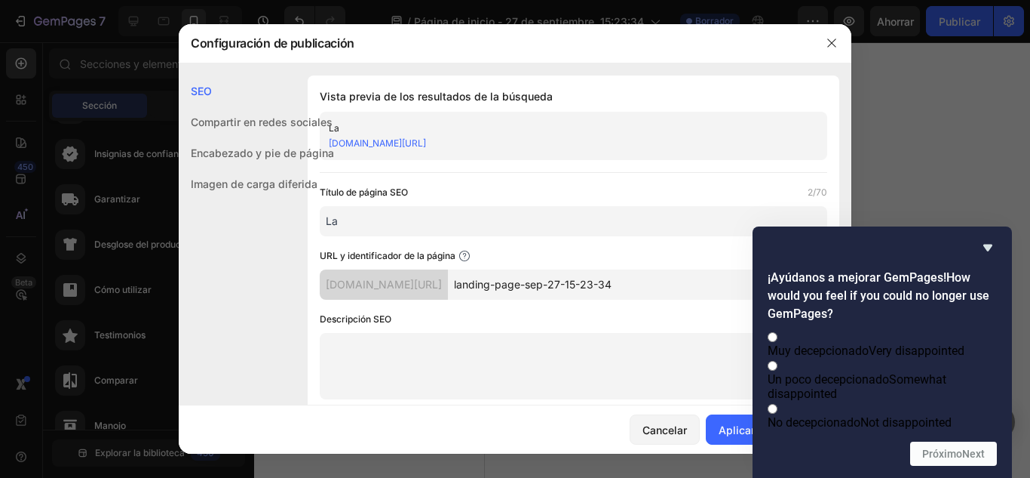
type input "L"
type input "TESTIMONIOS DE LA FAJA"
click at [253, 127] on font "Compartir en redes sociales" at bounding box center [262, 121] width 142 height 13
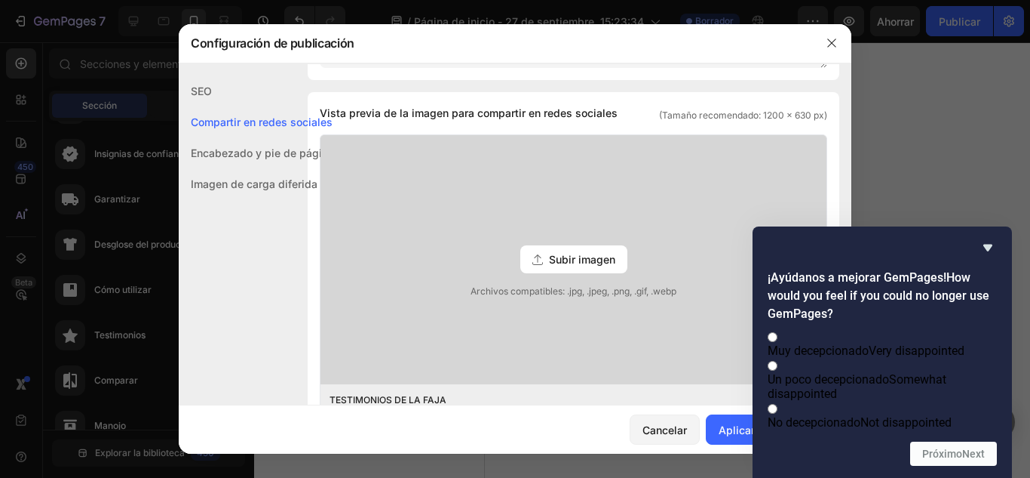
scroll to position [345, 0]
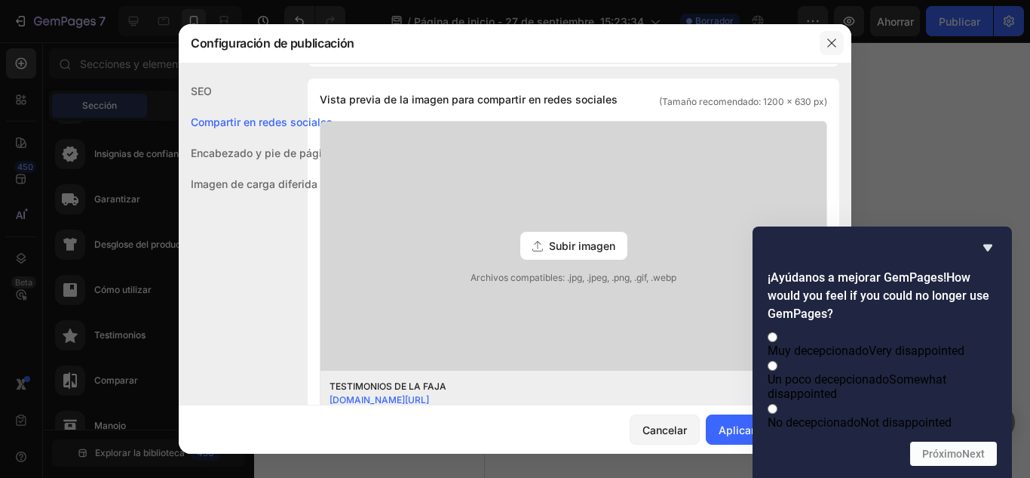
click at [831, 38] on icon "button" at bounding box center [832, 43] width 12 height 12
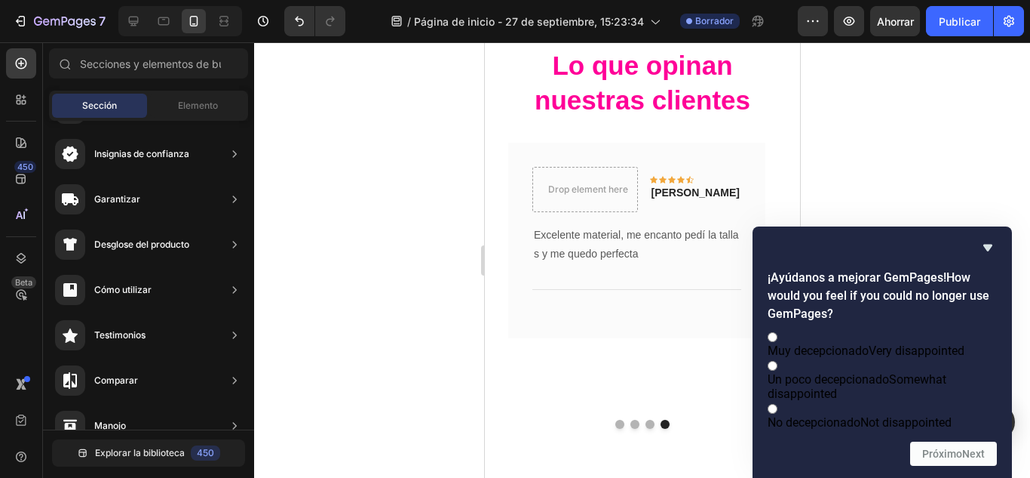
click at [883, 335] on label "Muy decepcionado Very disappointed" at bounding box center [882, 343] width 229 height 29
click at [778, 335] on input "Muy decepcionado Very disappointed" at bounding box center [773, 337] width 10 height 10
radio input "true"
click at [947, 446] on button "Próximo Next" at bounding box center [954, 453] width 87 height 24
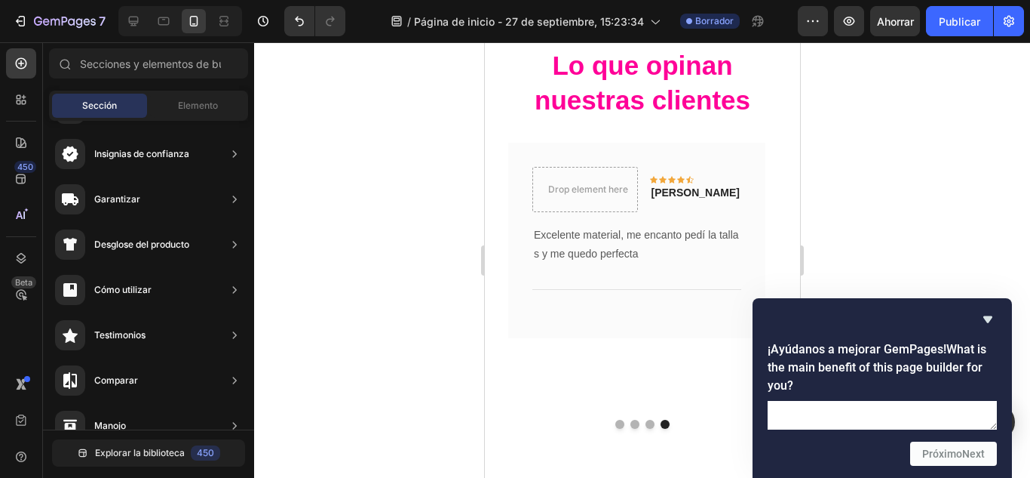
click at [869, 401] on textarea at bounding box center [882, 415] width 229 height 29
type textarea "po"
click at [937, 453] on font "Próximo" at bounding box center [943, 453] width 40 height 12
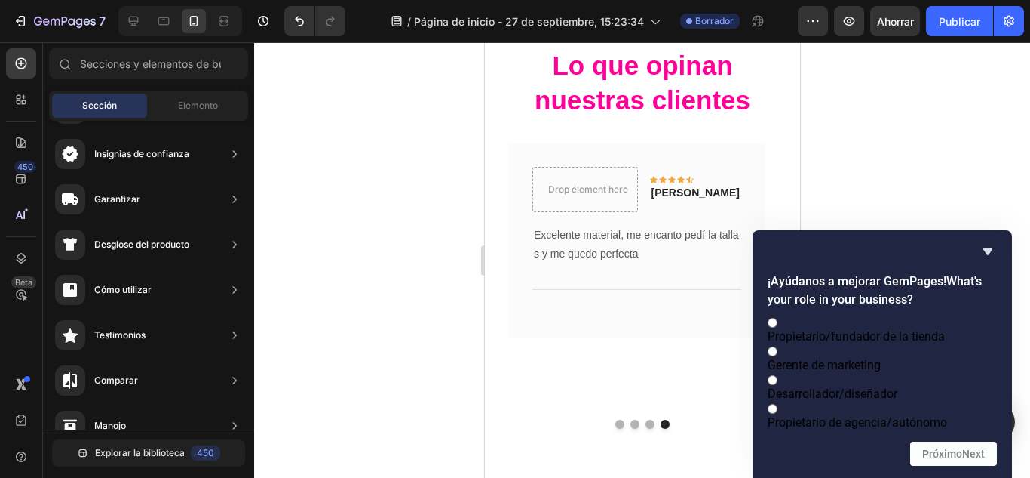
click at [896, 386] on font "Desarrollador/diseñador" at bounding box center [833, 393] width 130 height 14
click at [778, 375] on input "Desarrollador/diseñador" at bounding box center [773, 380] width 10 height 10
radio input "true"
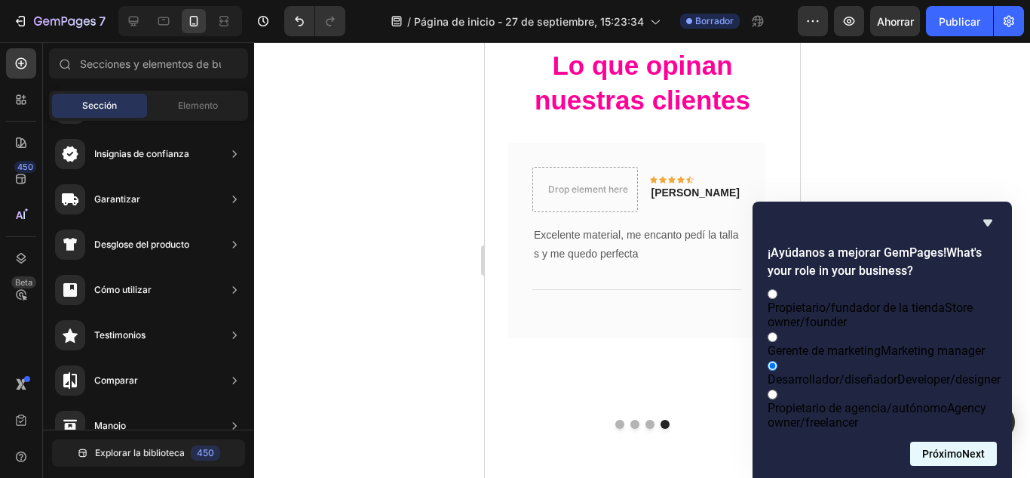
click at [959, 444] on button "Próximo Next" at bounding box center [954, 453] width 87 height 24
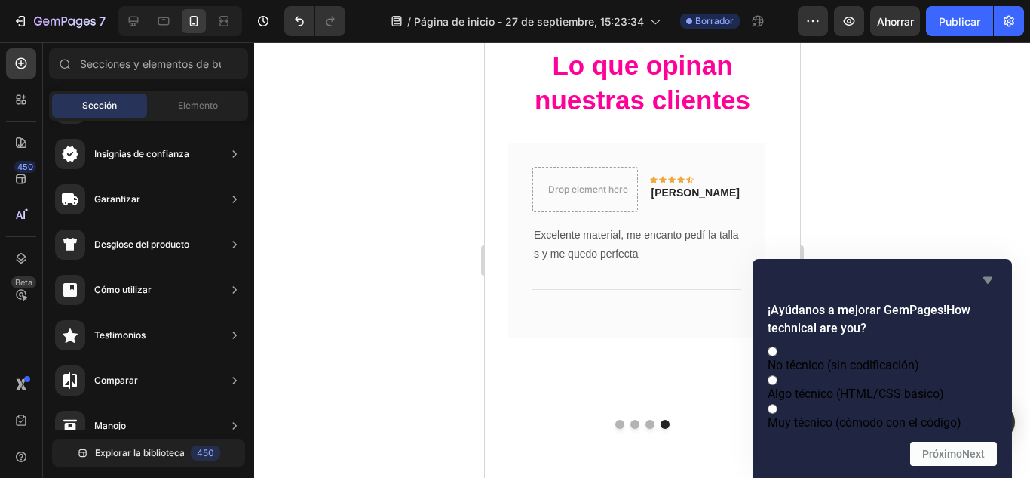
click at [984, 271] on icon "Ocultar encuesta" at bounding box center [988, 280] width 18 height 18
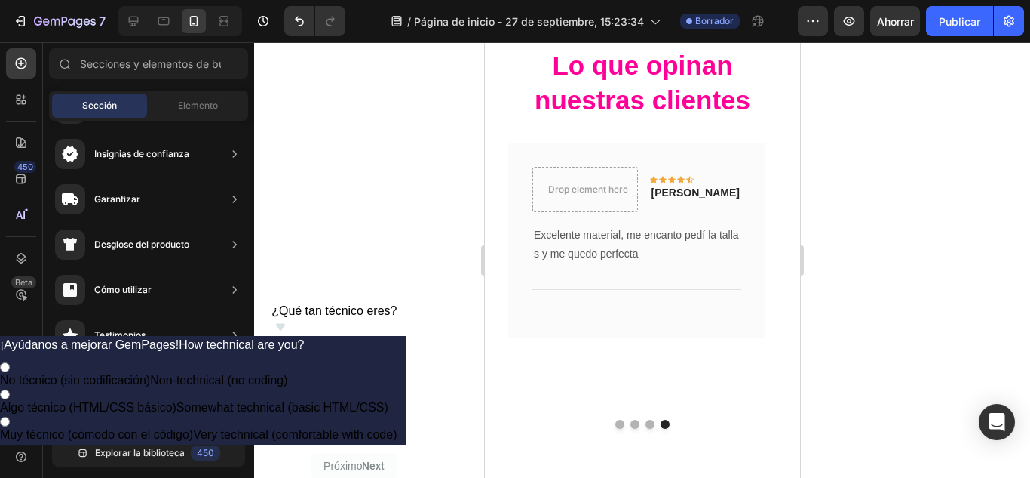
scroll to position [0, 0]
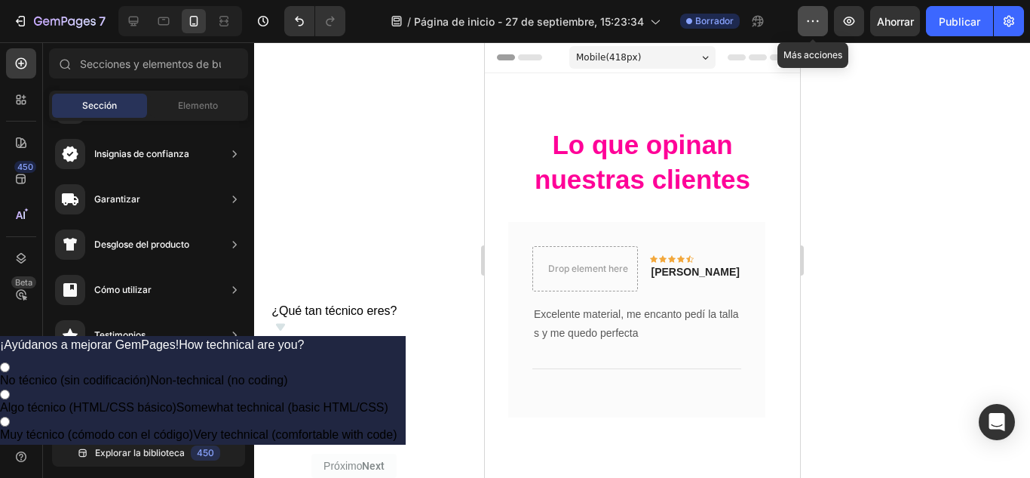
click at [818, 18] on icon "button" at bounding box center [813, 21] width 15 height 15
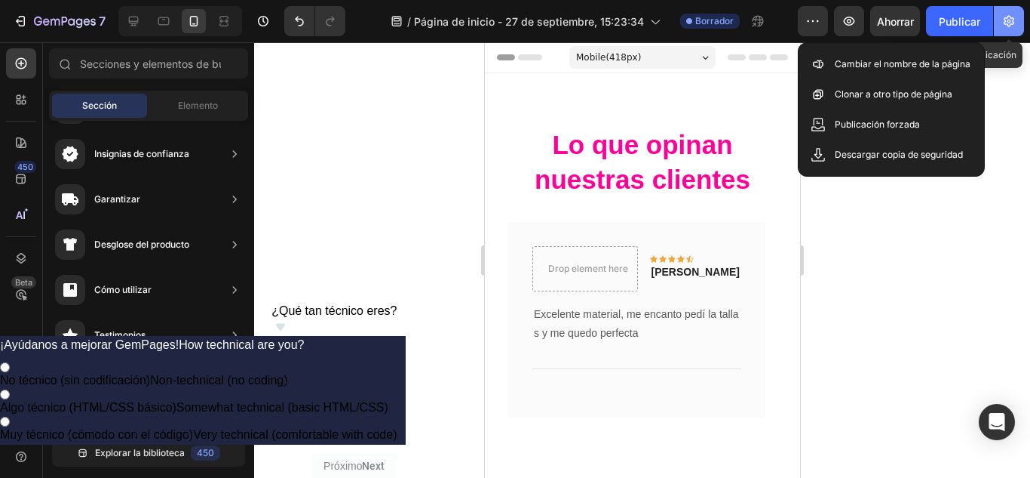
click at [1009, 28] on icon "button" at bounding box center [1009, 21] width 15 height 15
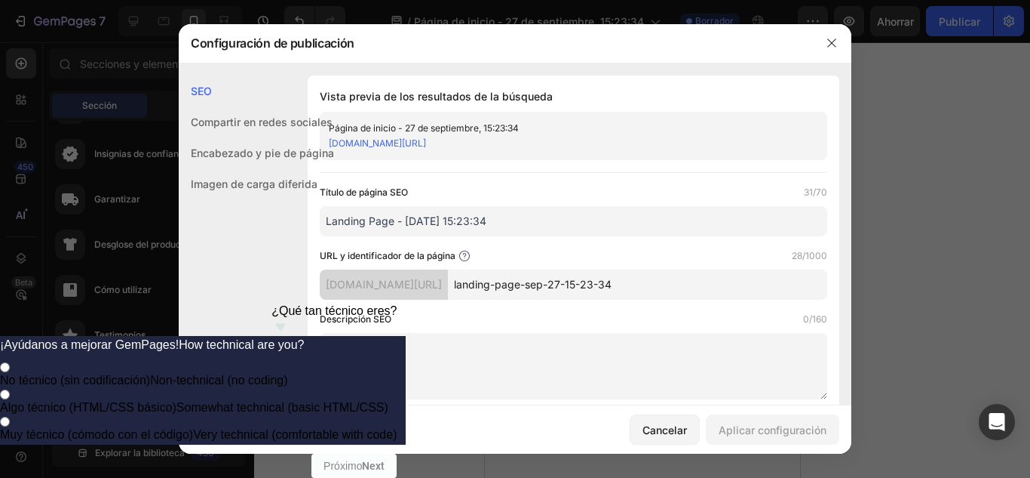
click at [272, 181] on font "Imagen de carga diferida" at bounding box center [254, 183] width 127 height 13
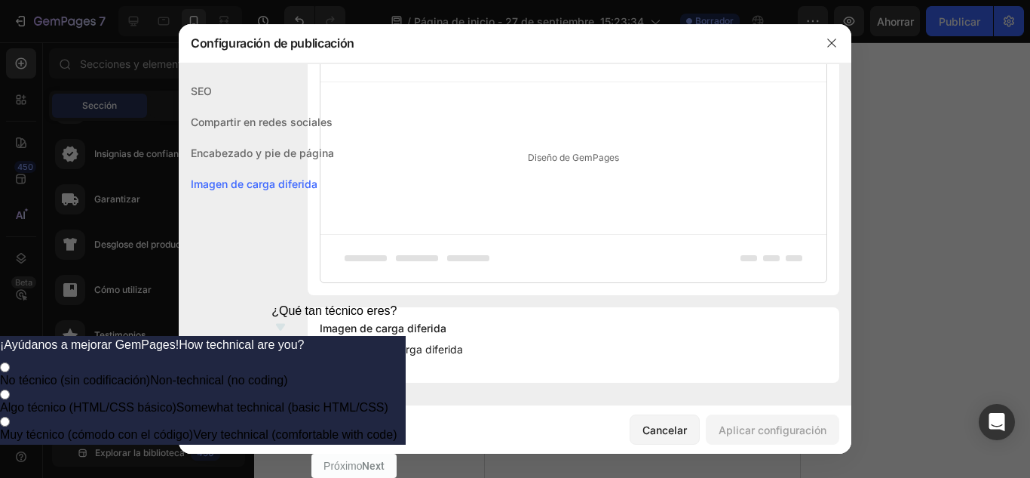
scroll to position [855, 0]
click at [273, 155] on font "Encabezado y pie de página" at bounding box center [262, 152] width 143 height 13
click at [829, 38] on icon "button" at bounding box center [832, 43] width 12 height 12
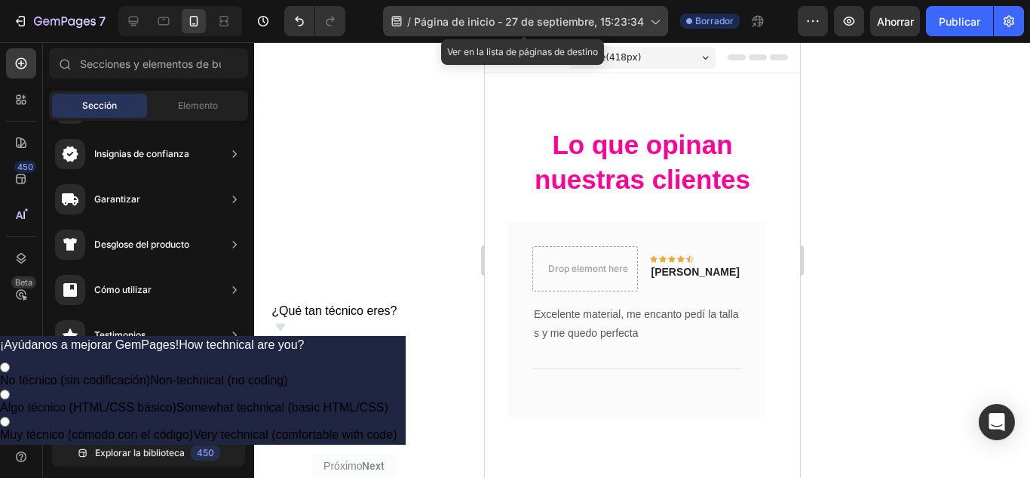
click at [649, 20] on icon at bounding box center [654, 21] width 15 height 15
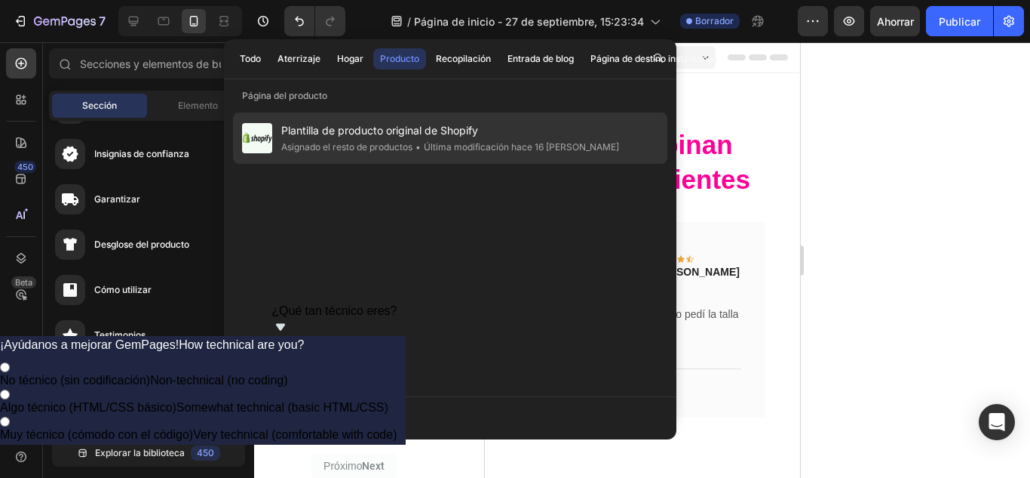
click at [421, 115] on div "Plantilla de producto original de Shopify Asignado el resto de productos • Últi…" at bounding box center [450, 137] width 435 height 51
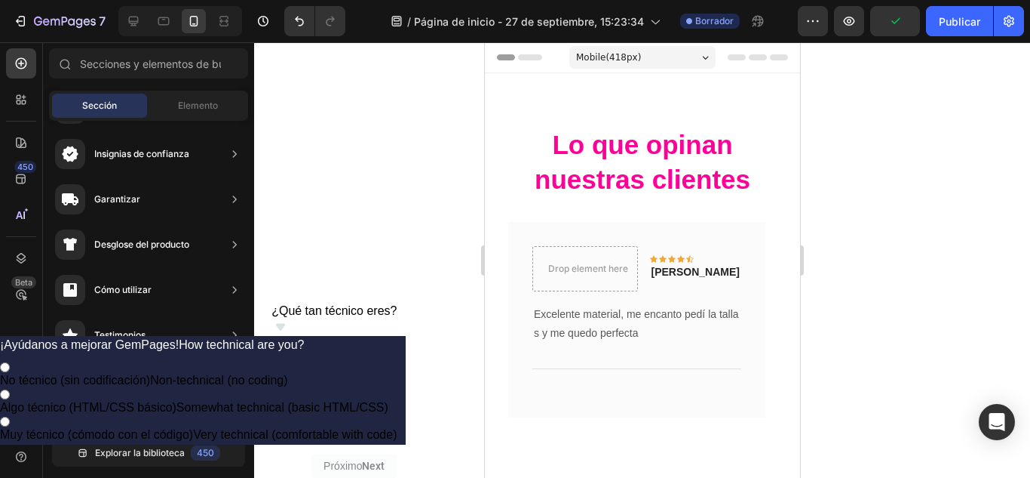
click at [421, 115] on div "Plantilla de producto original de Shopify Asignado el resto de productos • Últi…" at bounding box center [450, 137] width 435 height 51
